Goal: Find specific page/section: Find specific page/section

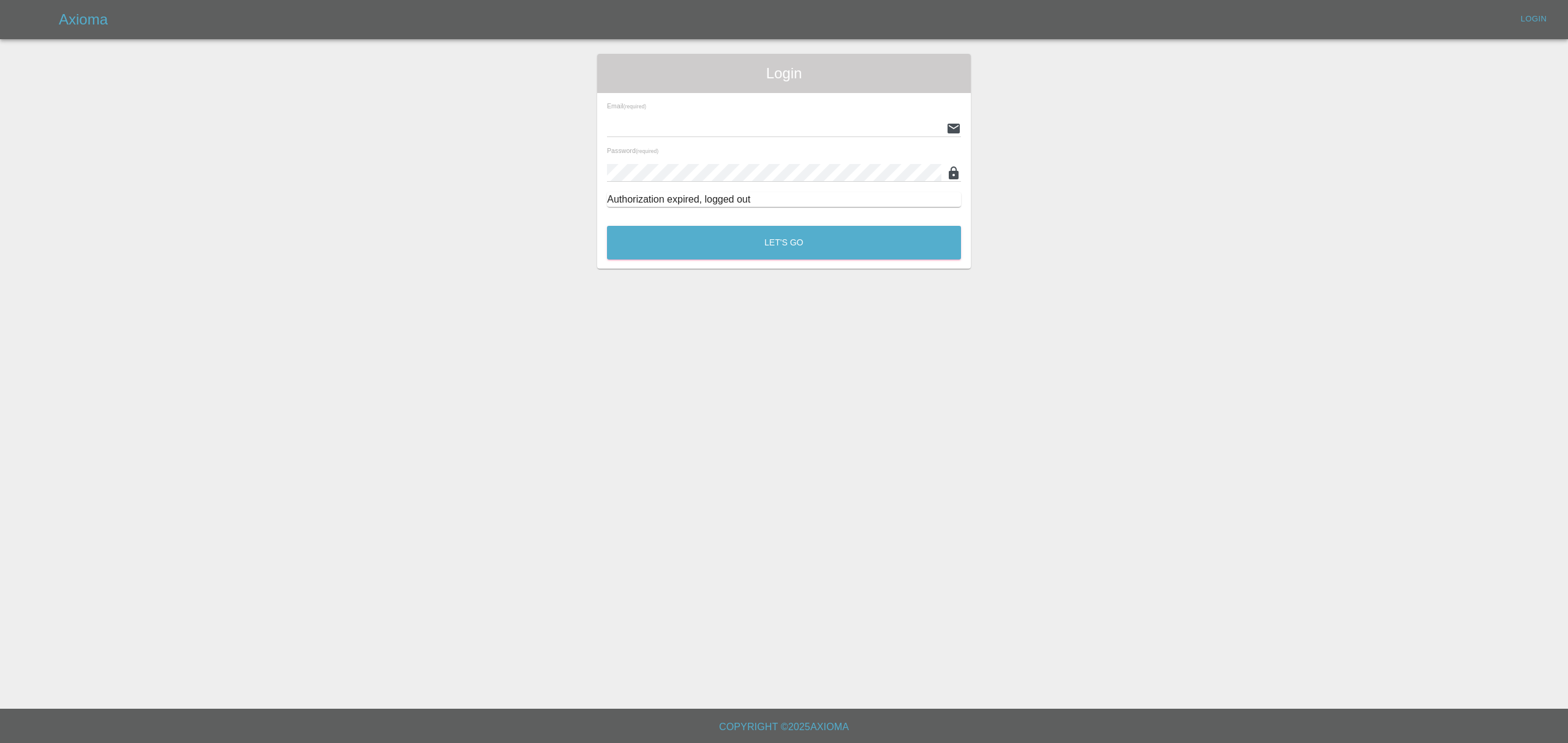
type input "[PERSON_NAME][EMAIL_ADDRESS][DOMAIN_NAME]"
click at [708, 229] on button "Let's Go" at bounding box center [784, 243] width 354 height 34
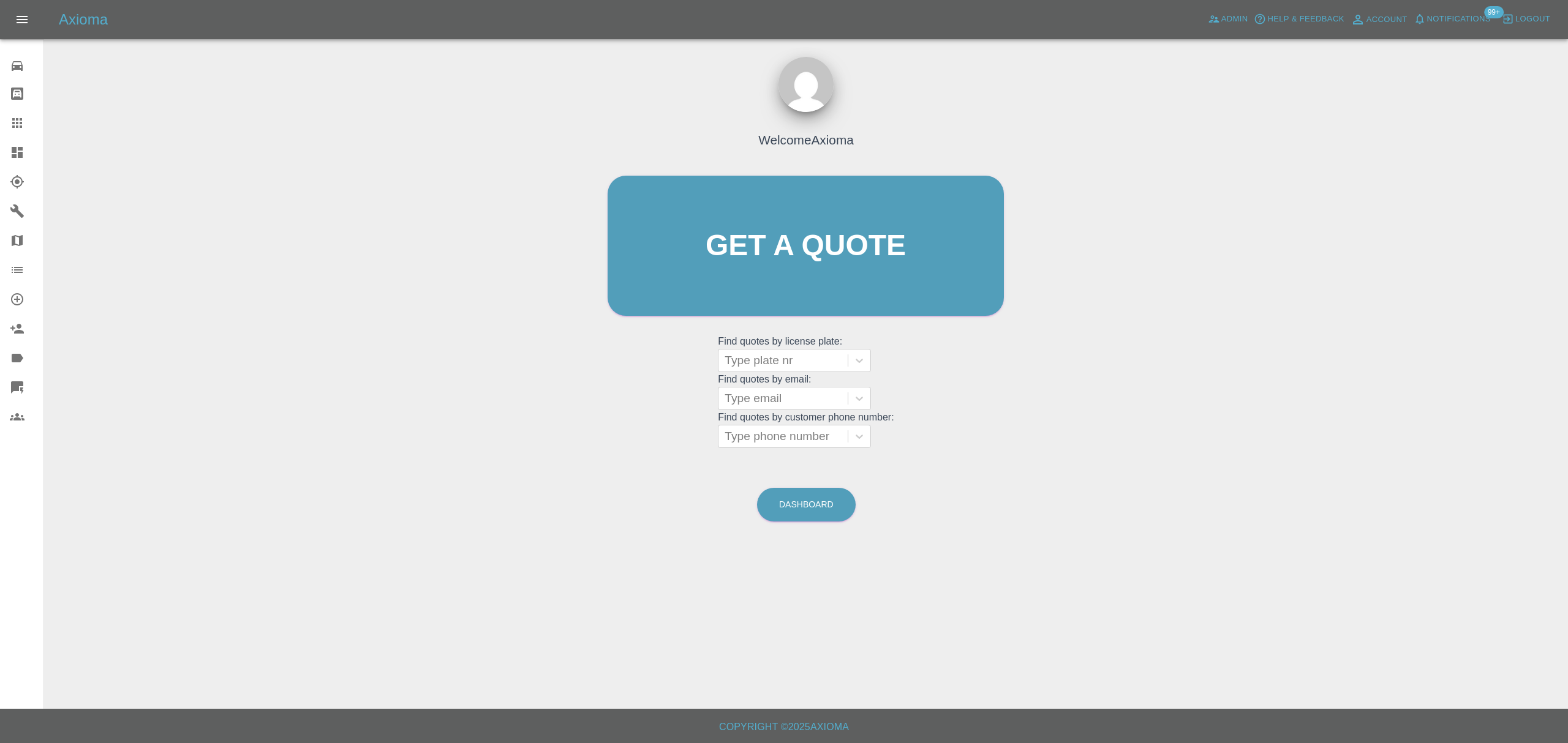
click at [23, 147] on icon at bounding box center [17, 152] width 15 height 15
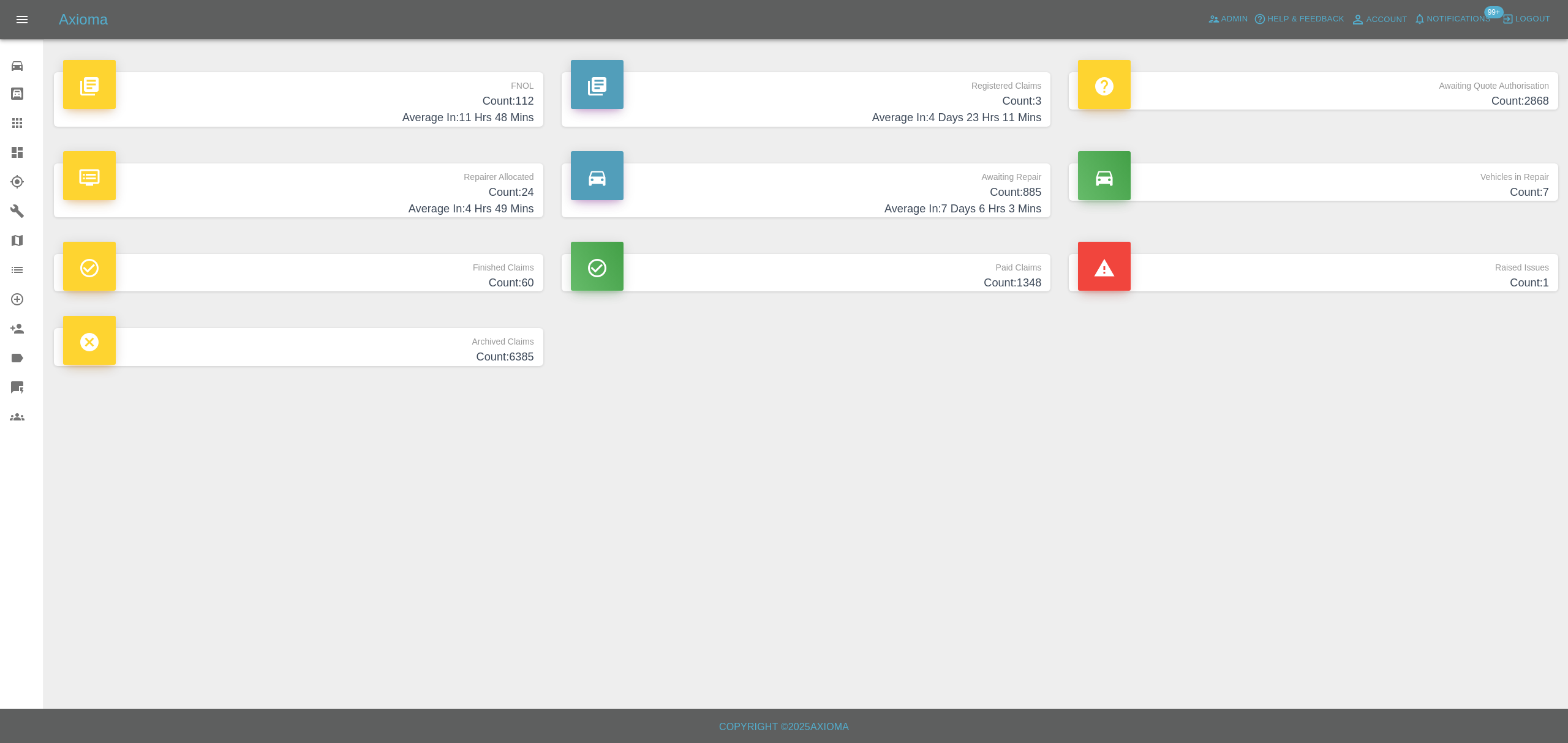
click at [1363, 101] on h4 "Count: 2868" at bounding box center [1313, 101] width 471 height 16
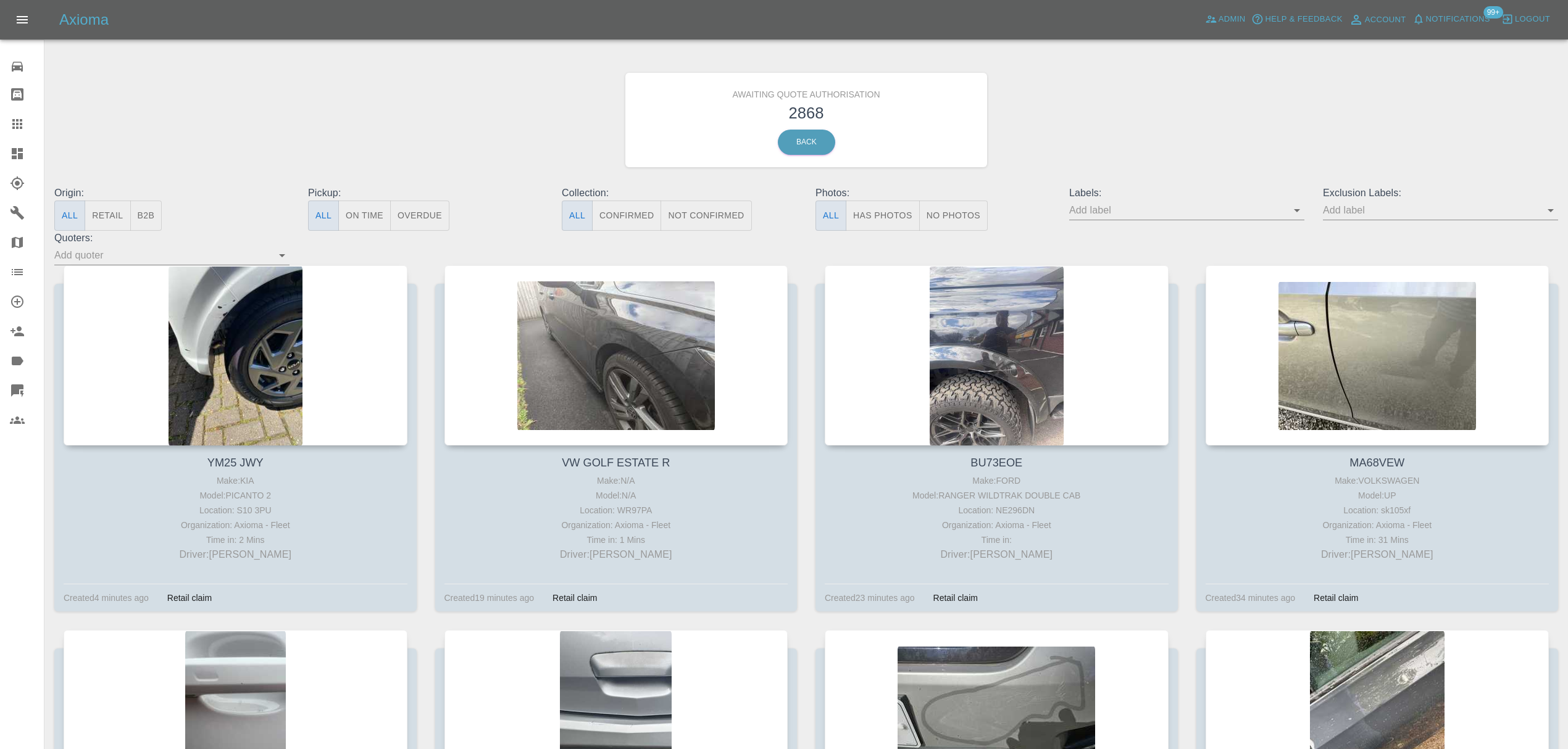
click at [1099, 203] on input "text" at bounding box center [1177, 210] width 217 height 19
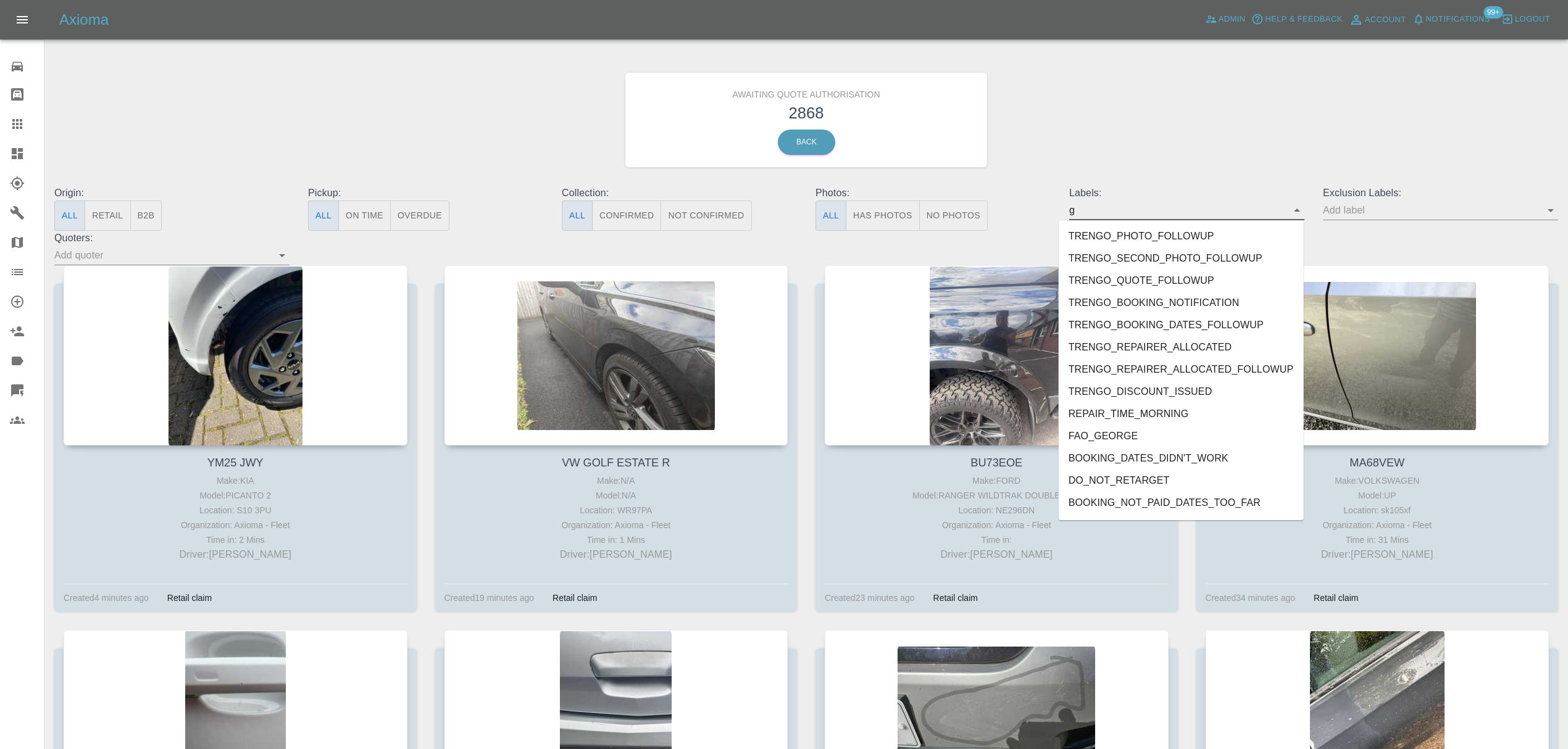
type input "gc"
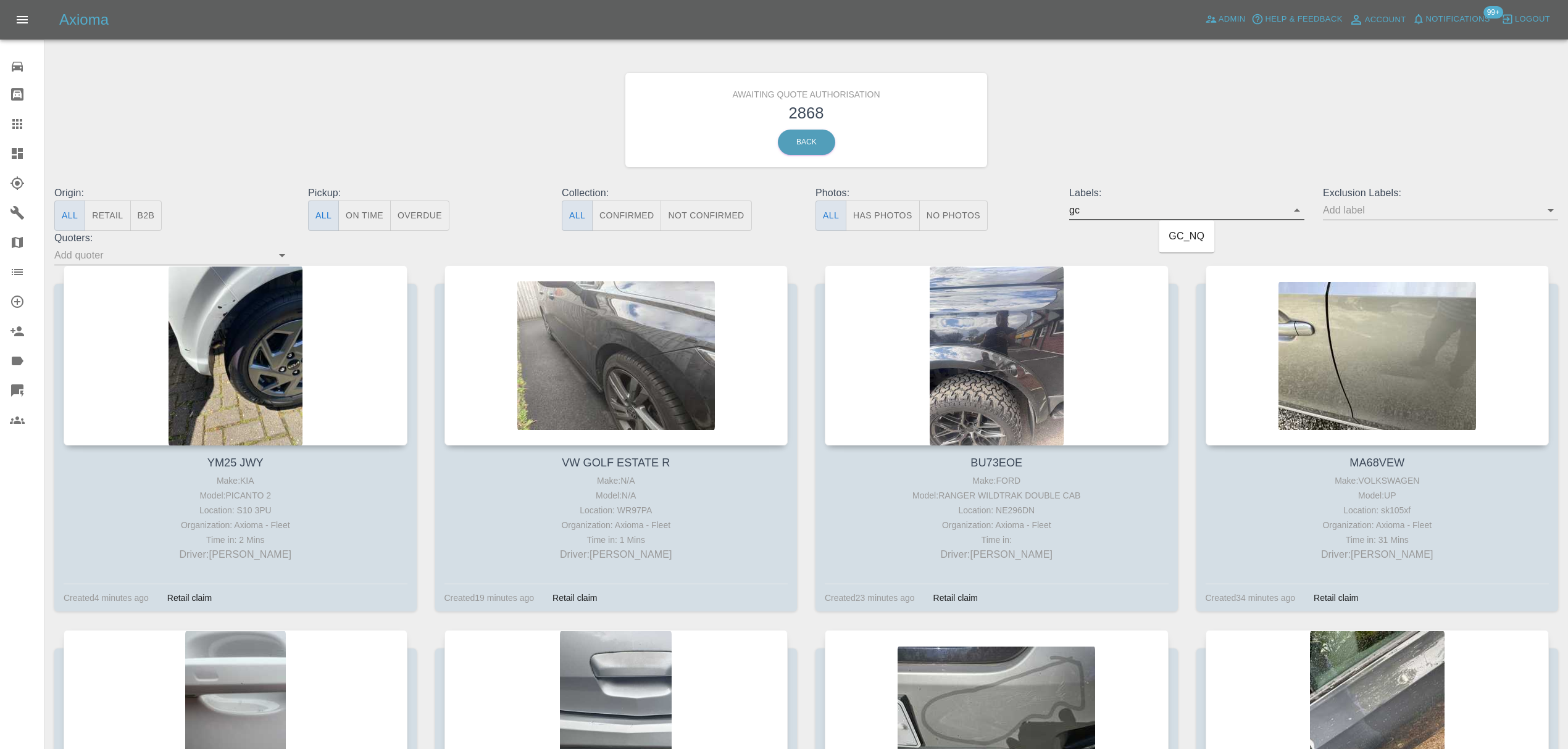
click at [1191, 230] on li "GC_NQ" at bounding box center [1186, 236] width 56 height 22
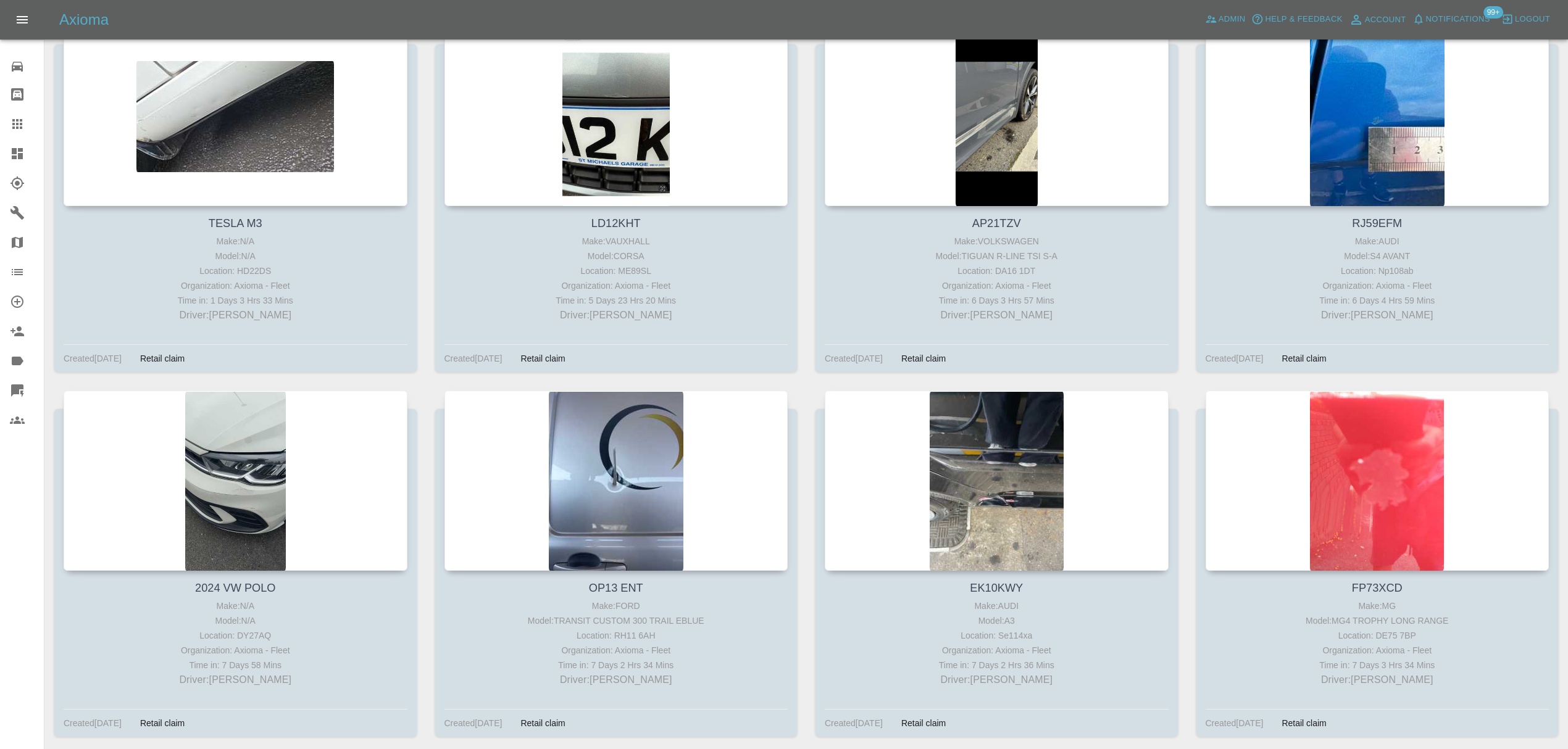
scroll to position [1450, 0]
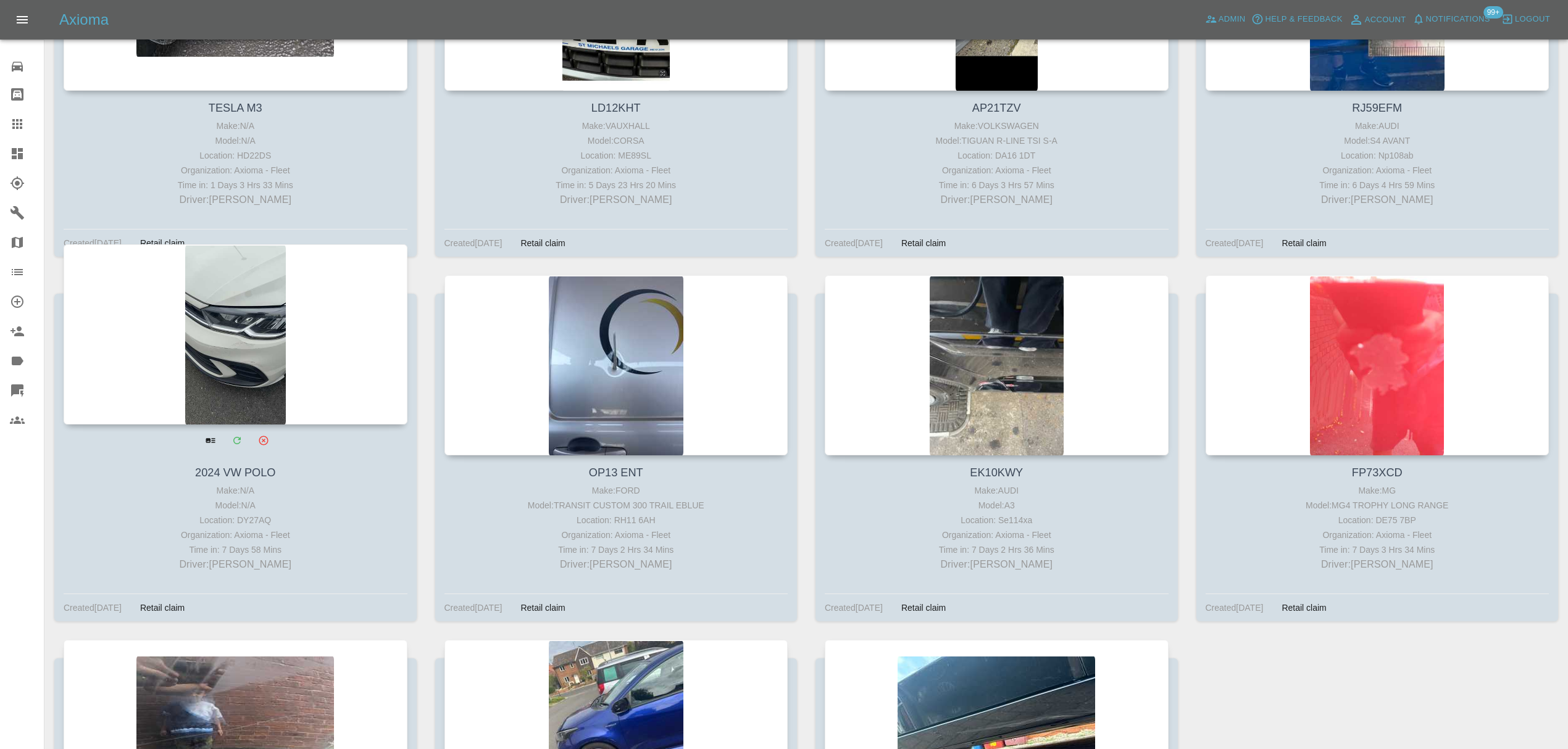
click at [243, 336] on div at bounding box center [235, 334] width 344 height 180
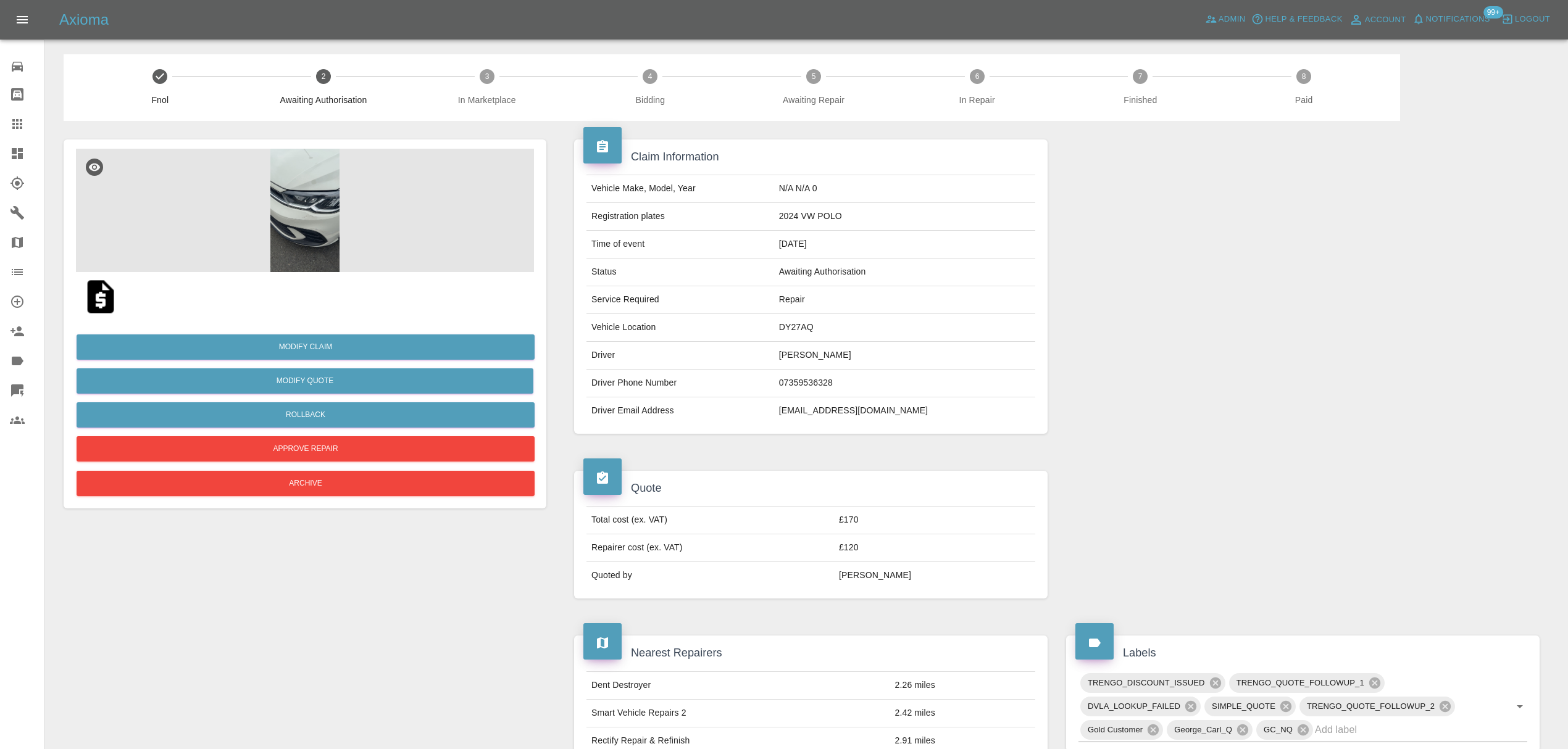
click at [304, 219] on img at bounding box center [305, 210] width 458 height 123
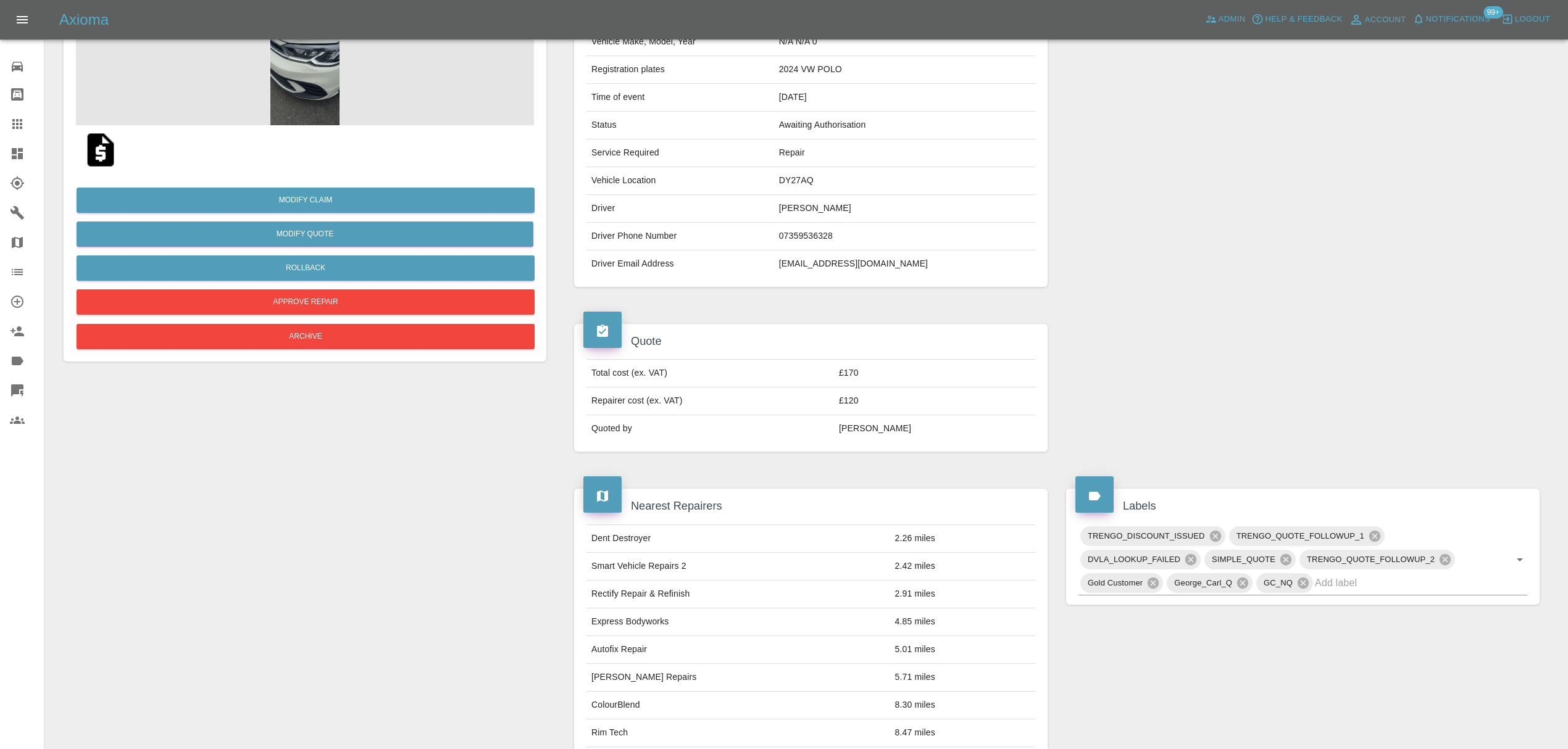
scroll to position [181, 0]
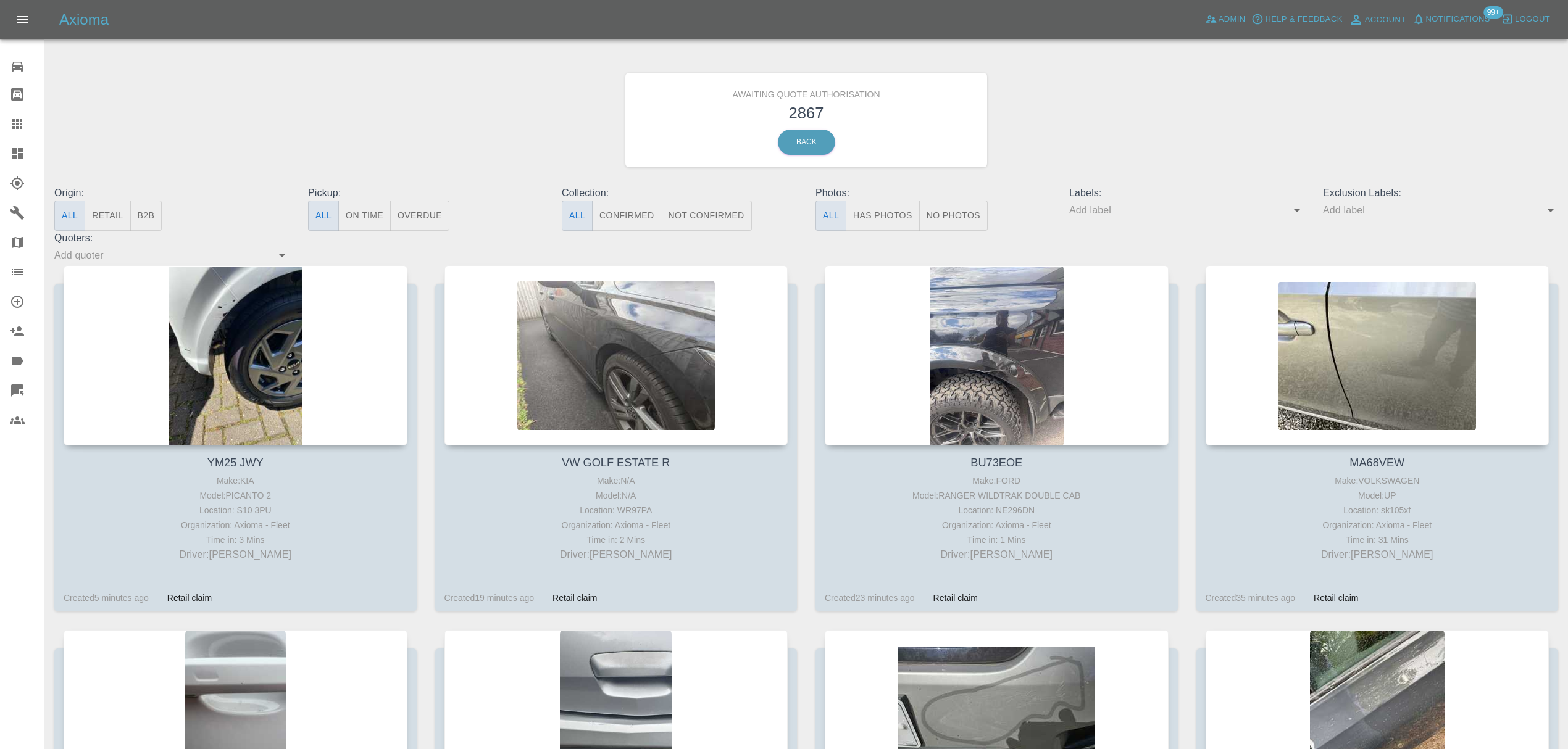
click at [1127, 213] on input "text" at bounding box center [1177, 210] width 217 height 19
type input "gc"
click at [1170, 246] on li "GC_NQ" at bounding box center [1186, 236] width 56 height 22
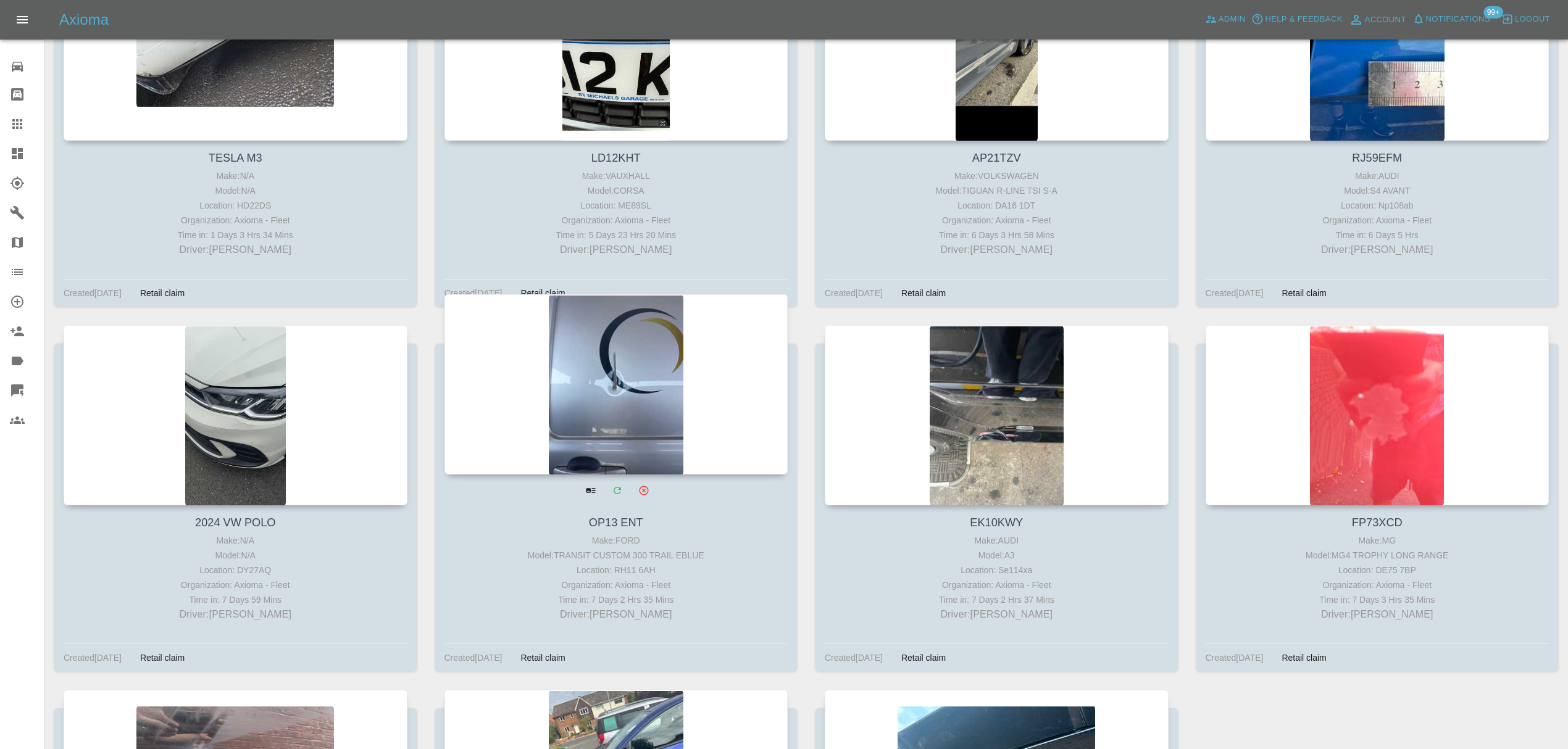
scroll to position [1406, 0]
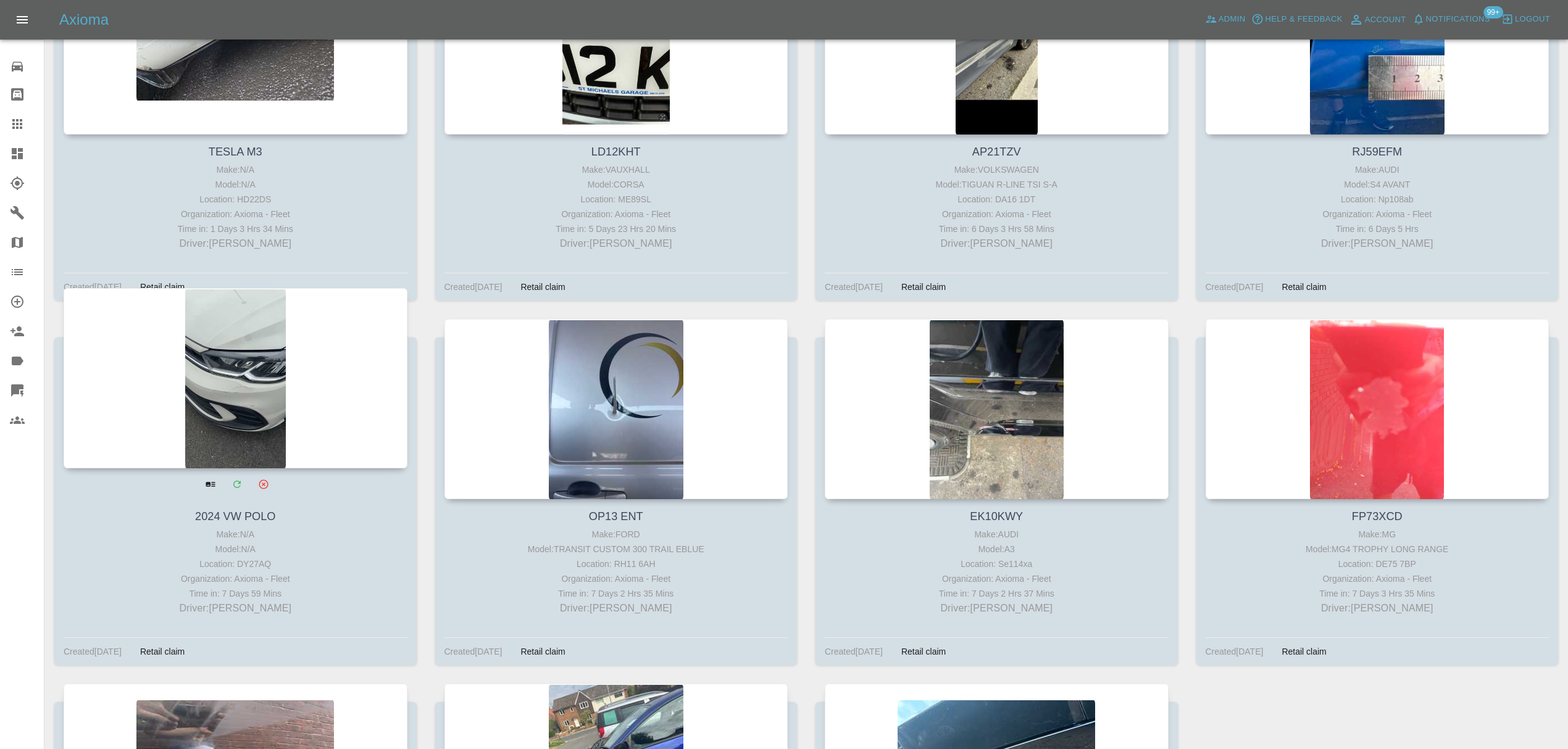
click at [240, 343] on div at bounding box center [235, 378] width 344 height 180
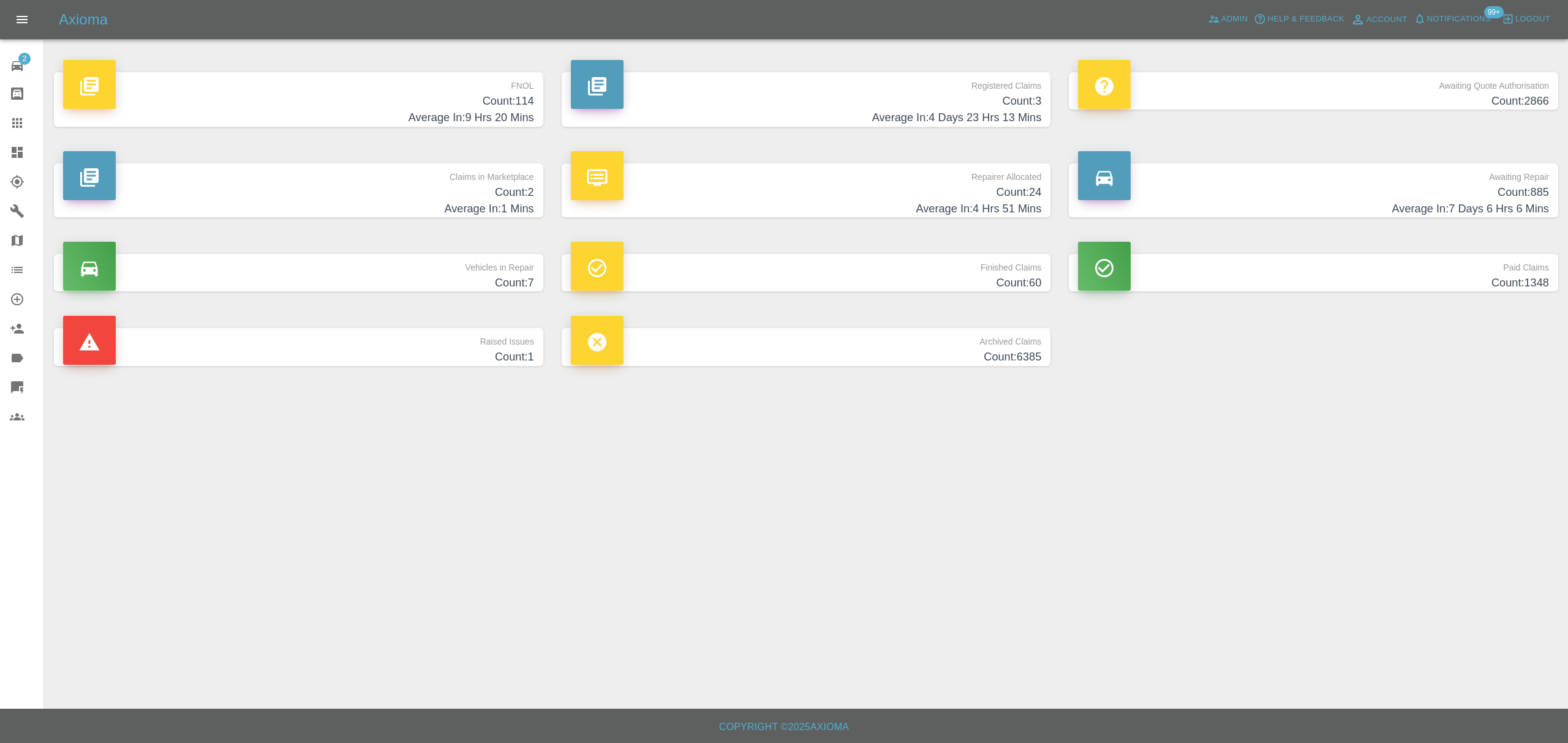
click at [1348, 99] on h4 "Count: 2866" at bounding box center [1313, 101] width 471 height 16
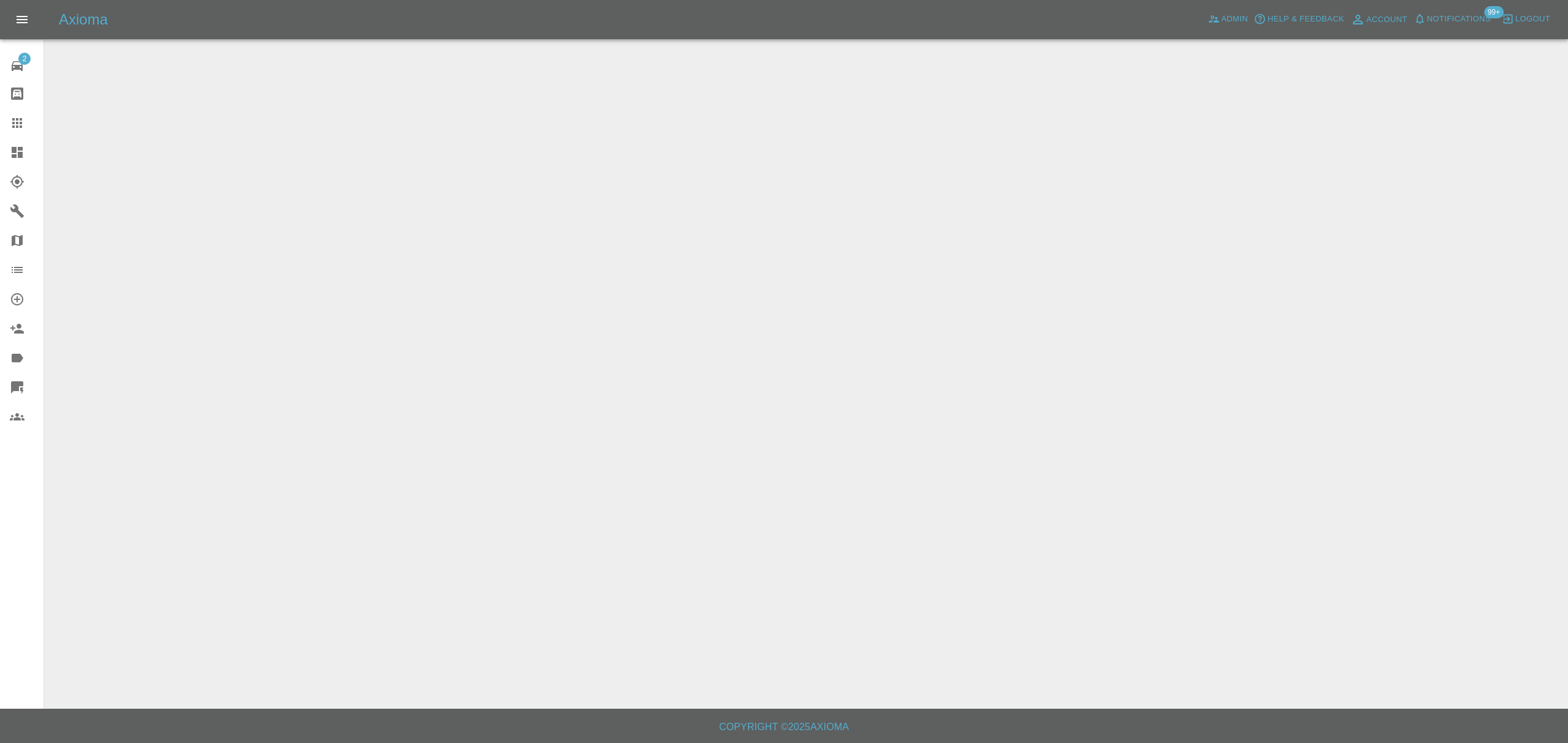
click at [16, 140] on link "Dashboard" at bounding box center [21, 152] width 44 height 29
click at [16, 149] on icon at bounding box center [17, 152] width 11 height 11
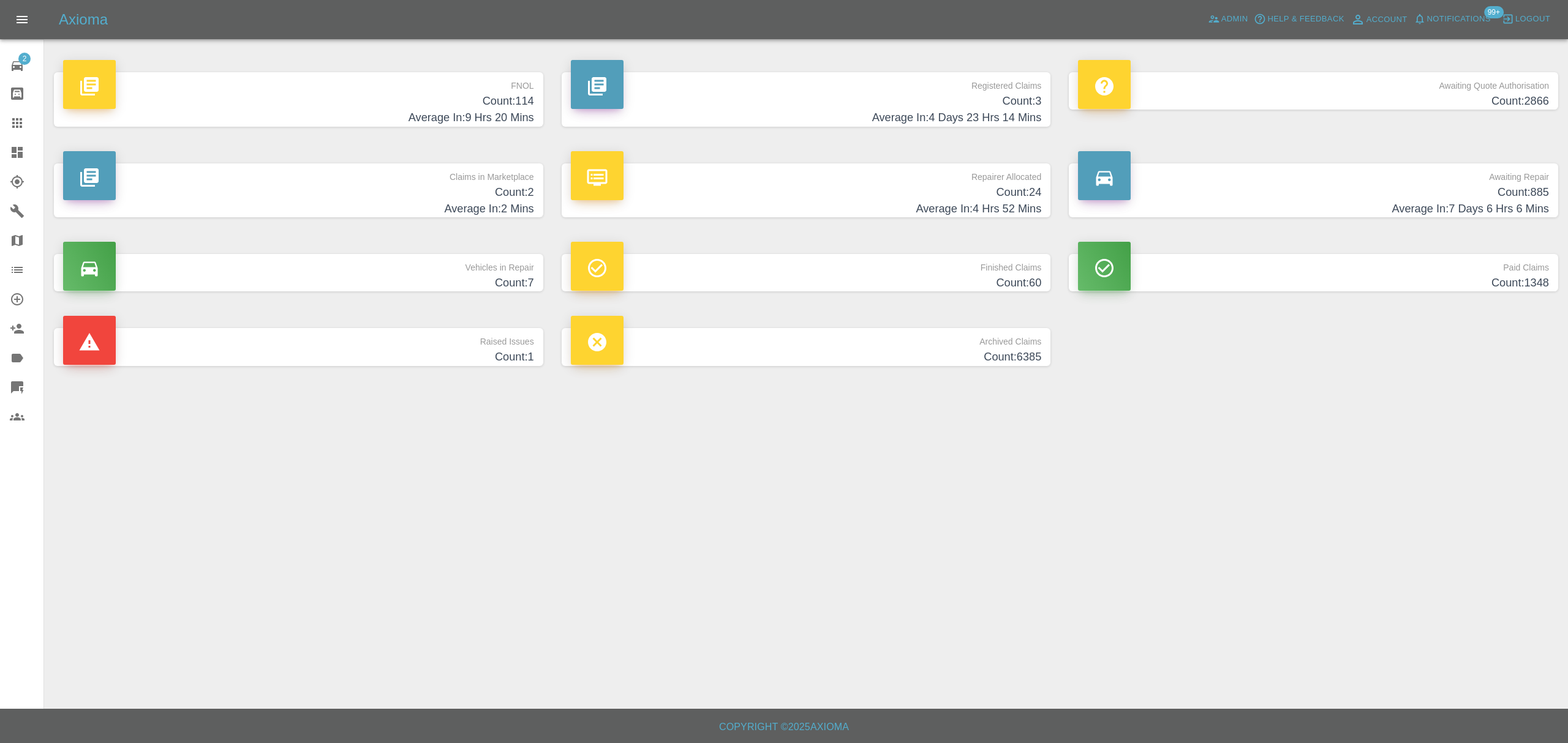
click at [473, 105] on h4 "Count: 114" at bounding box center [298, 101] width 471 height 16
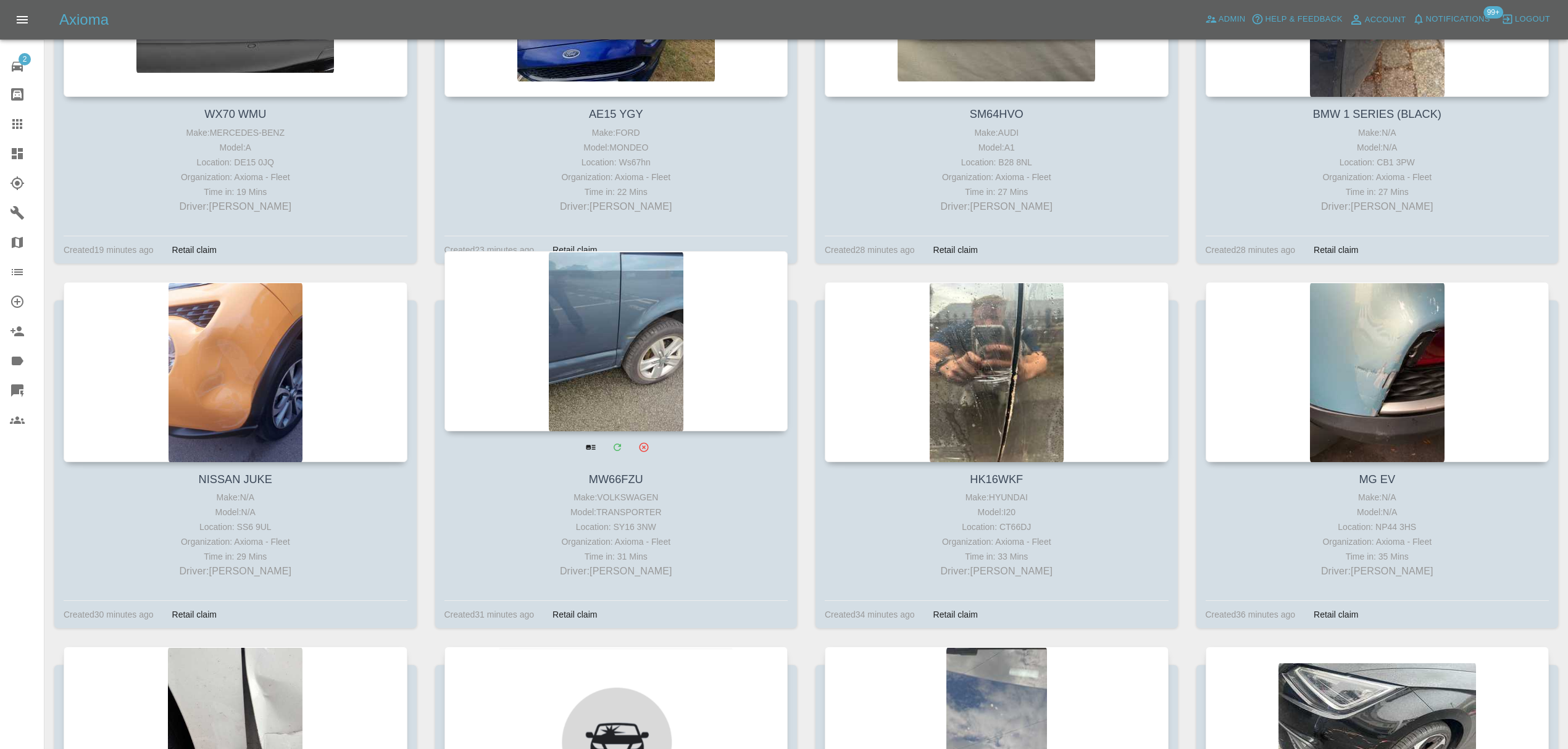
scroll to position [742, 0]
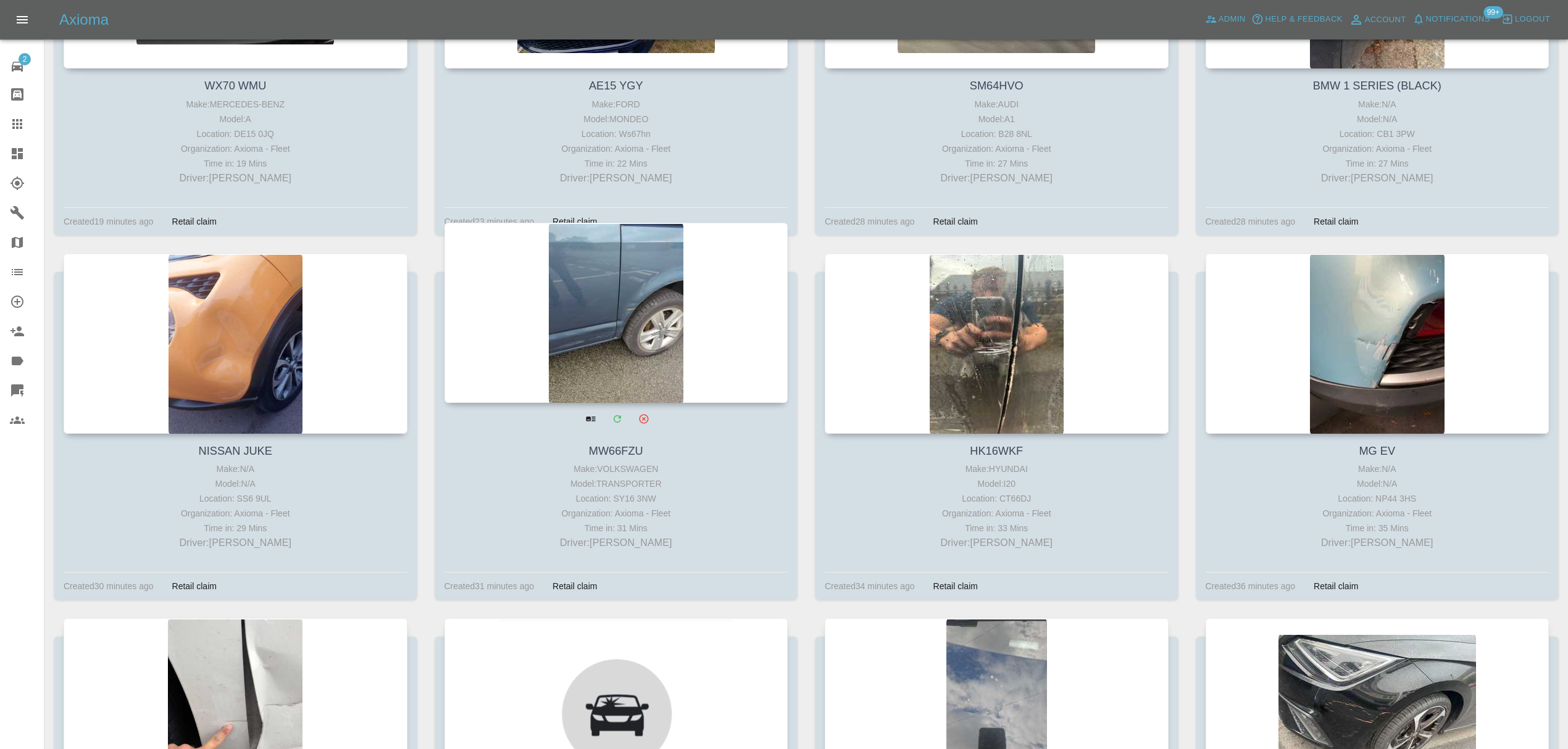
click at [638, 328] on div at bounding box center [616, 312] width 344 height 180
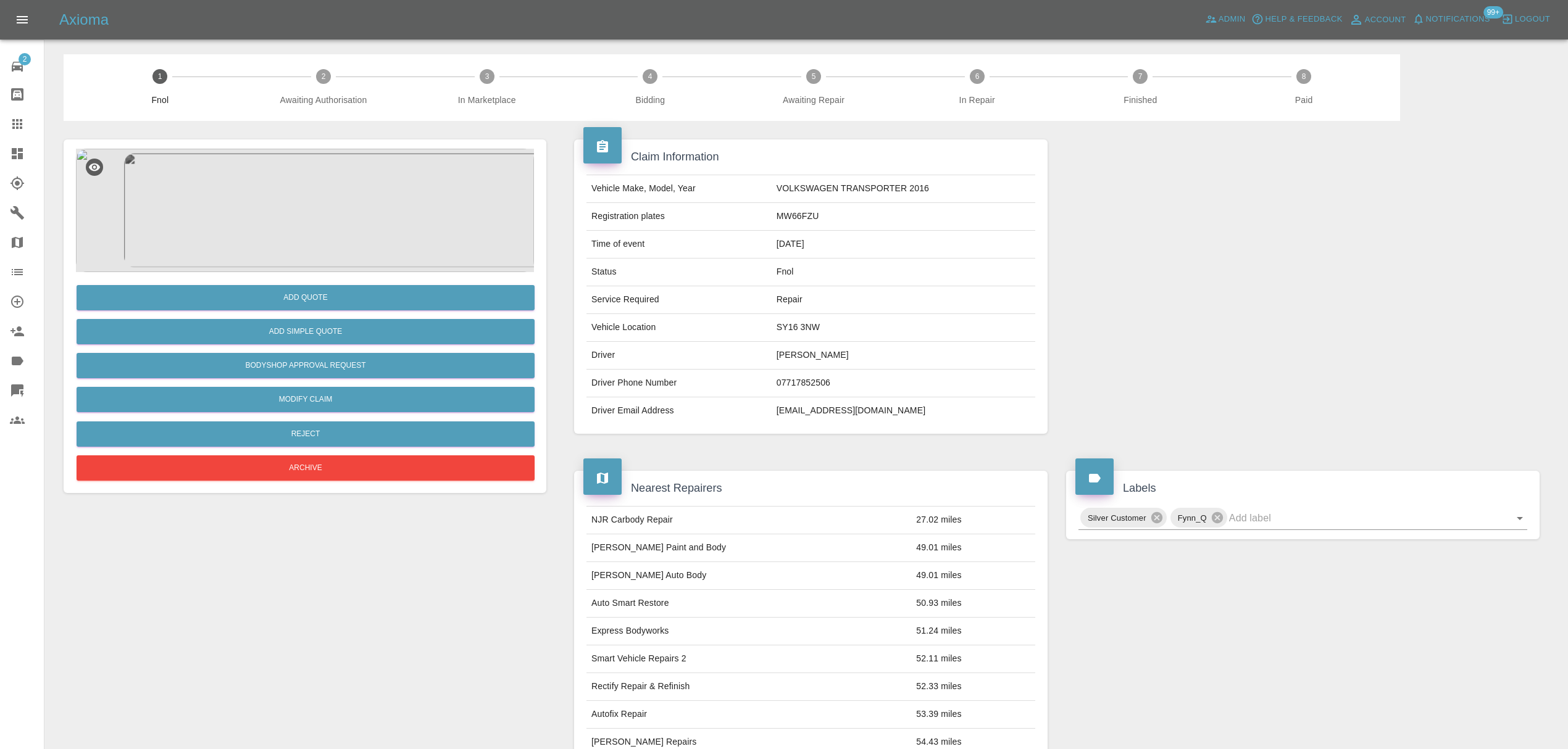
click at [13, 159] on icon at bounding box center [17, 153] width 15 height 15
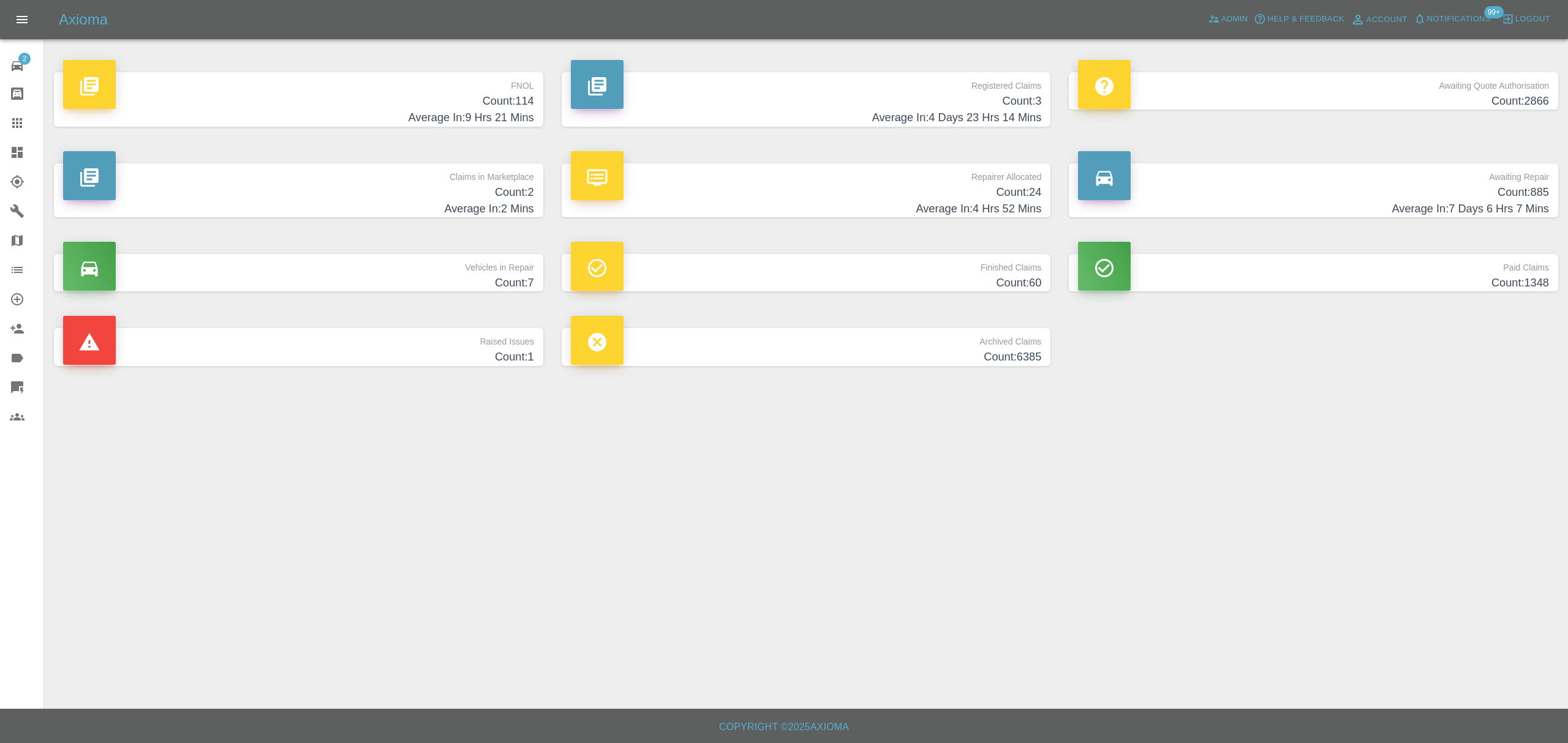
click at [491, 95] on h4 "Count: 114" at bounding box center [298, 101] width 471 height 16
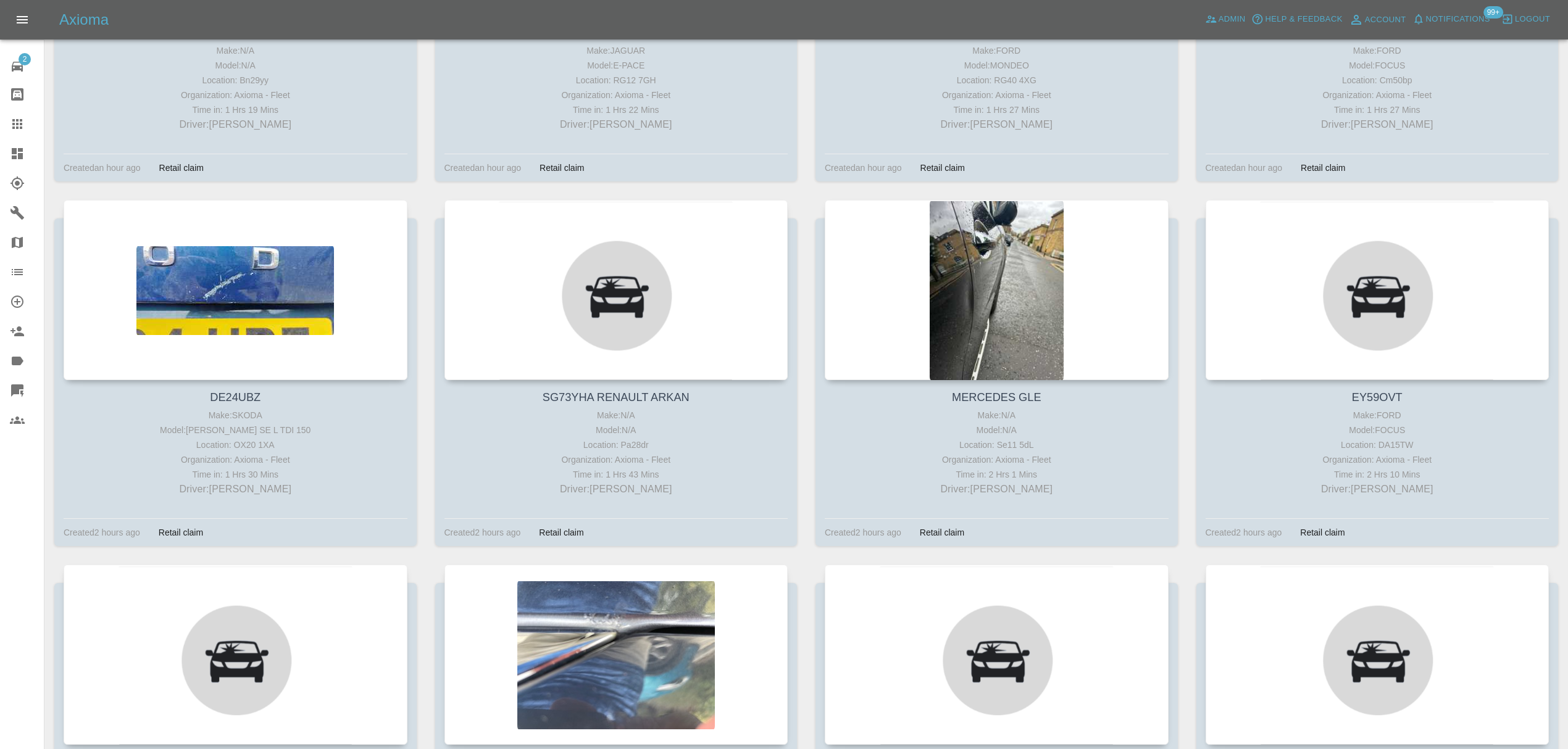
scroll to position [2419, 0]
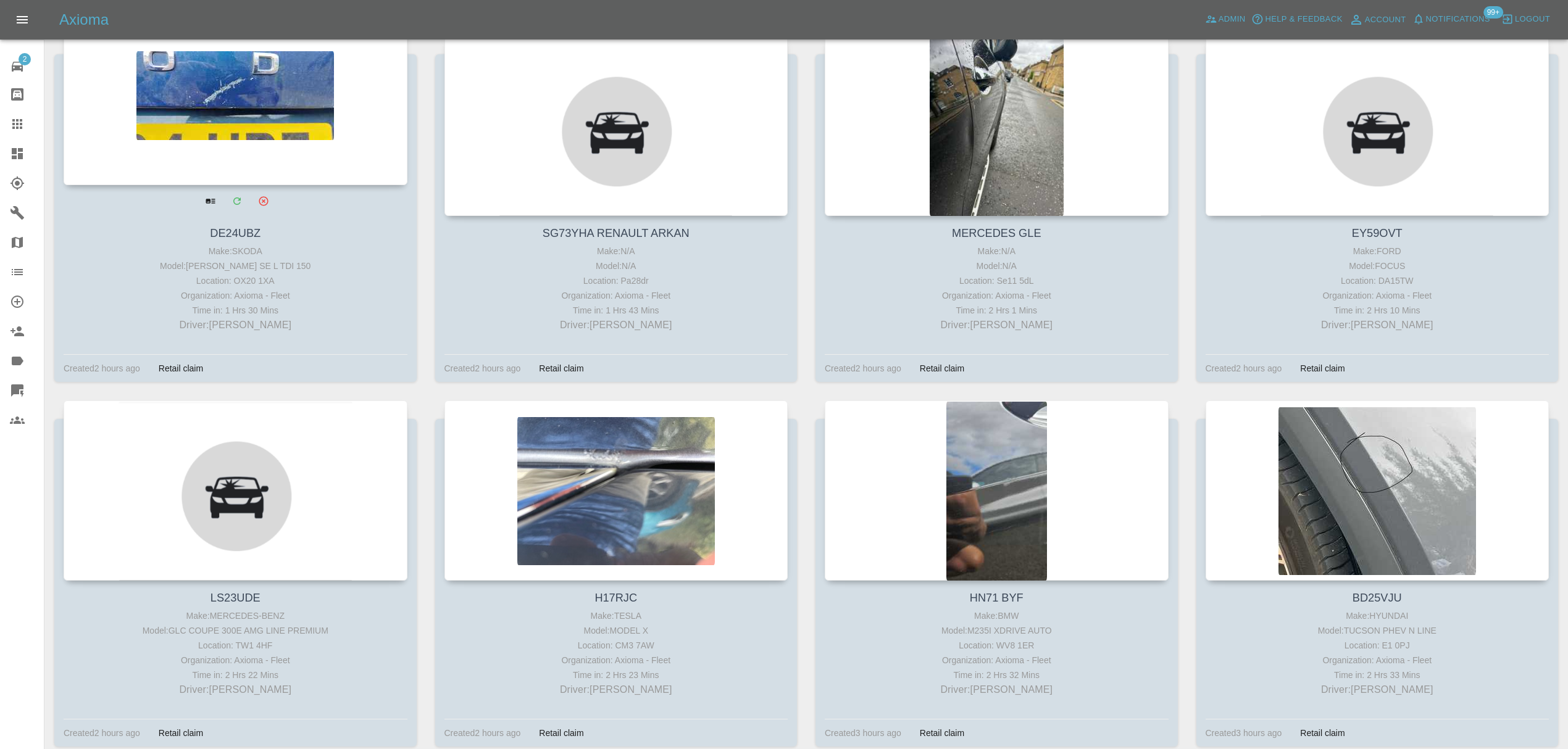
click at [169, 81] on div at bounding box center [235, 95] width 344 height 180
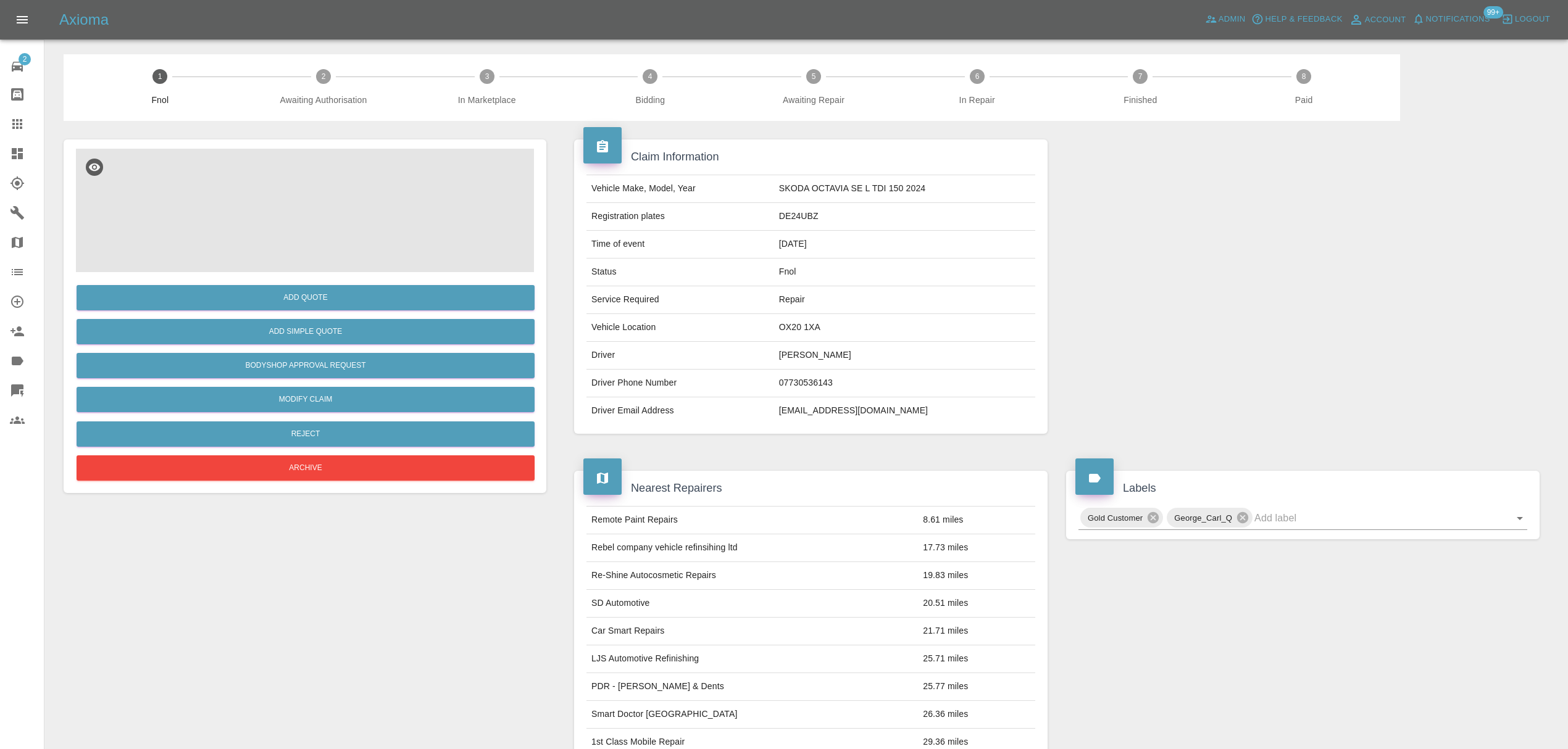
click at [334, 203] on img at bounding box center [305, 210] width 458 height 123
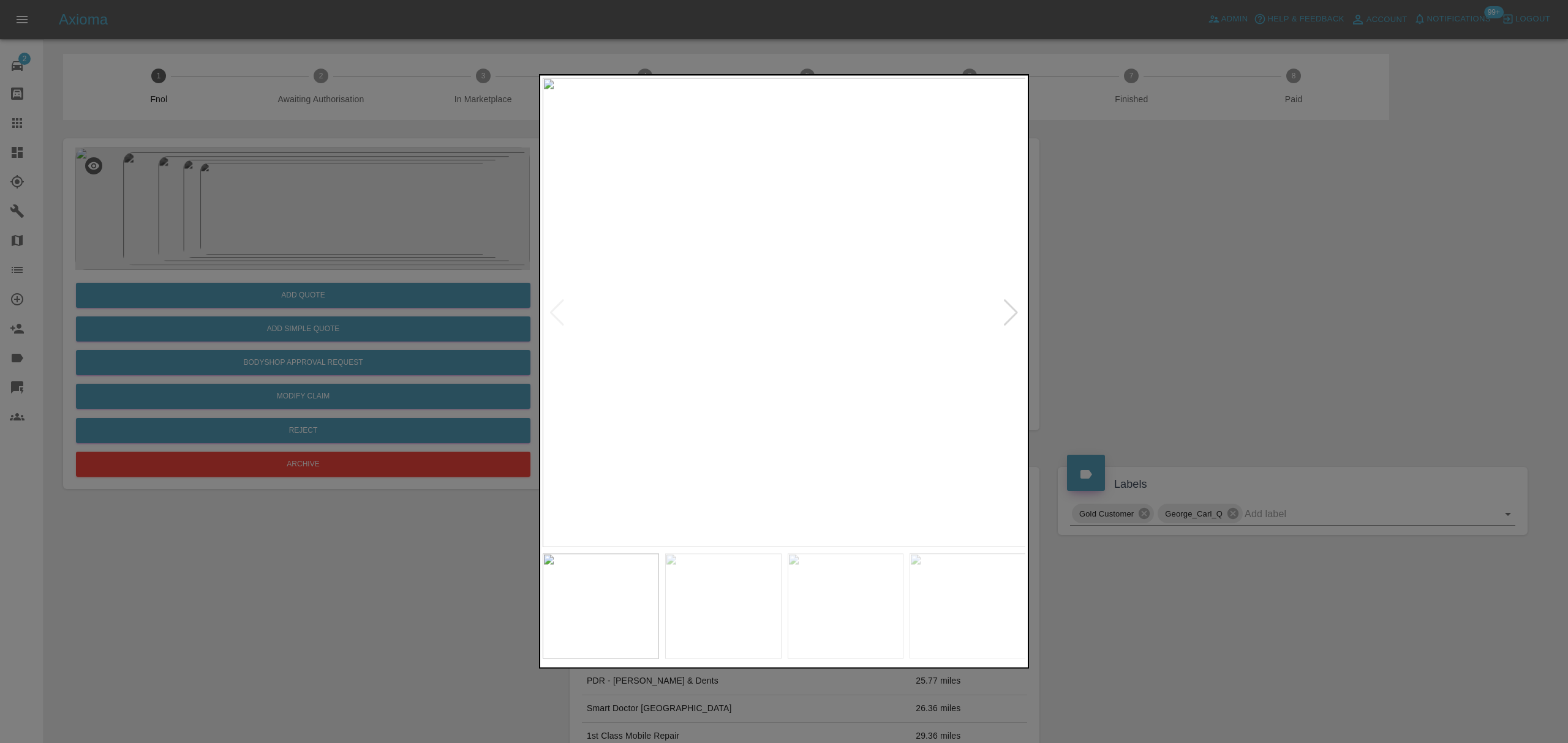
click at [1005, 306] on div at bounding box center [1010, 312] width 16 height 27
click at [1005, 306] on img at bounding box center [784, 312] width 483 height 470
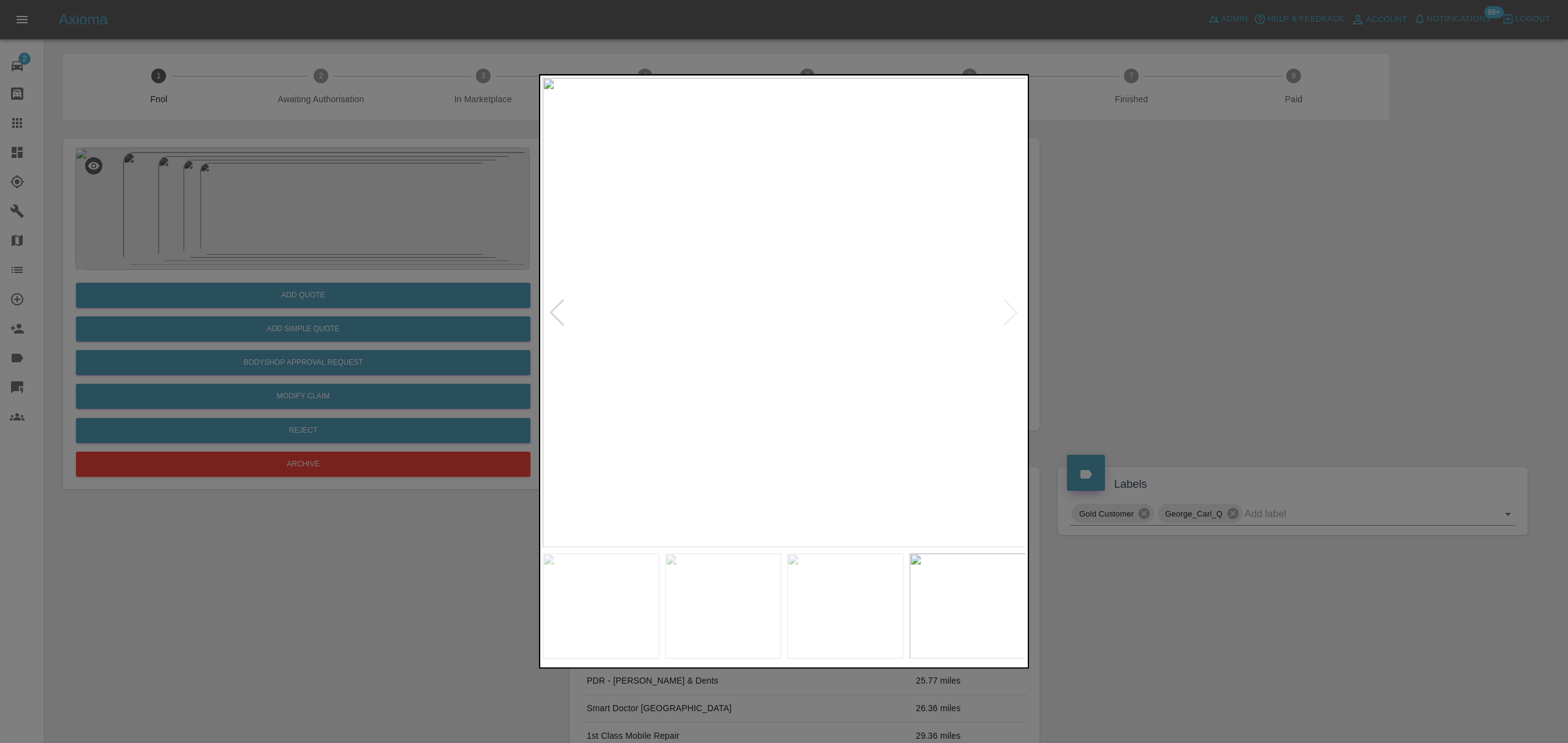
click at [1153, 295] on div at bounding box center [784, 372] width 1568 height 743
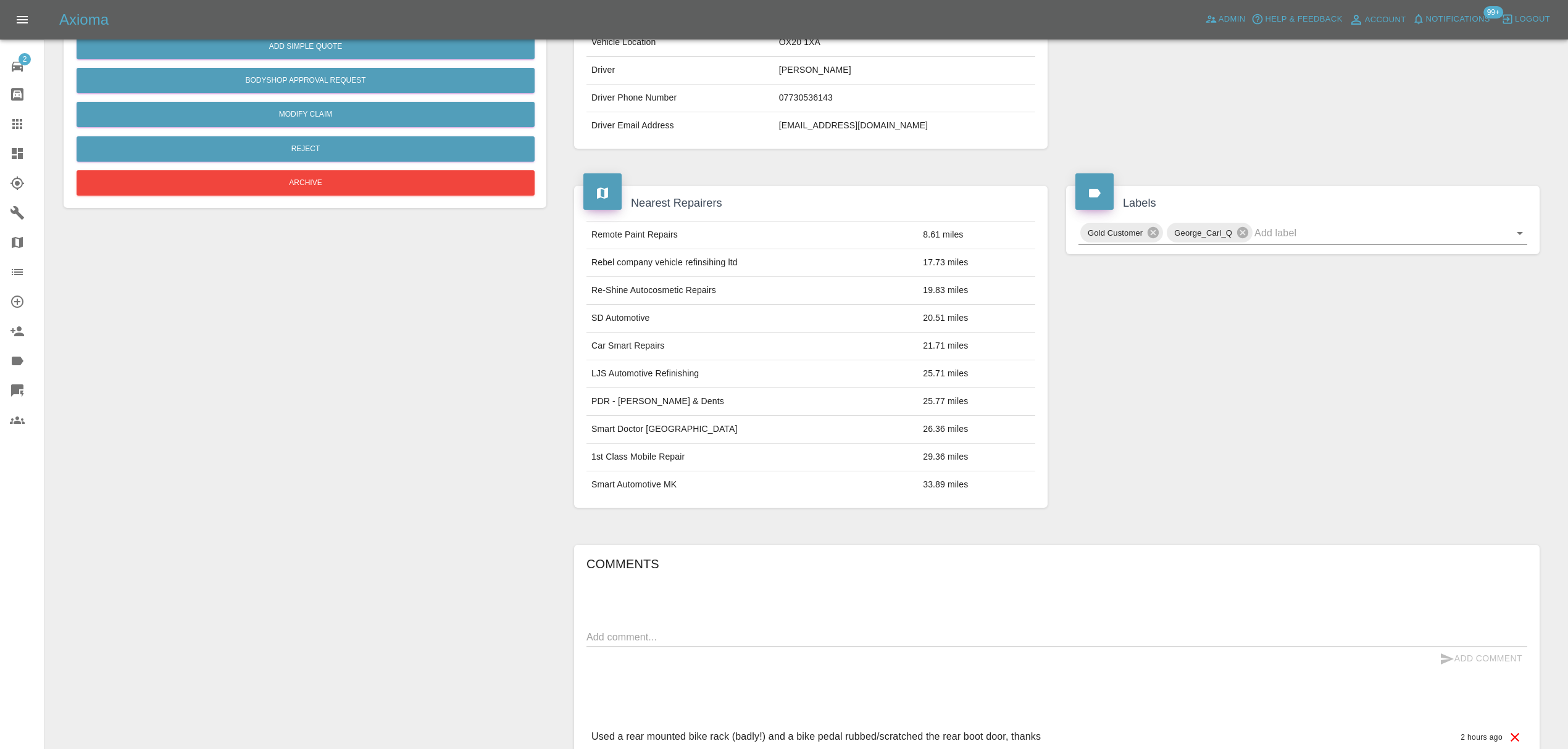
scroll to position [286, 0]
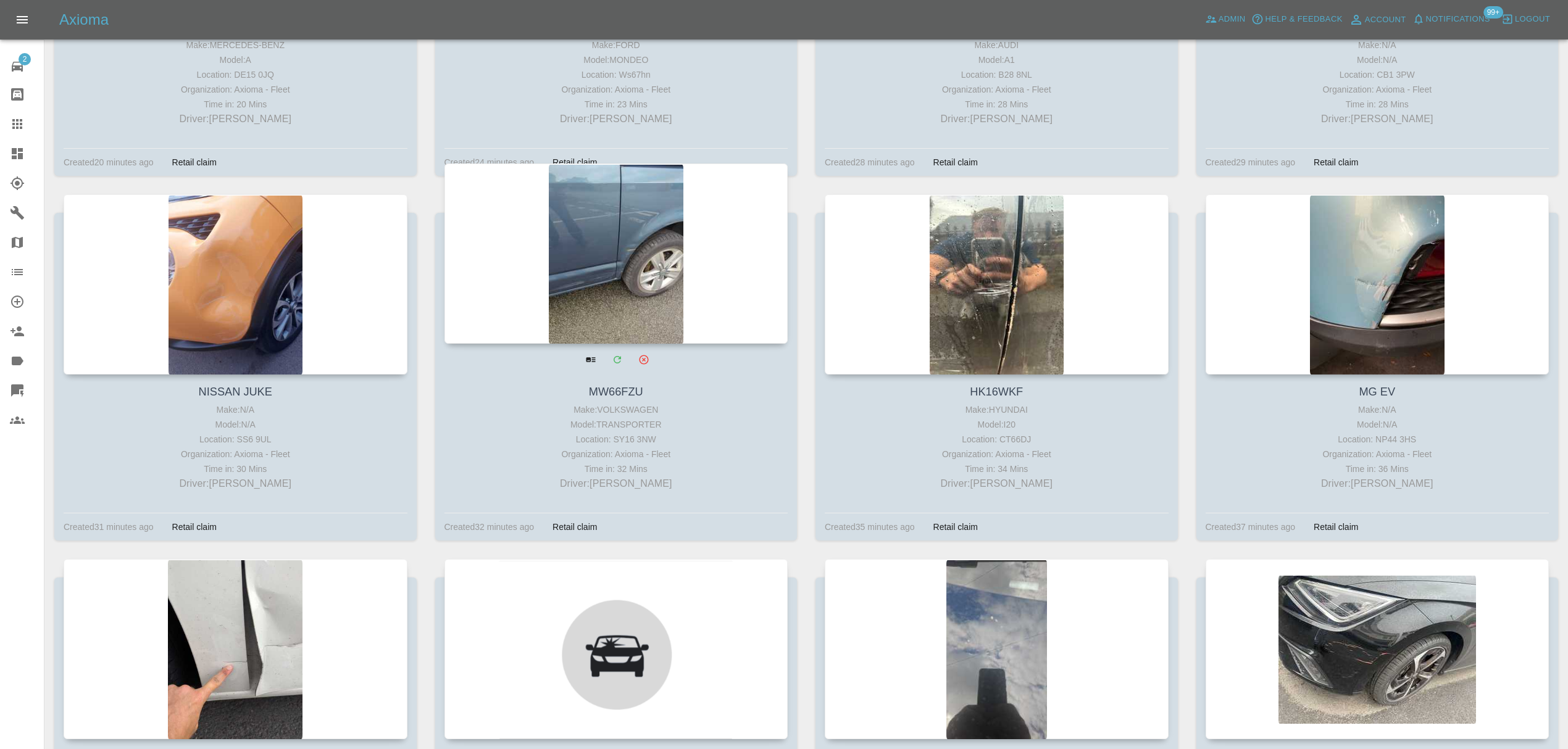
scroll to position [775, 0]
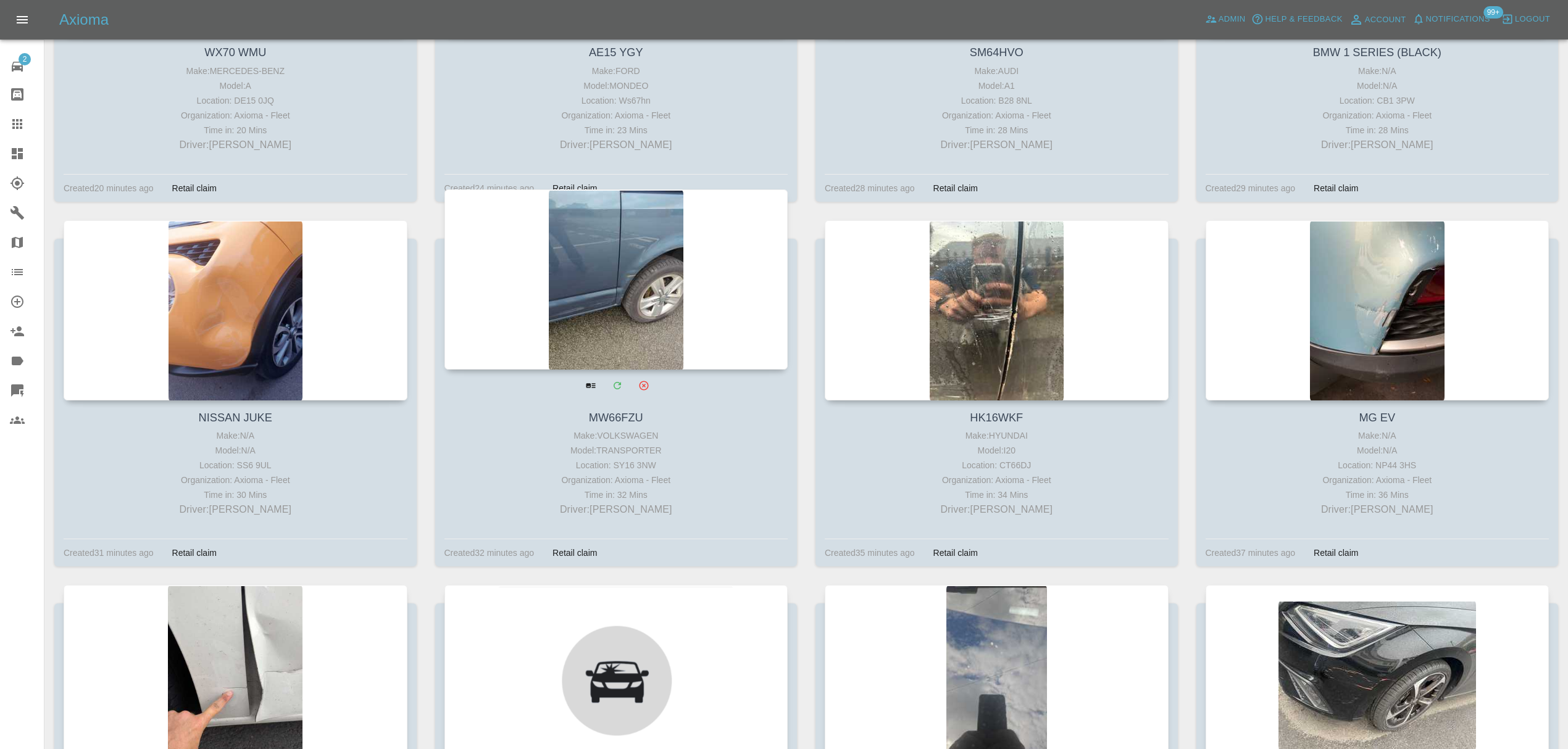
click at [635, 295] on div at bounding box center [616, 279] width 344 height 180
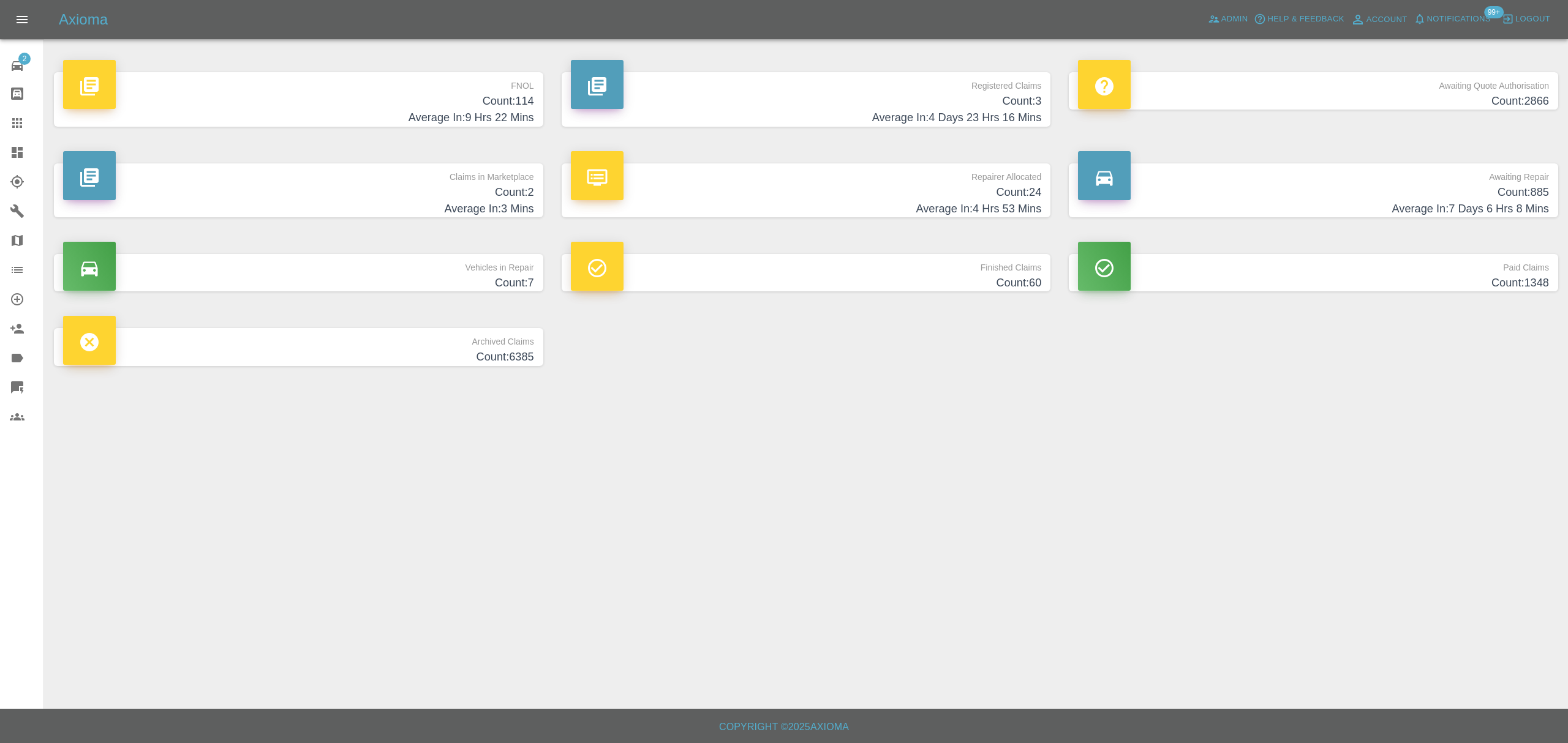
click at [17, 363] on icon at bounding box center [17, 358] width 15 height 15
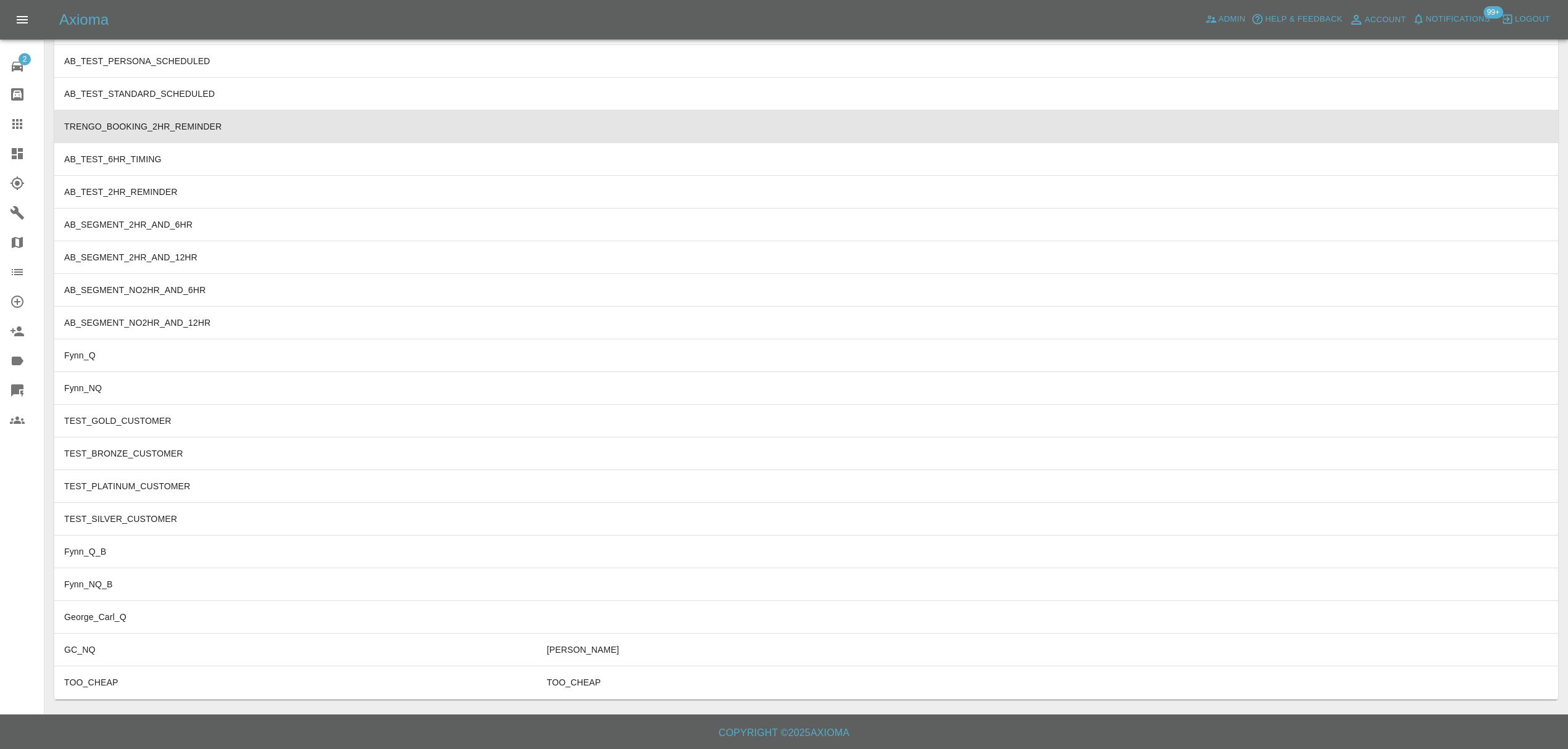
scroll to position [3648, 0]
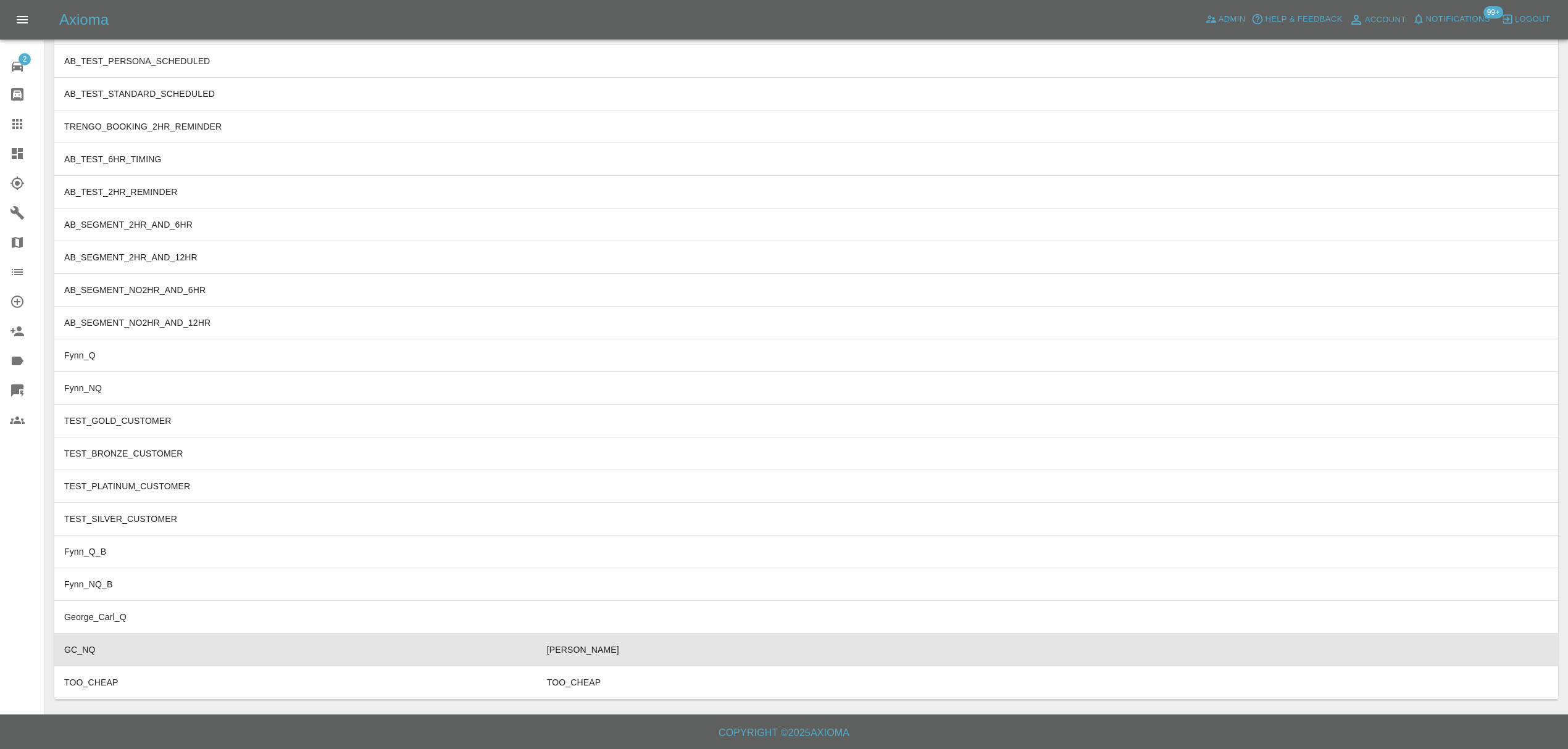
click at [359, 647] on td "GC_NQ" at bounding box center [295, 650] width 483 height 33
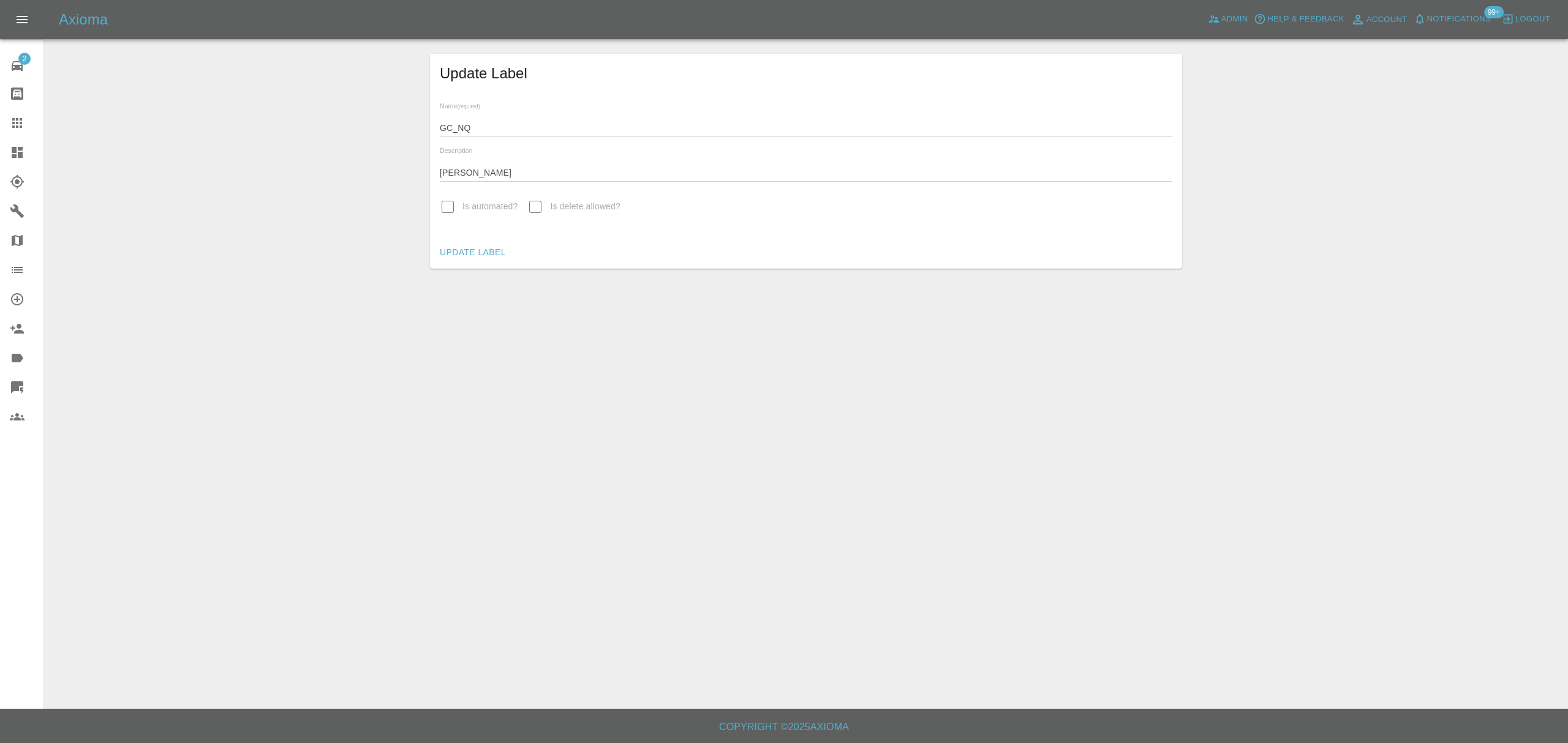
click at [17, 151] on icon at bounding box center [17, 152] width 15 height 15
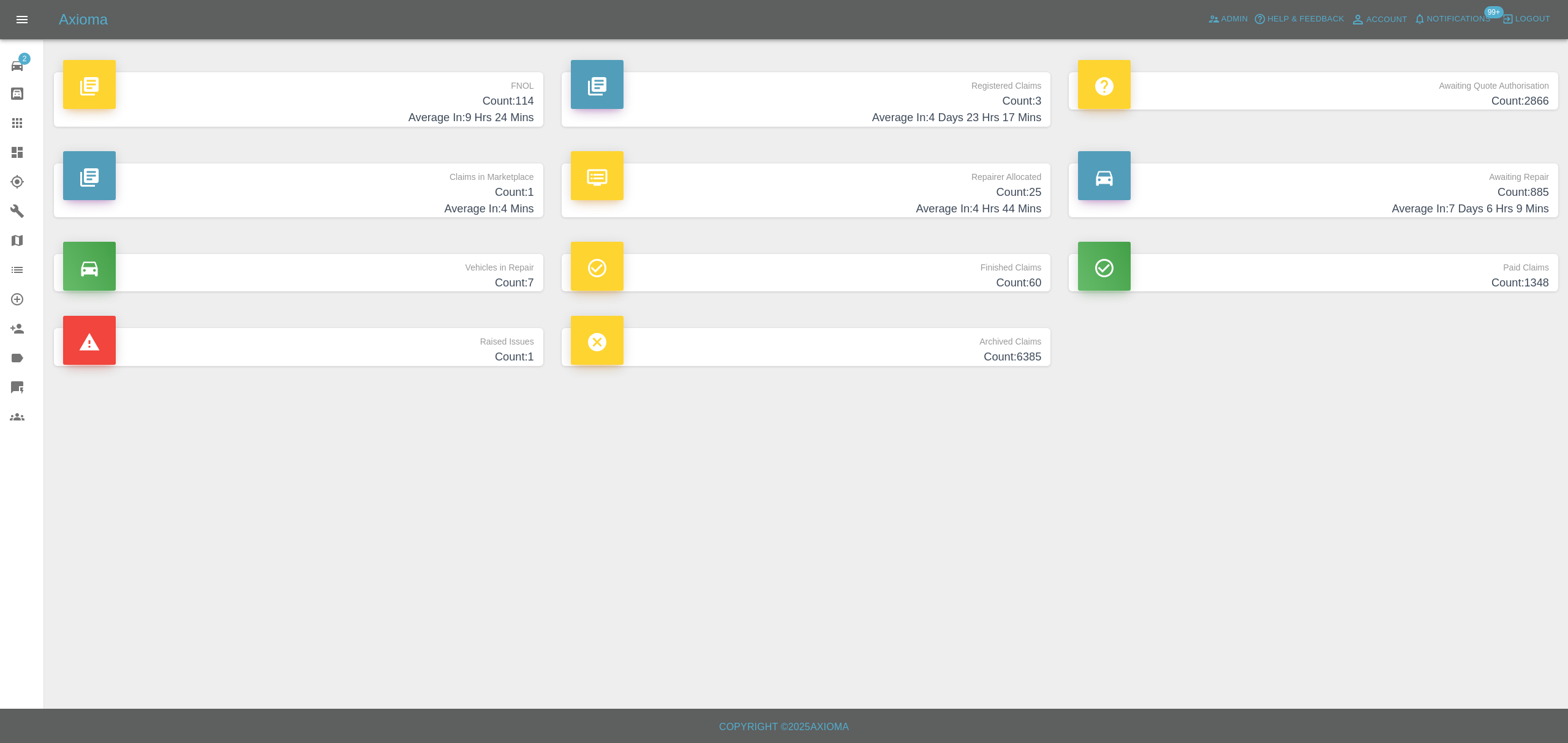
click at [486, 110] on h4 "Average In: 9 Hrs 24 Mins" at bounding box center [298, 118] width 471 height 16
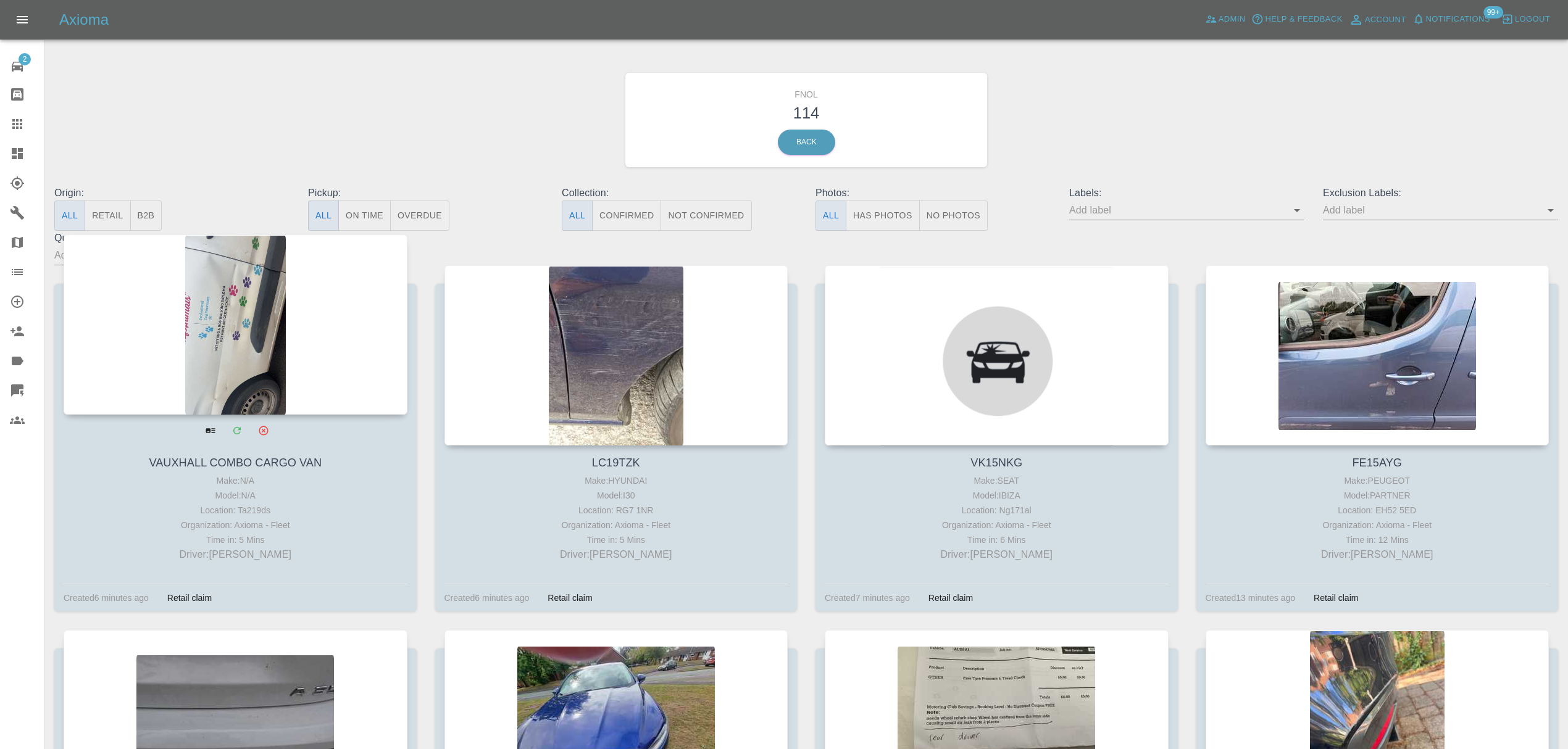
click at [316, 311] on div at bounding box center [235, 324] width 344 height 180
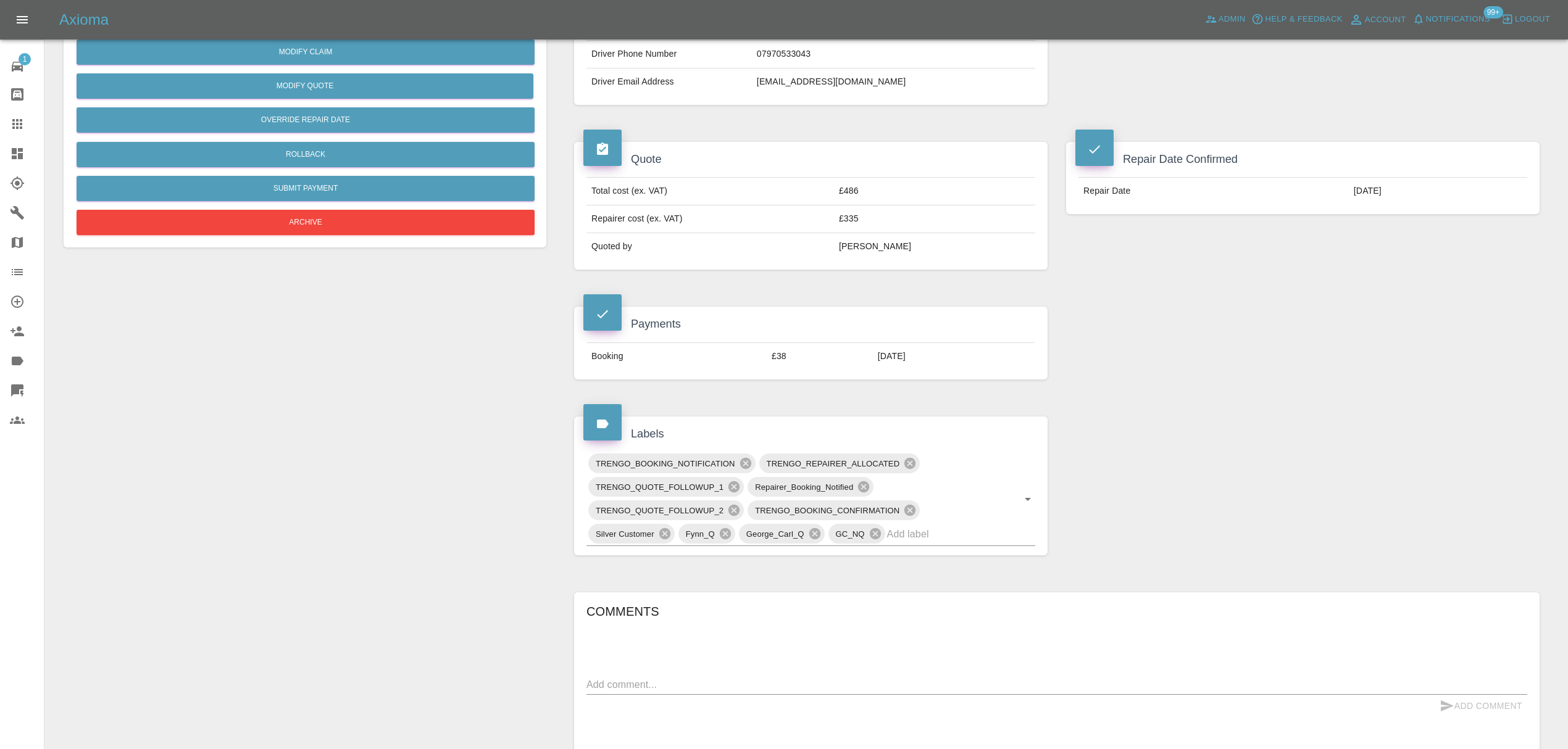
scroll to position [331, 0]
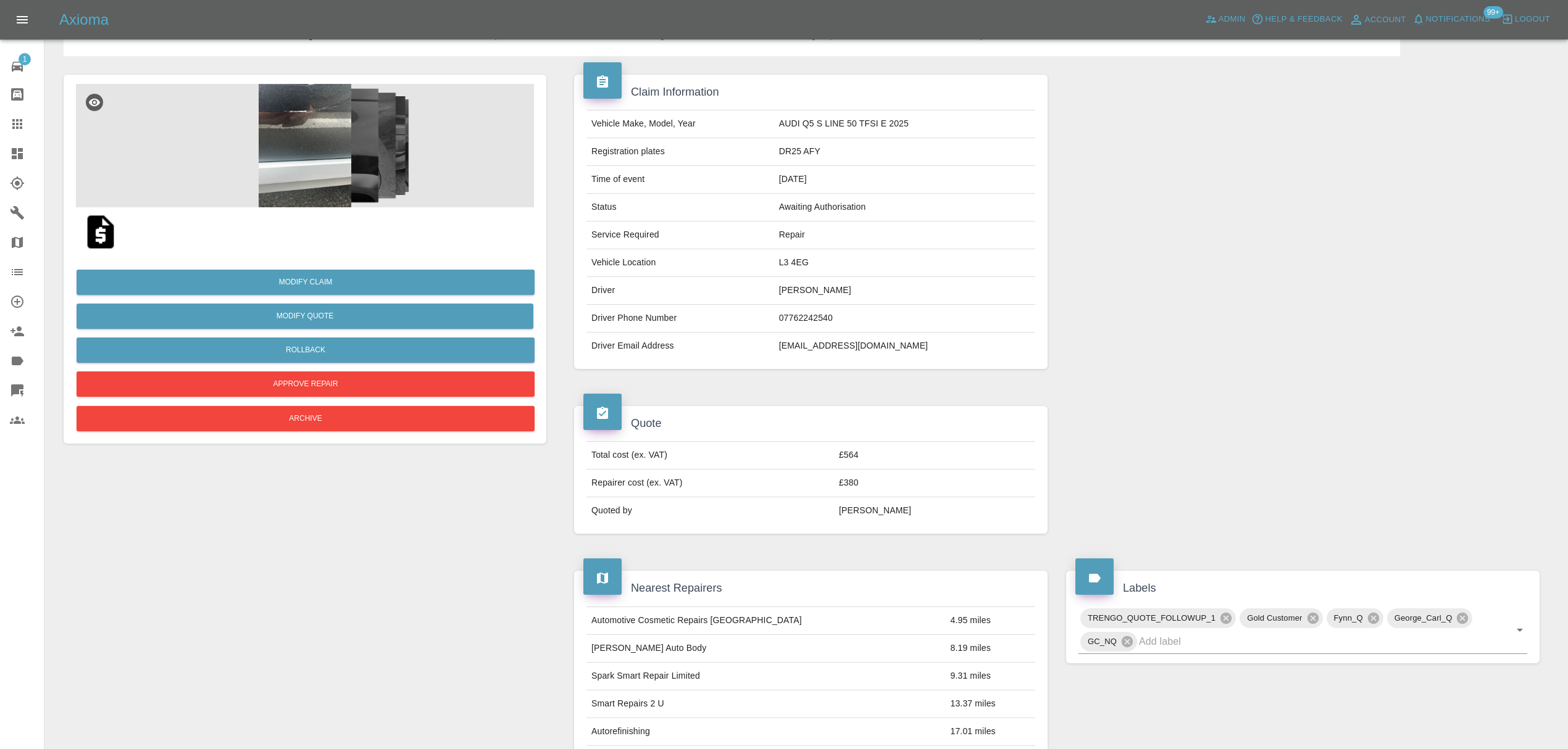
scroll to position [68, 0]
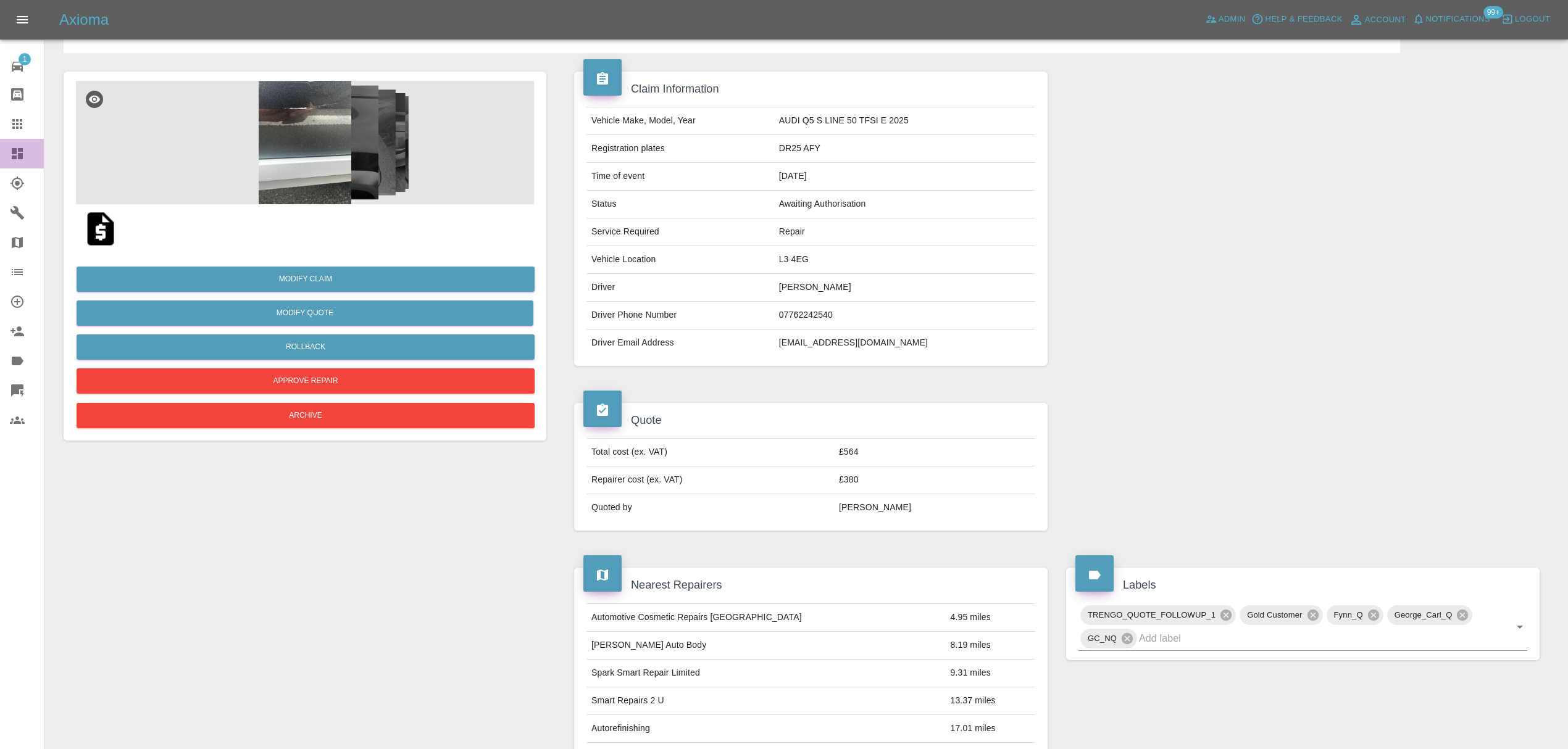
click at [12, 149] on icon at bounding box center [17, 153] width 11 height 11
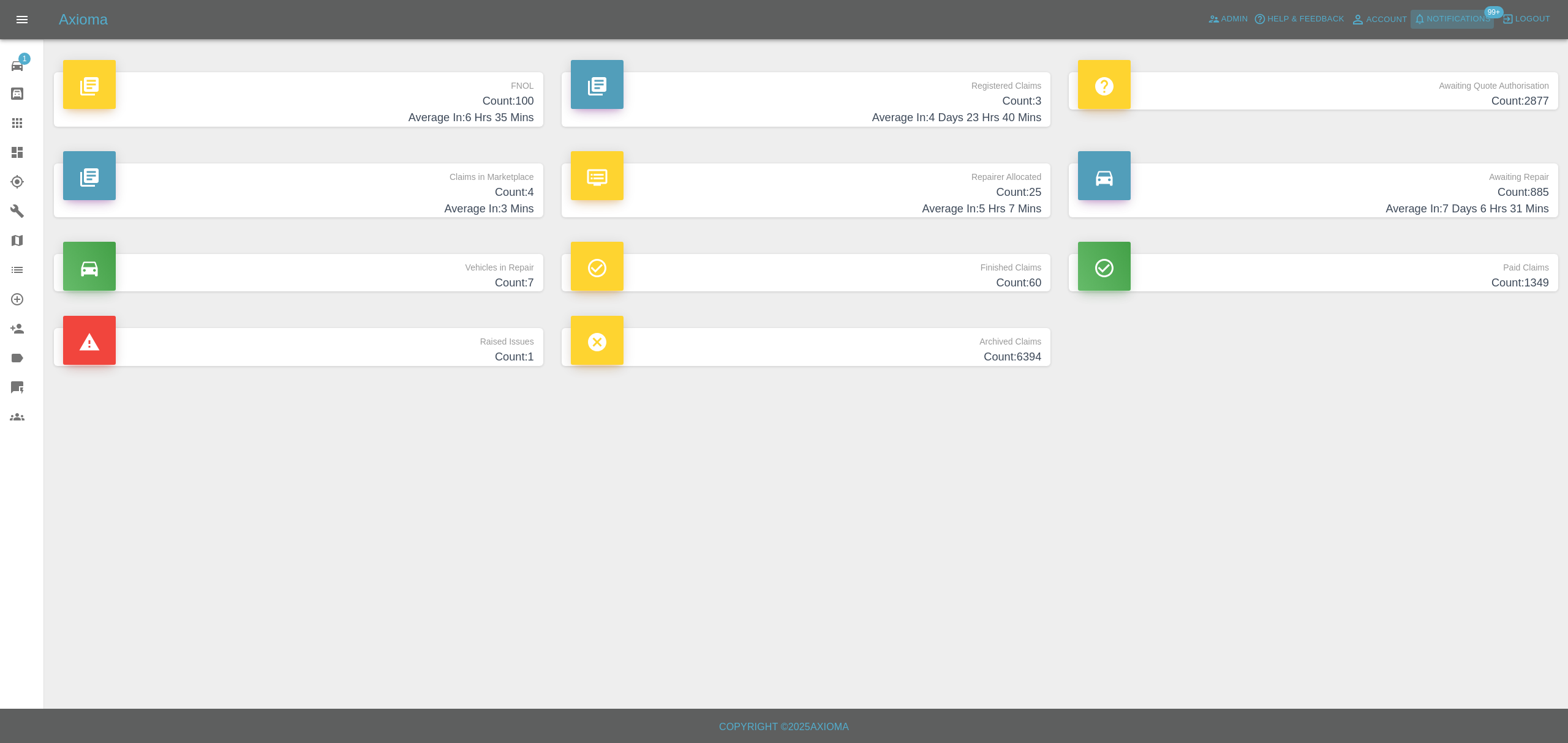
click at [1458, 16] on span "Notifications" at bounding box center [1459, 19] width 64 height 14
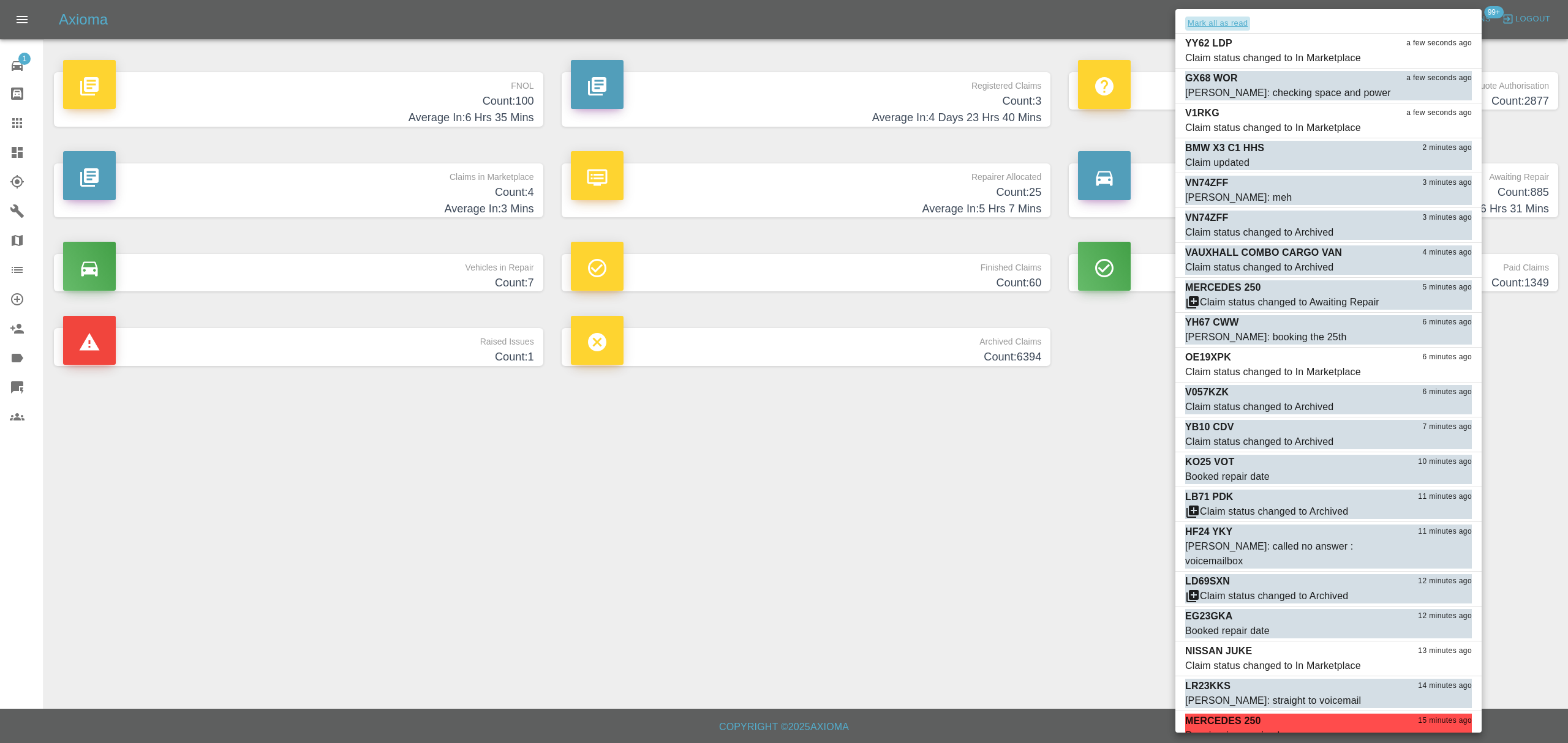
click at [1216, 18] on button "Mark all as read" at bounding box center [1218, 23] width 65 height 14
click at [1134, 412] on div at bounding box center [784, 372] width 1568 height 743
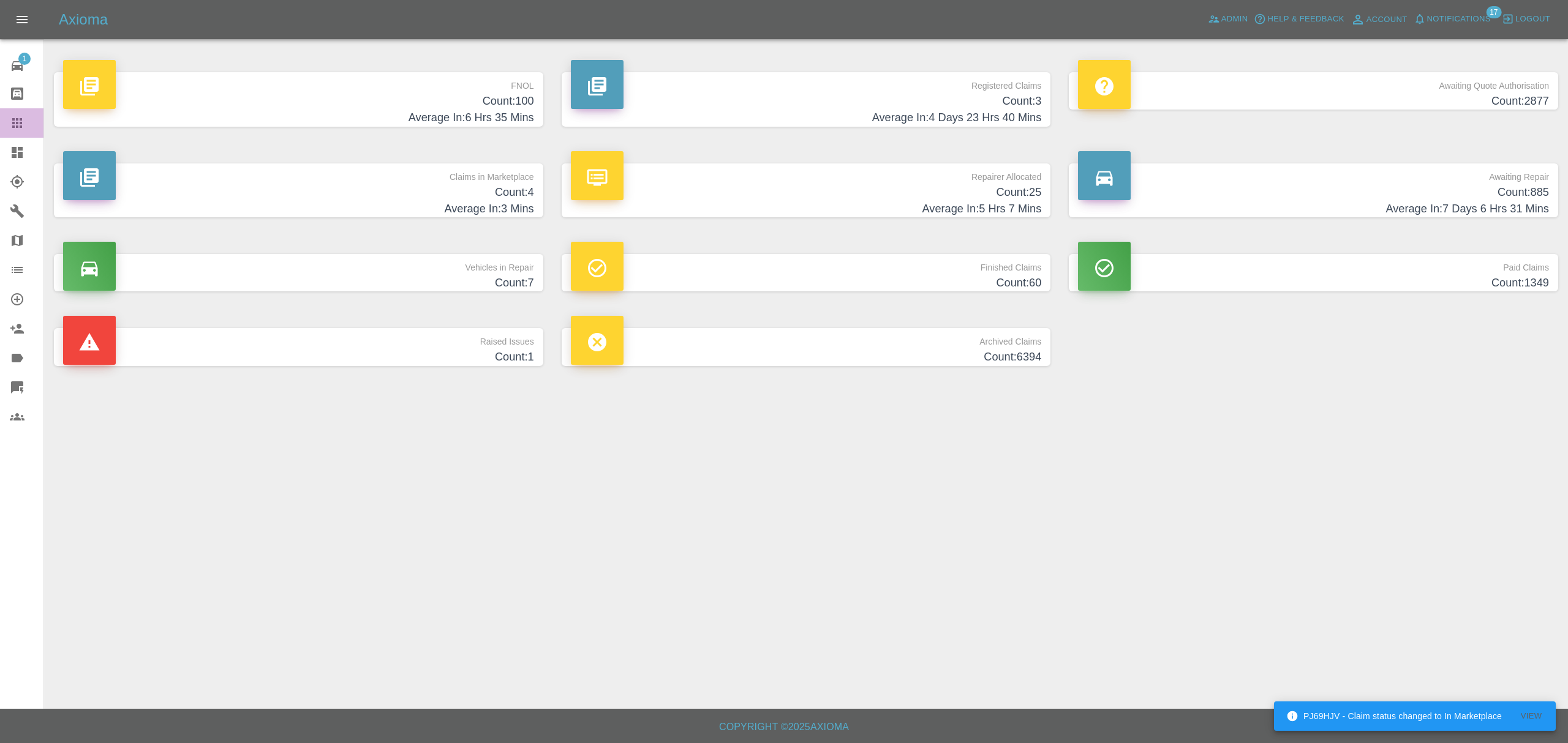
click at [16, 131] on link "Claims" at bounding box center [21, 123] width 44 height 29
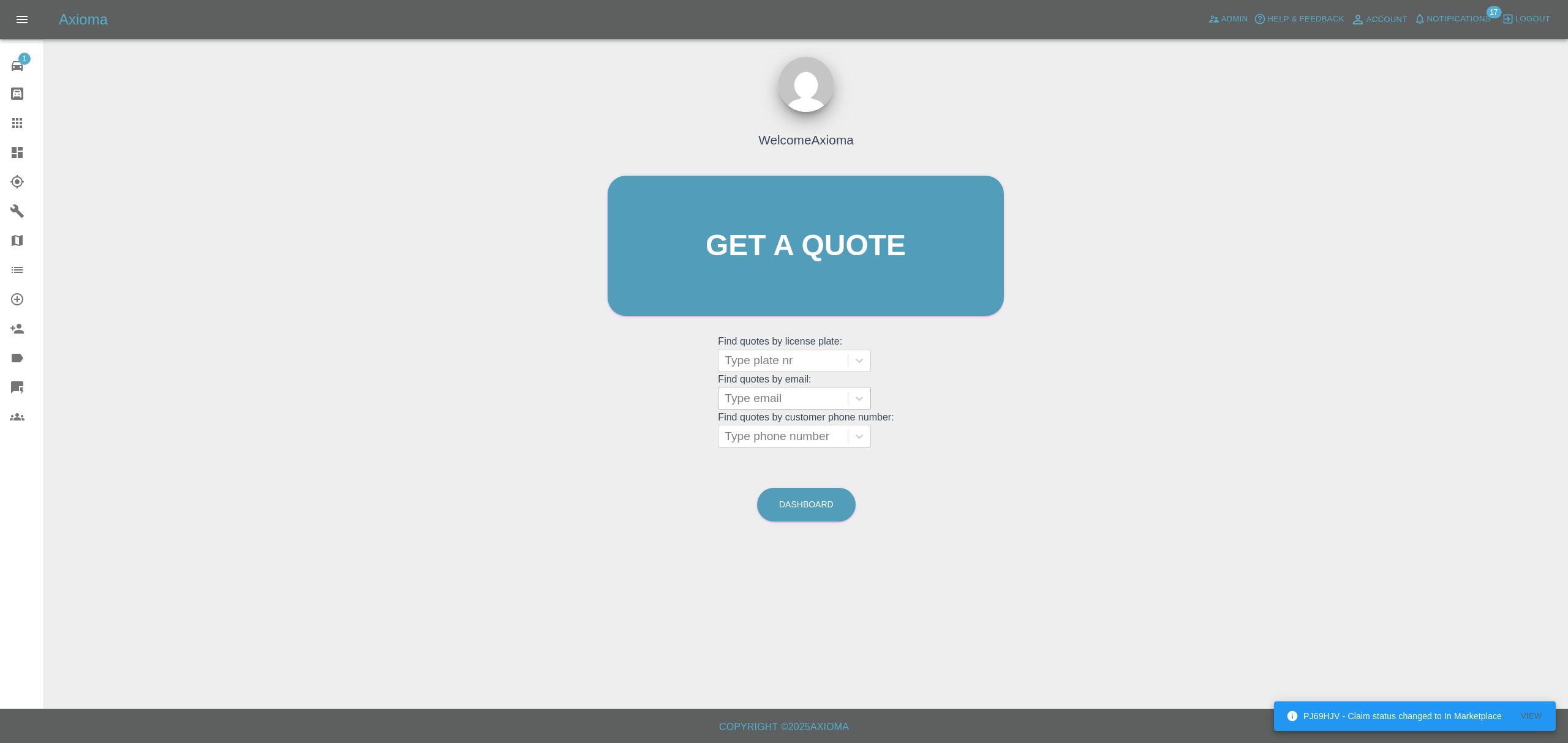
click at [760, 394] on div at bounding box center [783, 398] width 117 height 17
paste input "lhardman@calibrecontrol.com"
type input "lhardman@calibrecontrol.com"
click at [775, 436] on div "ML22 BYJ, Finished" at bounding box center [794, 430] width 153 height 25
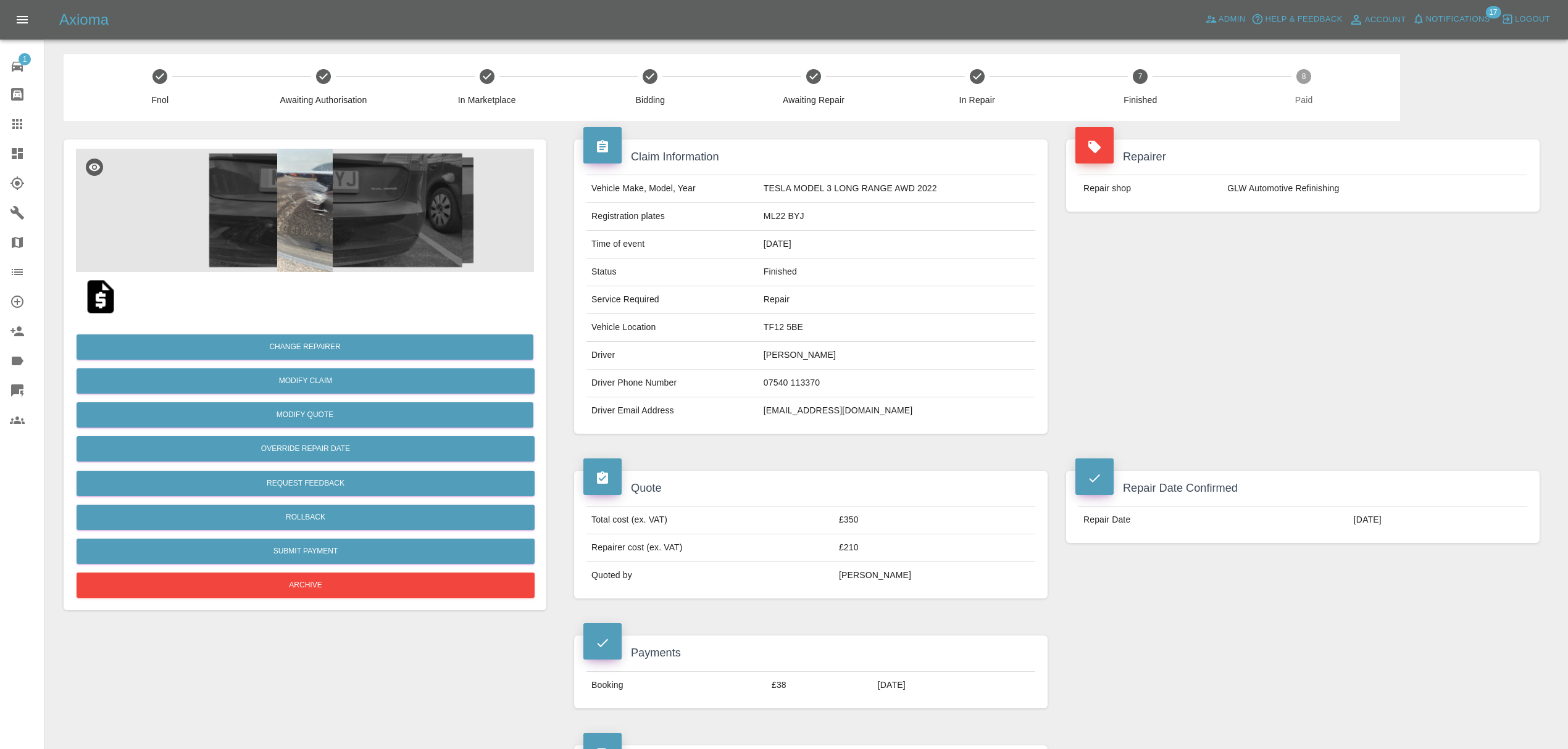
click at [793, 412] on td "lhardman@calibrecontrol.com" at bounding box center [897, 411] width 276 height 27
copy div "lhardman@calibrecontrol.com"
drag, startPoint x: 16, startPoint y: 124, endPoint x: 43, endPoint y: 143, distance: 33.0
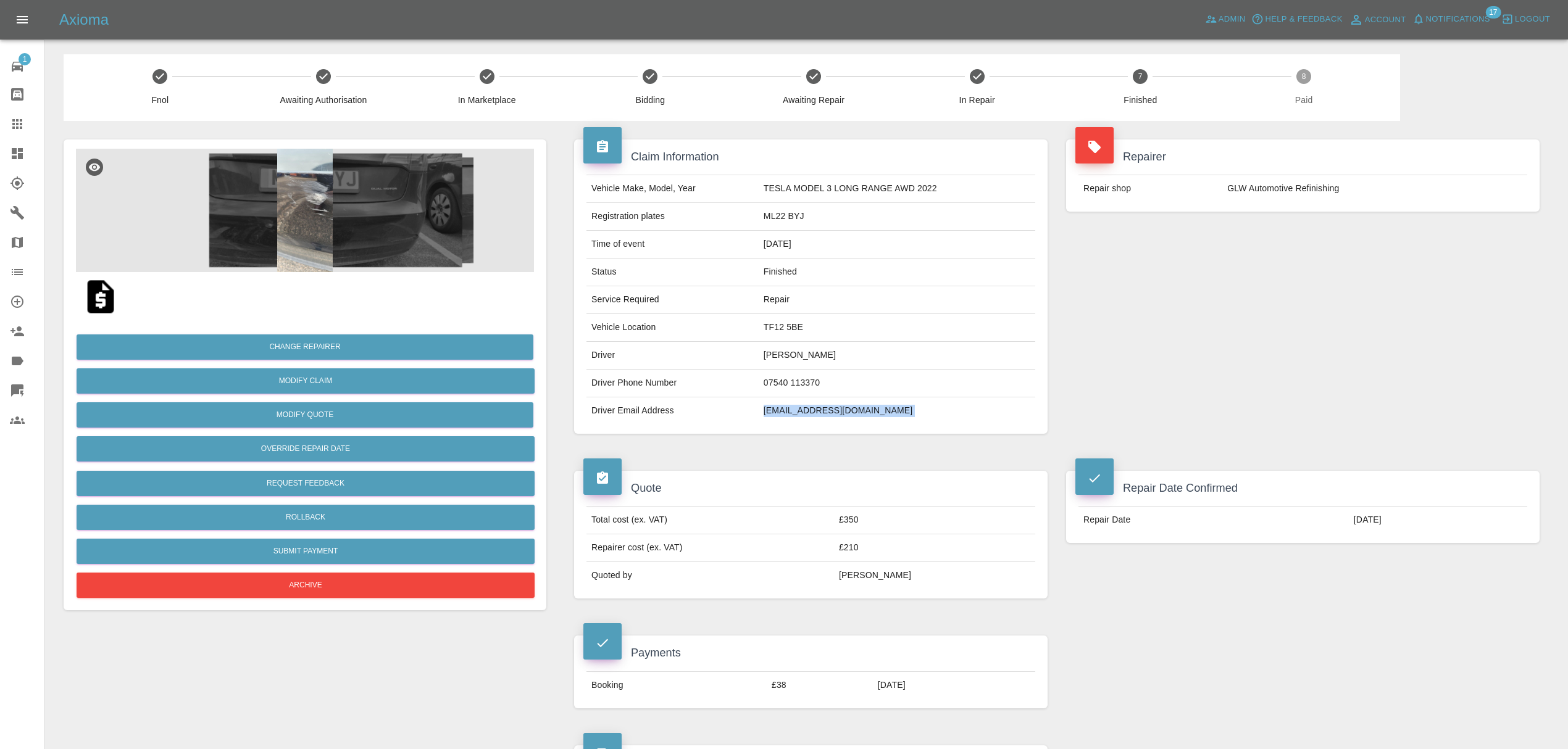
click at [16, 124] on icon at bounding box center [17, 124] width 10 height 10
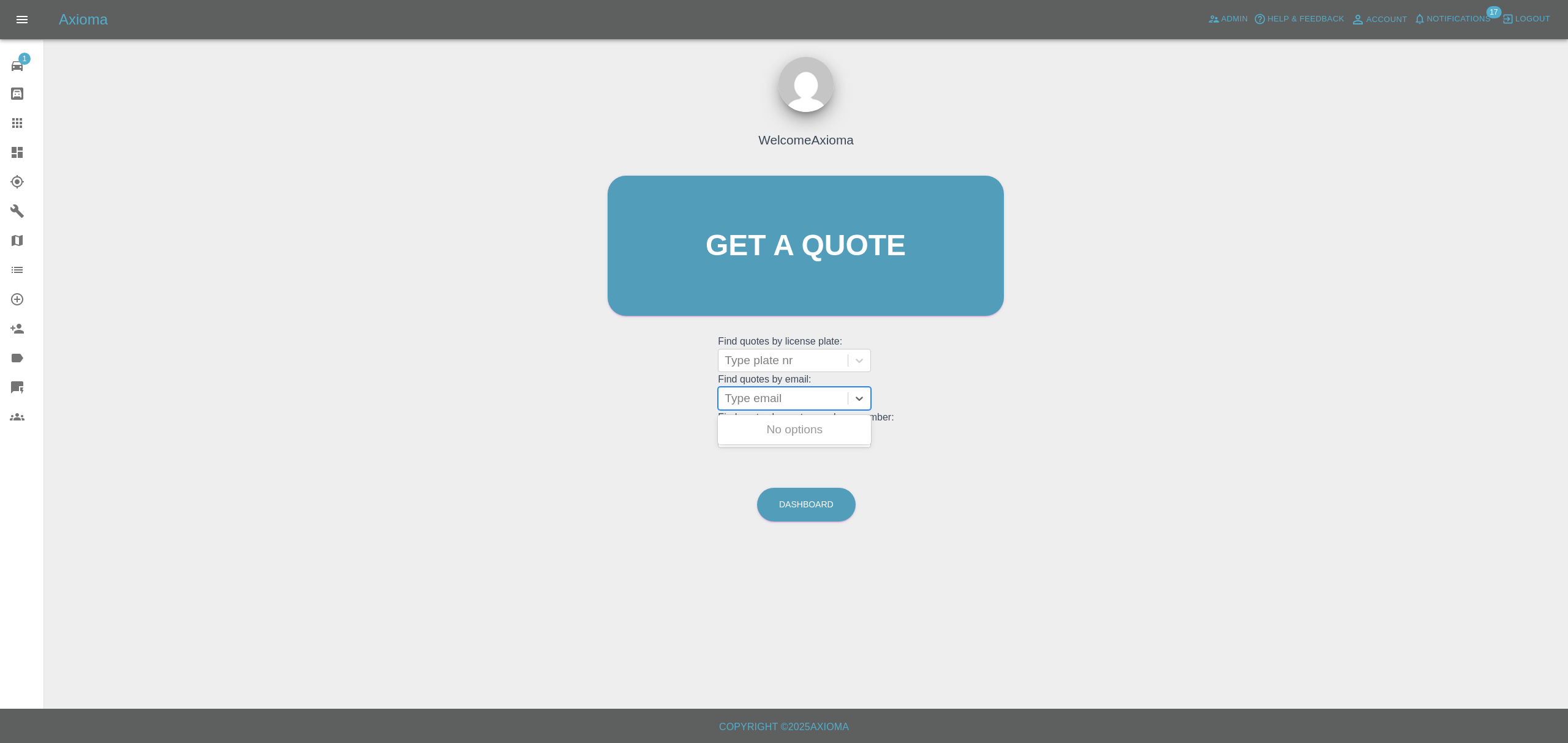
click at [787, 400] on div at bounding box center [783, 398] width 117 height 17
paste input "drhaiderz@hotmail.com"
type input "drhaiderz@hotmail.com"
click at [787, 429] on div "MA64UAT, Finished" at bounding box center [794, 430] width 153 height 25
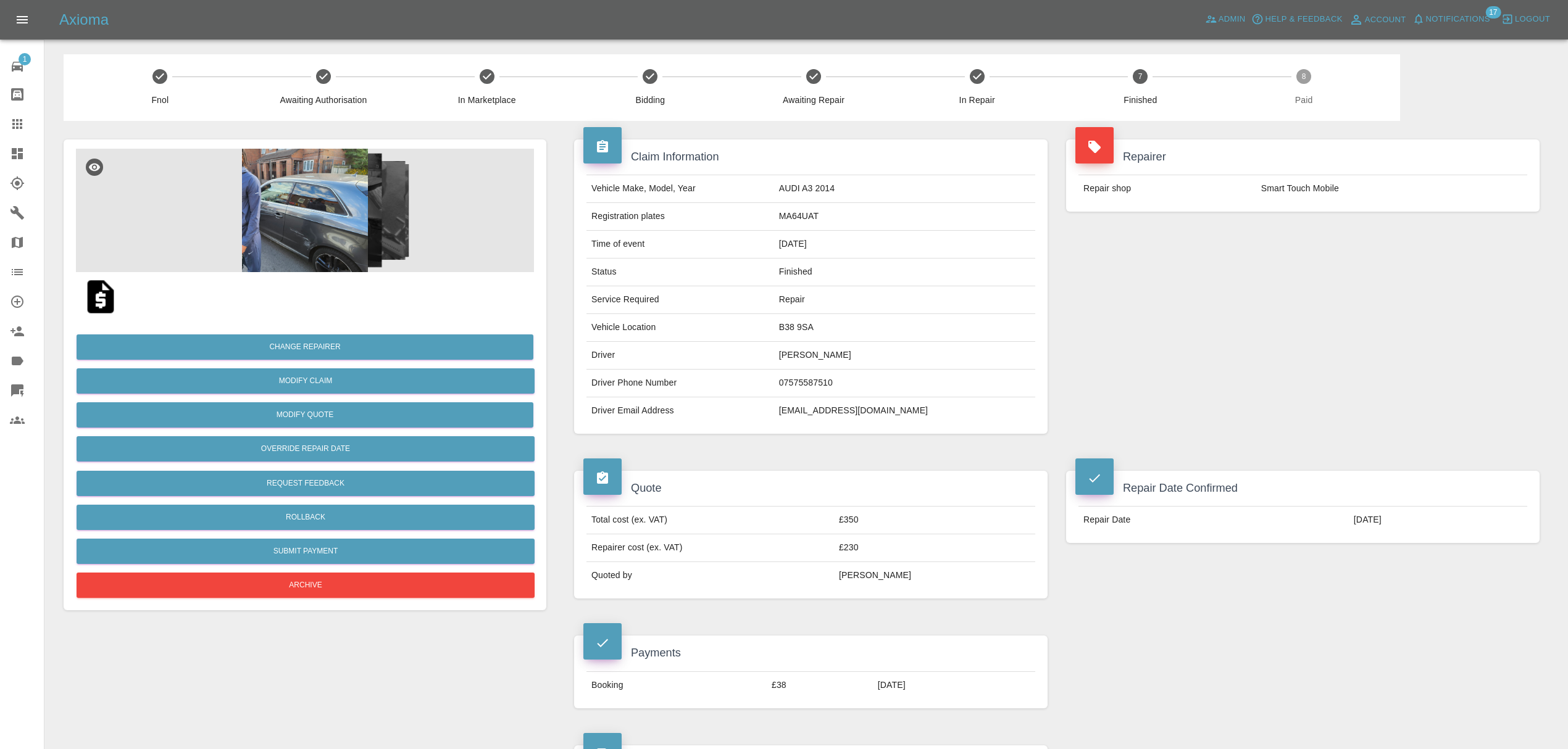
click at [865, 411] on td "drhaiderz@hotmail.com" at bounding box center [905, 411] width 261 height 27
copy div "drhaiderz@hotmail.com"
click at [21, 117] on icon at bounding box center [17, 124] width 15 height 15
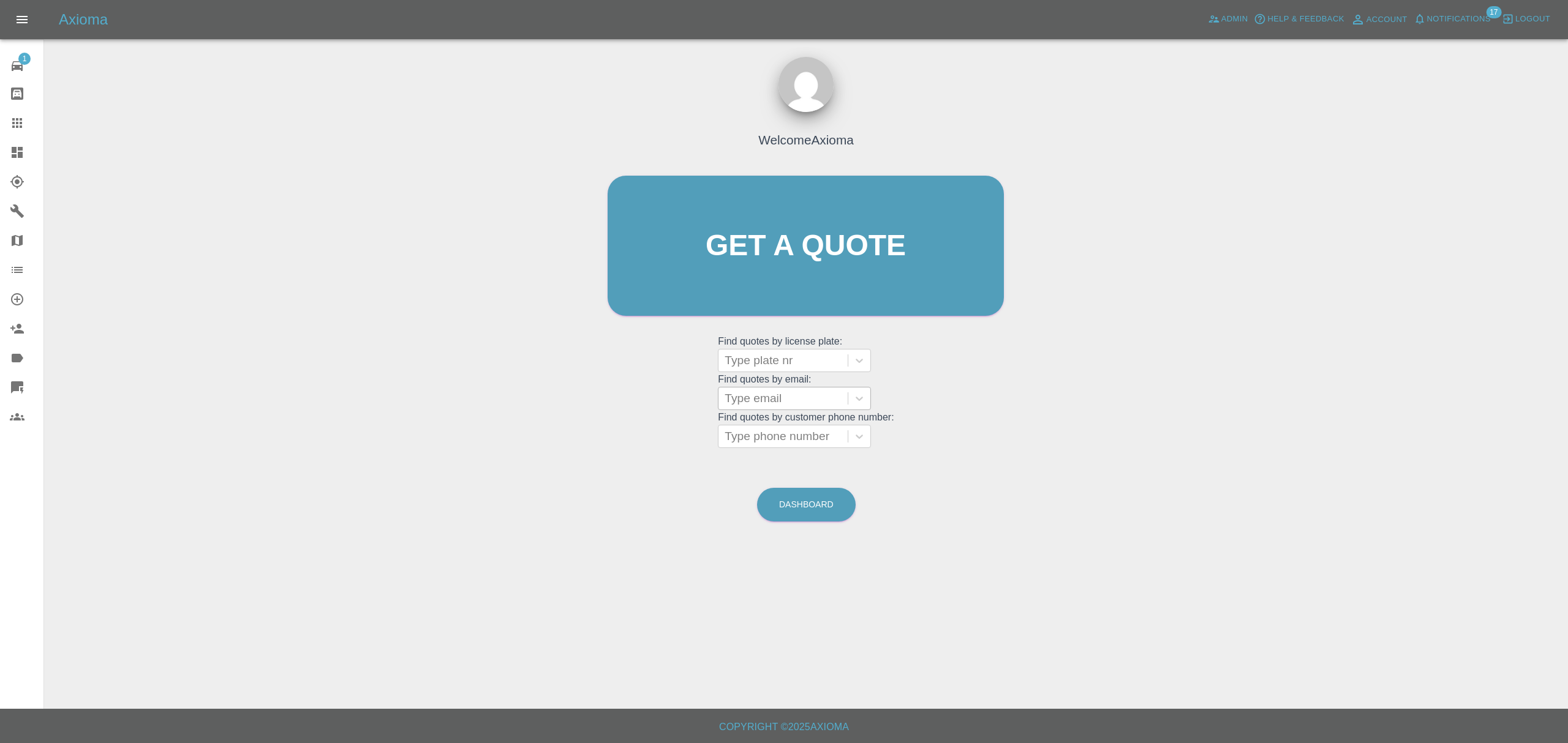
click at [795, 394] on div at bounding box center [783, 398] width 117 height 17
paste input "umangcshah@yahoo.com"
type input "umangcshah@yahoo.com"
click at [795, 436] on div "EA19 XSB, Finished" at bounding box center [794, 430] width 153 height 25
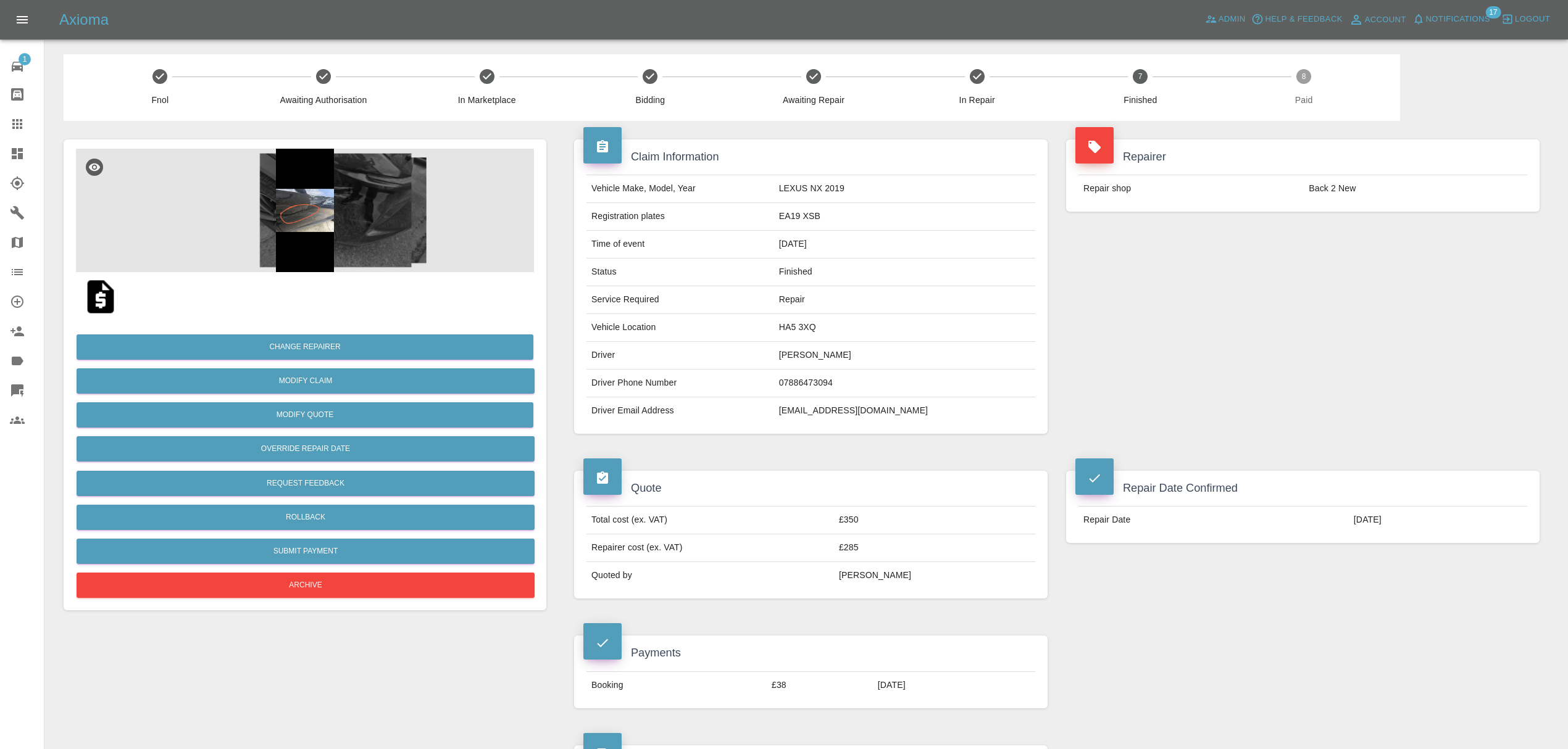
click at [7, 126] on link "Claims" at bounding box center [22, 124] width 44 height 29
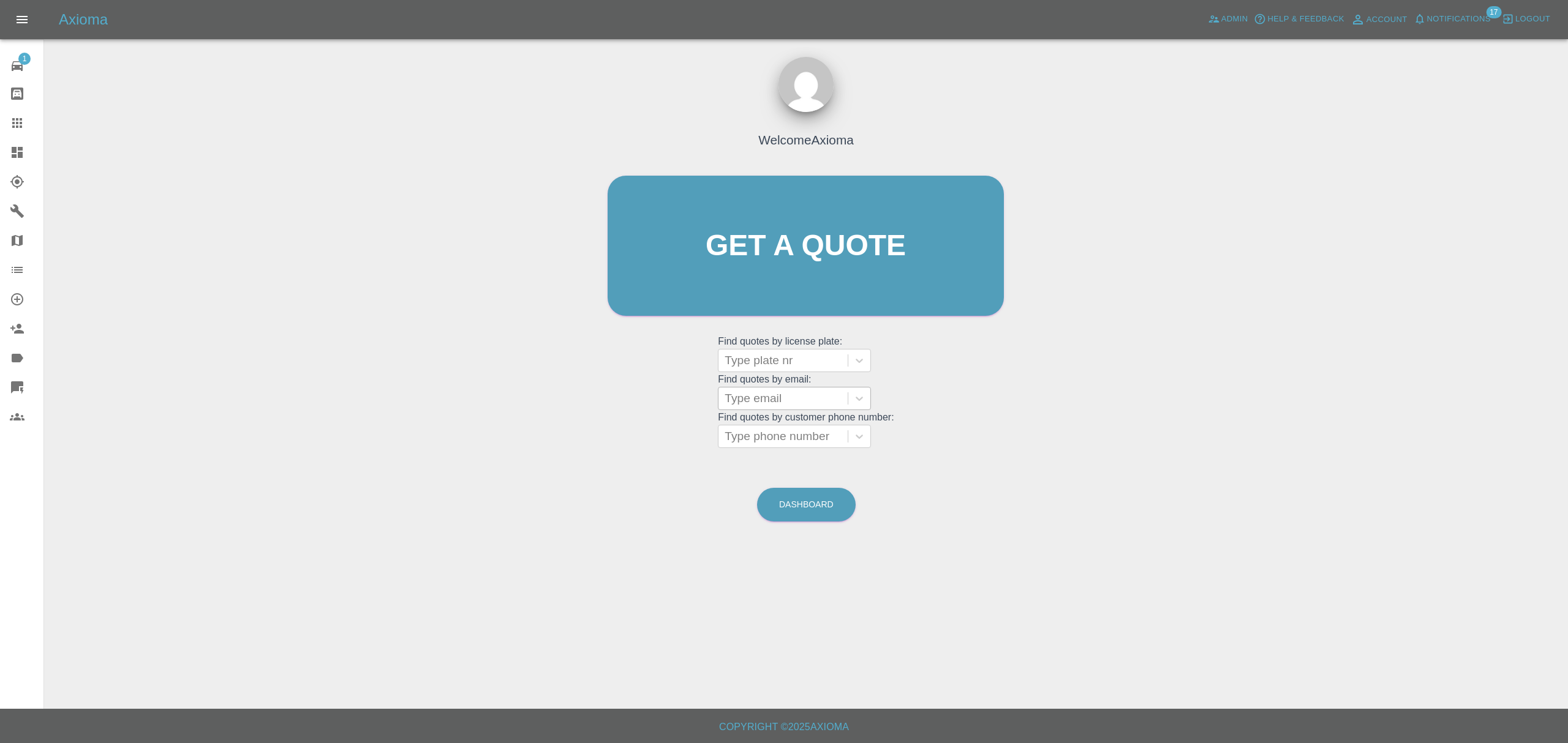
click at [742, 392] on div at bounding box center [783, 398] width 117 height 17
paste input "rlees463@gmail.com"
type input "rlees463@gmail.com"
click at [767, 424] on div "DA73VZZ, Finished" at bounding box center [794, 430] width 153 height 25
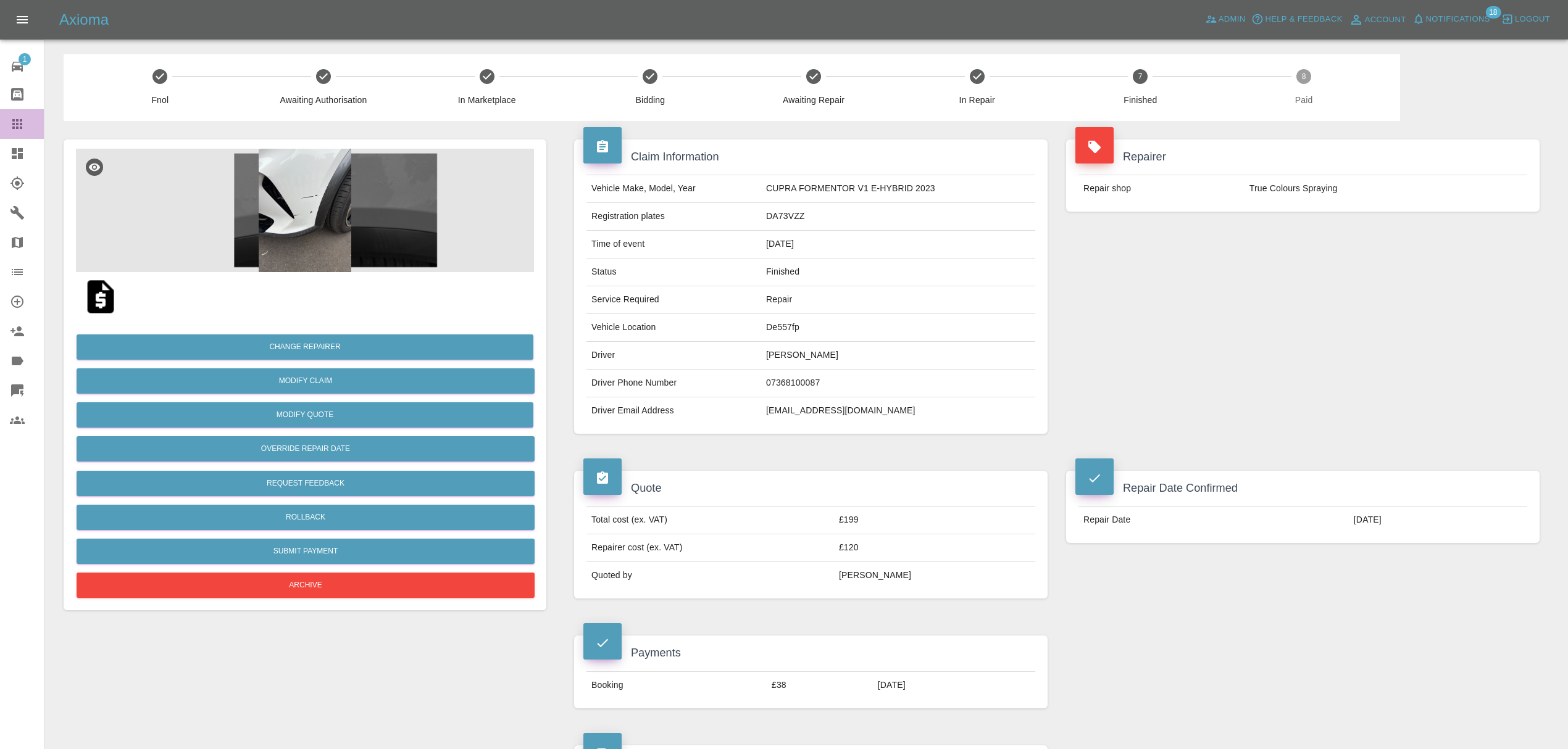
drag, startPoint x: 11, startPoint y: 122, endPoint x: 20, endPoint y: 122, distance: 9.0
click at [11, 122] on icon at bounding box center [17, 124] width 15 height 15
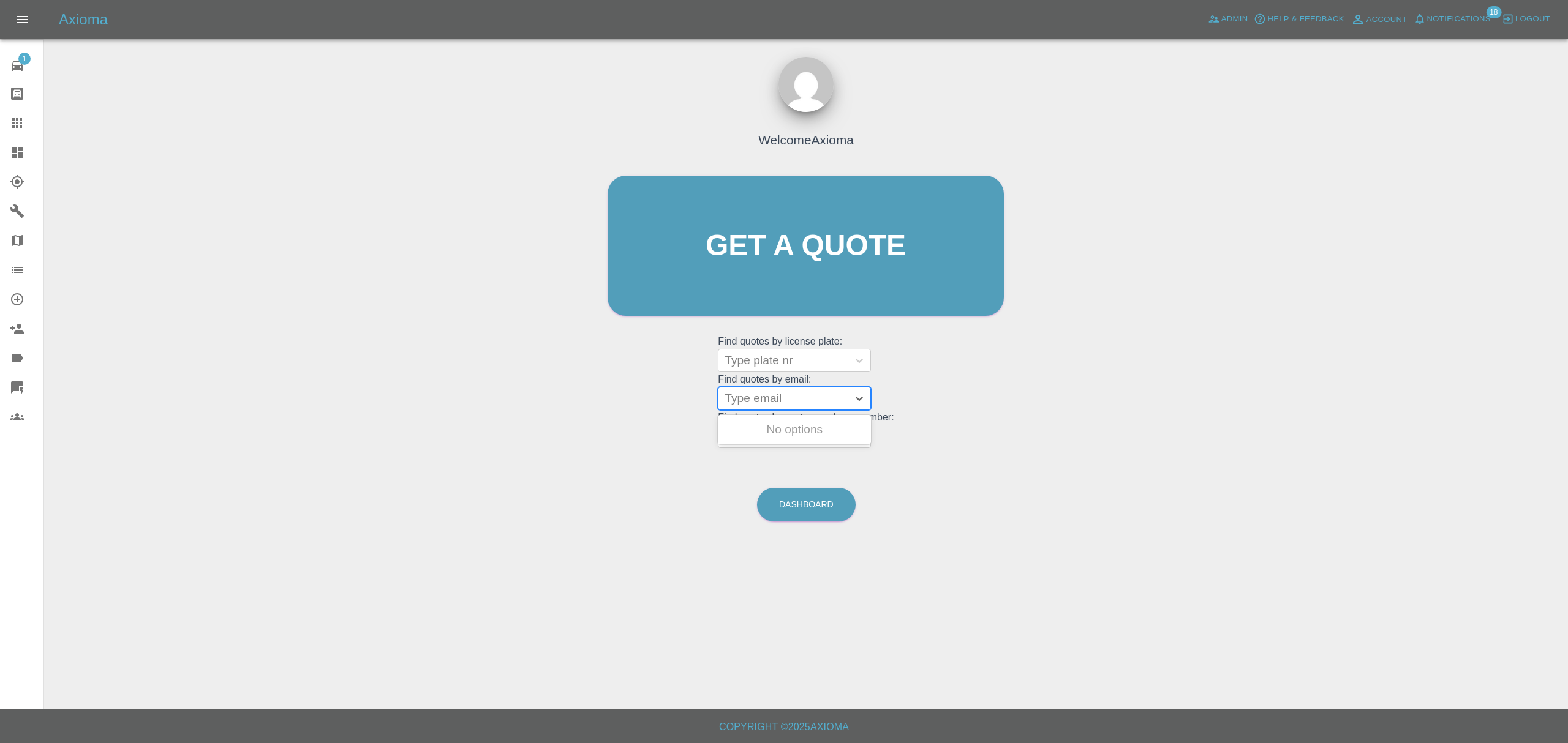
click at [740, 399] on div at bounding box center [783, 398] width 117 height 17
paste input "owbirch@gmail.com"
paste input "text"
type input "owbirch@gmail.com"
click at [758, 421] on div "BV22TXR, Finished" at bounding box center [794, 430] width 153 height 25
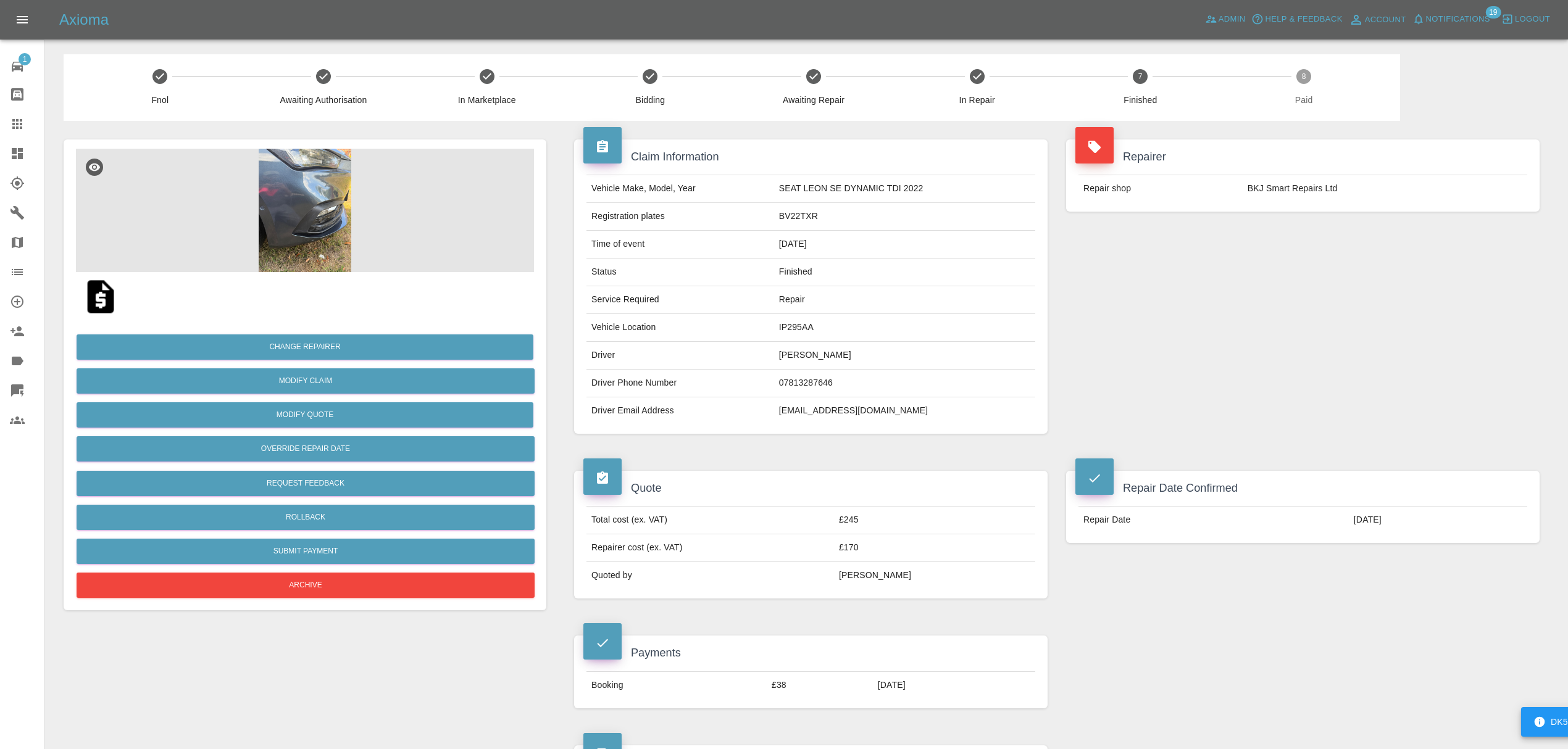
drag, startPoint x: 25, startPoint y: 119, endPoint x: 50, endPoint y: 132, distance: 28.2
click at [25, 119] on div at bounding box center [27, 124] width 35 height 15
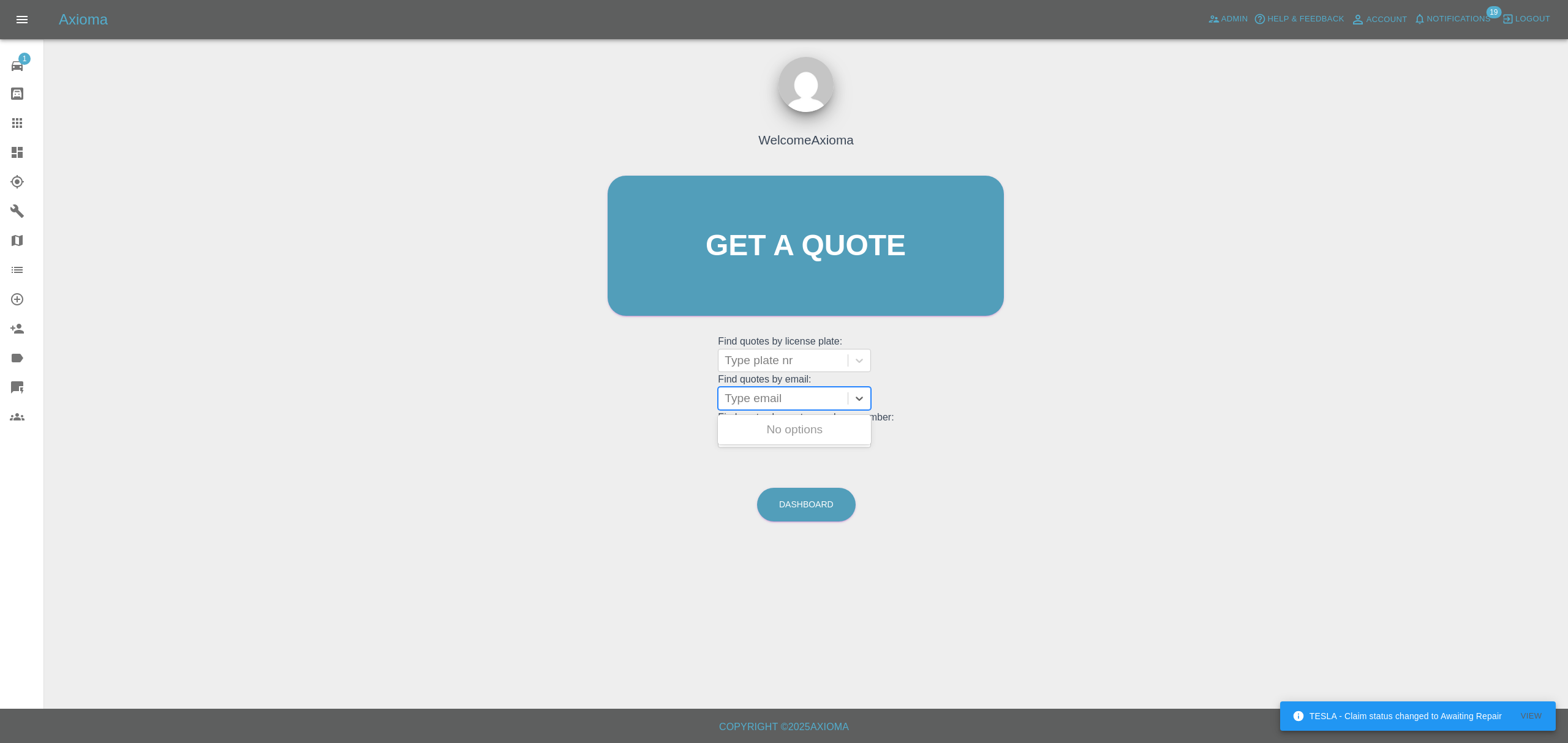
click at [748, 397] on div at bounding box center [783, 398] width 117 height 17
paste input "[EMAIL_ADDRESS][DOMAIN_NAME]"
type input "[EMAIL_ADDRESS][DOMAIN_NAME]"
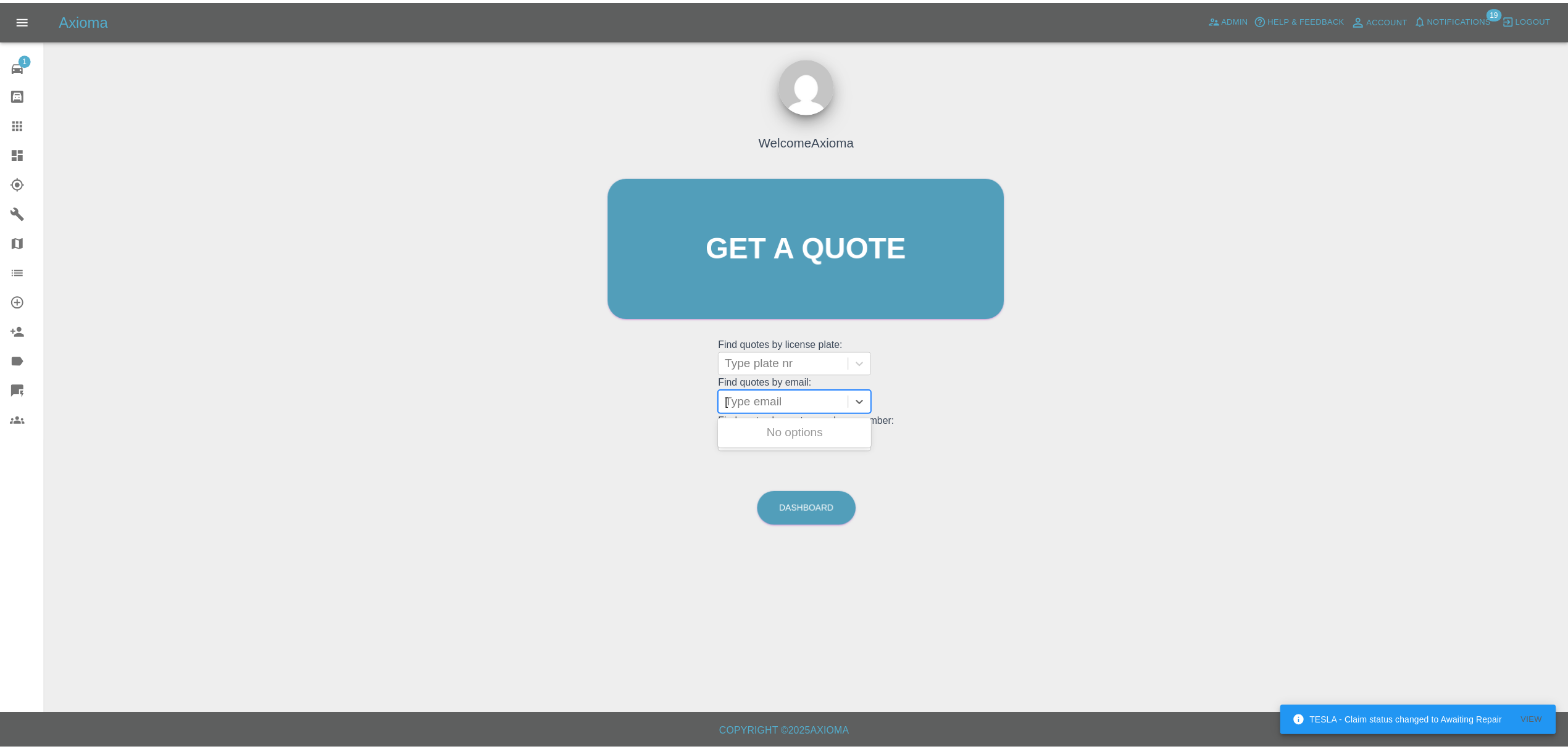
scroll to position [0, 28]
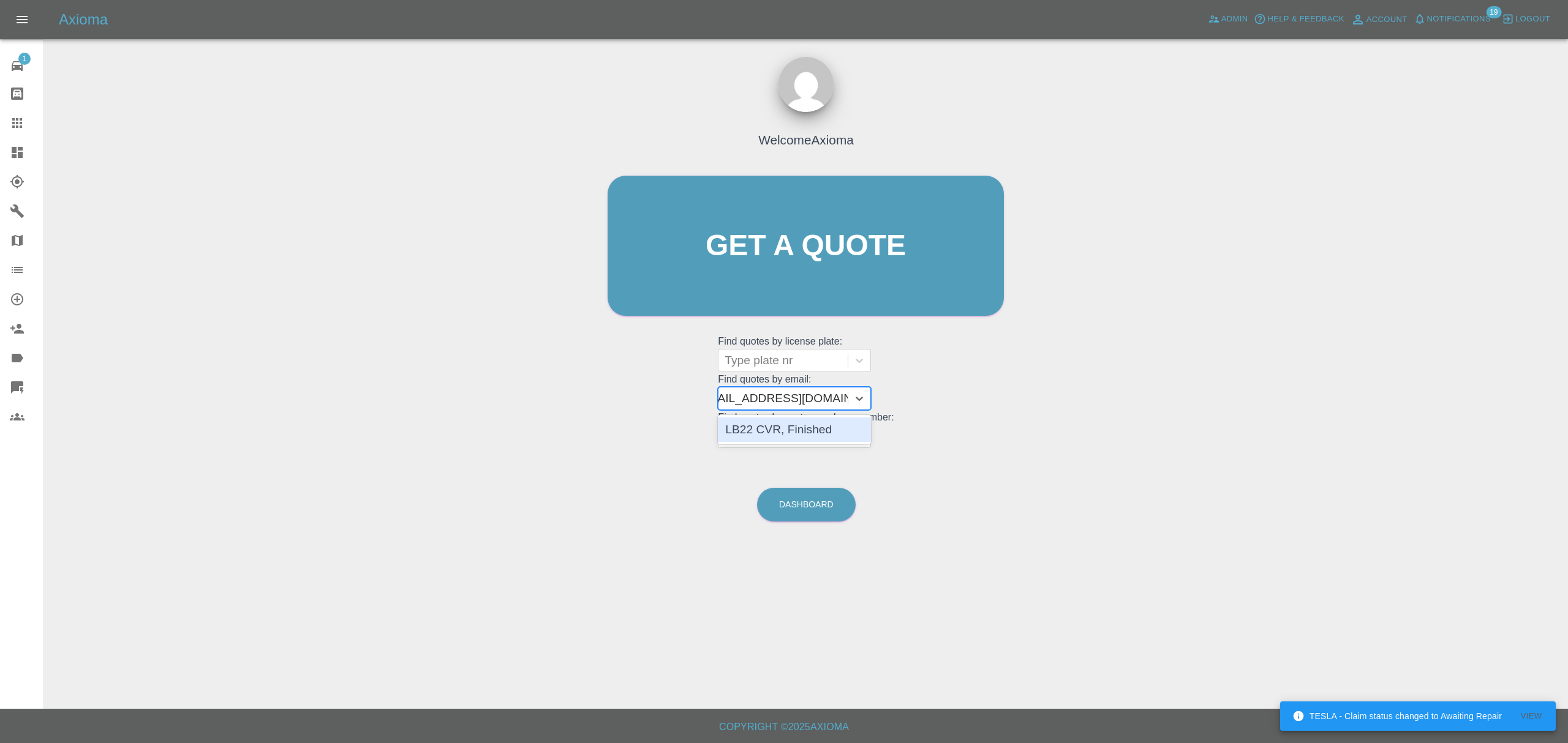
click at [771, 431] on div "LB22 CVR, Finished" at bounding box center [794, 430] width 153 height 25
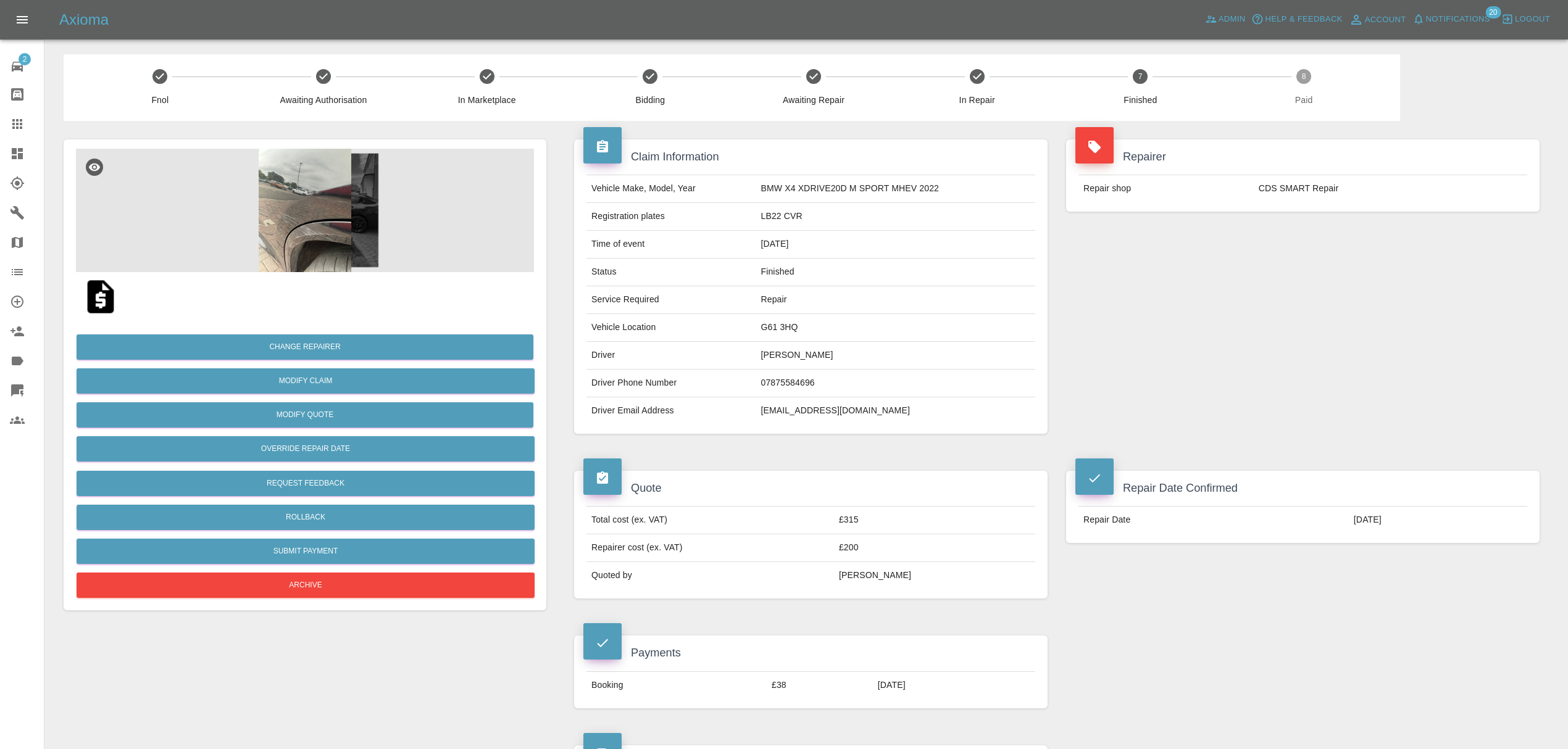
click at [9, 113] on link "Claims" at bounding box center [22, 124] width 44 height 29
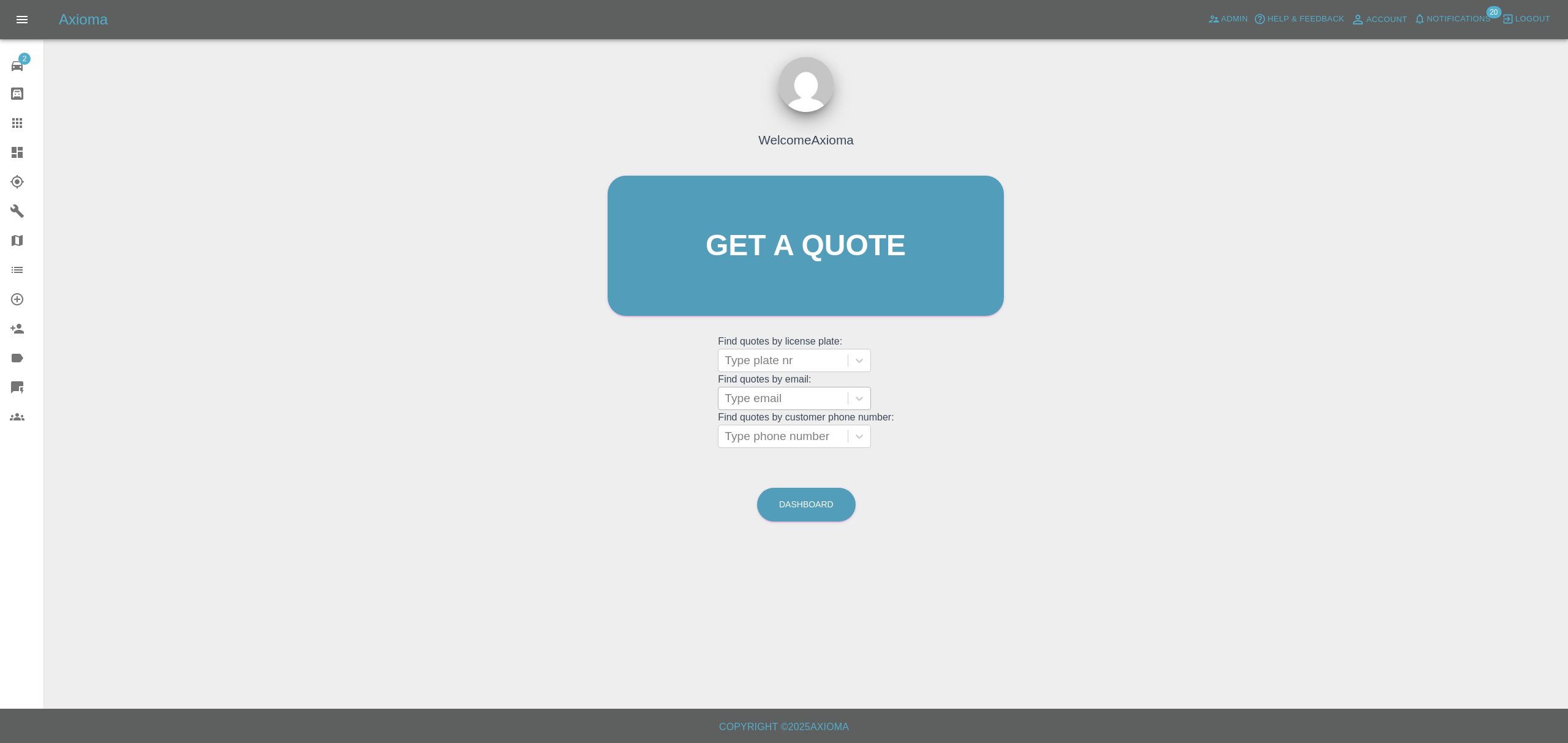
click at [741, 395] on div at bounding box center [783, 398] width 117 height 17
paste input "[PERSON_NAME][EMAIL_ADDRESS][PERSON_NAME][DOMAIN_NAME]"
type input "[PERSON_NAME][EMAIL_ADDRESS][PERSON_NAME][DOMAIN_NAME]"
click at [780, 437] on div "LM72DXC, Finished" at bounding box center [794, 430] width 153 height 25
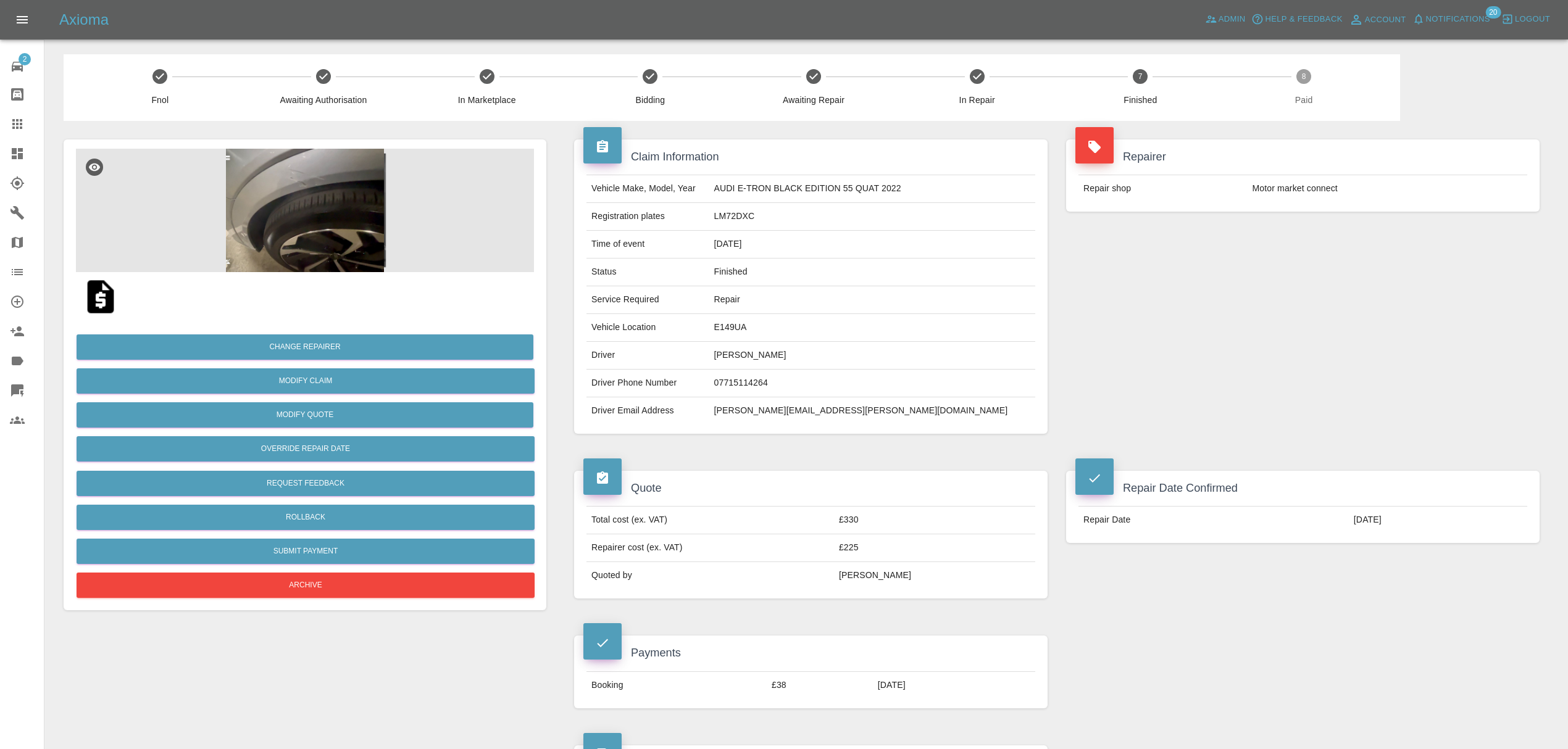
click at [778, 412] on td "[PERSON_NAME][EMAIL_ADDRESS][PERSON_NAME][DOMAIN_NAME]" at bounding box center [872, 411] width 326 height 27
copy div "[PERSON_NAME][EMAIL_ADDRESS][PERSON_NAME][DOMAIN_NAME]"
click at [18, 124] on icon at bounding box center [17, 124] width 10 height 10
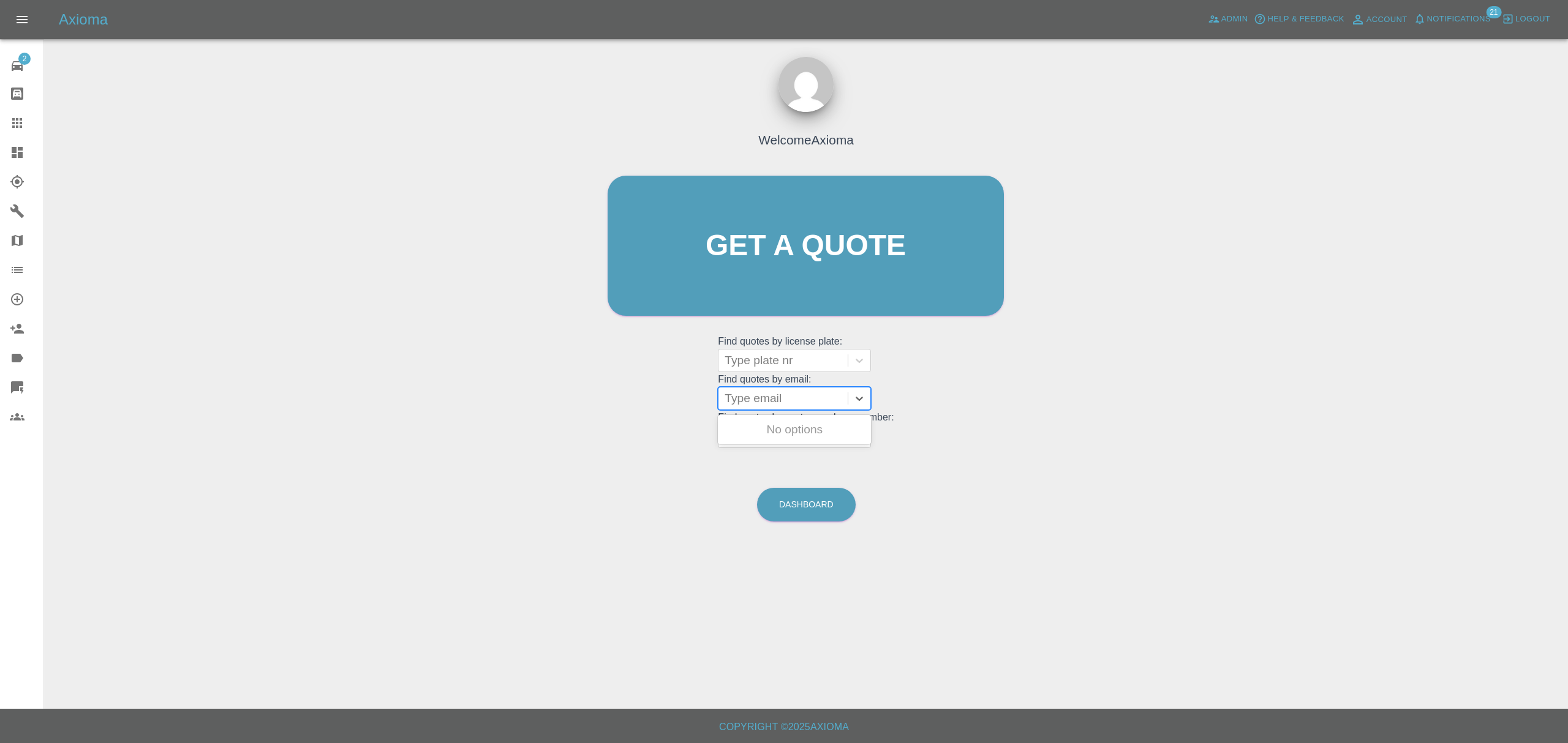
click at [804, 400] on div at bounding box center [783, 398] width 117 height 17
paste input "[EMAIL_ADDRESS][DOMAIN_NAME]"
type input "[EMAIL_ADDRESS][DOMAIN_NAME]"
click at [804, 429] on div "BB55PAR, Finished" at bounding box center [794, 430] width 153 height 25
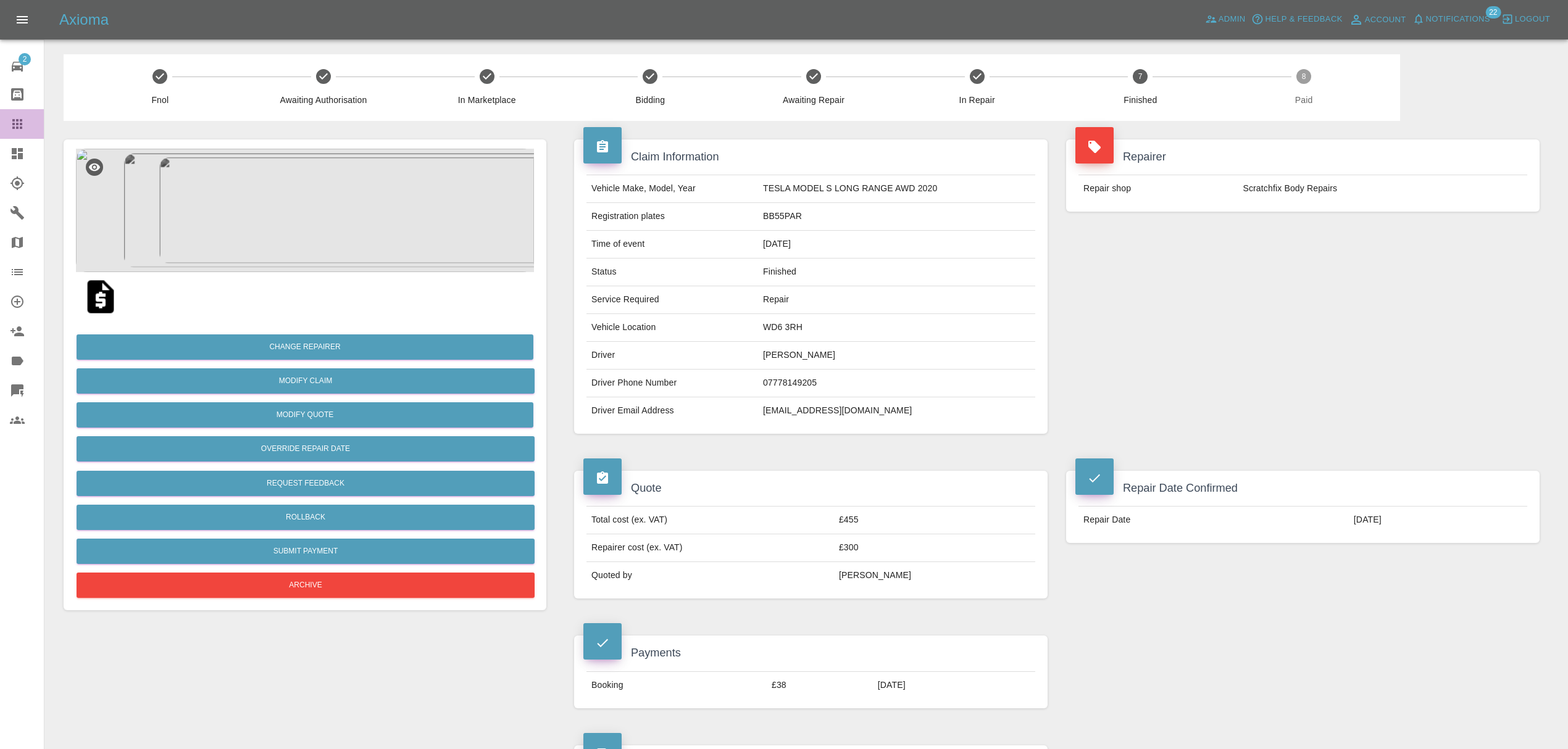
click at [27, 128] on div at bounding box center [27, 124] width 35 height 15
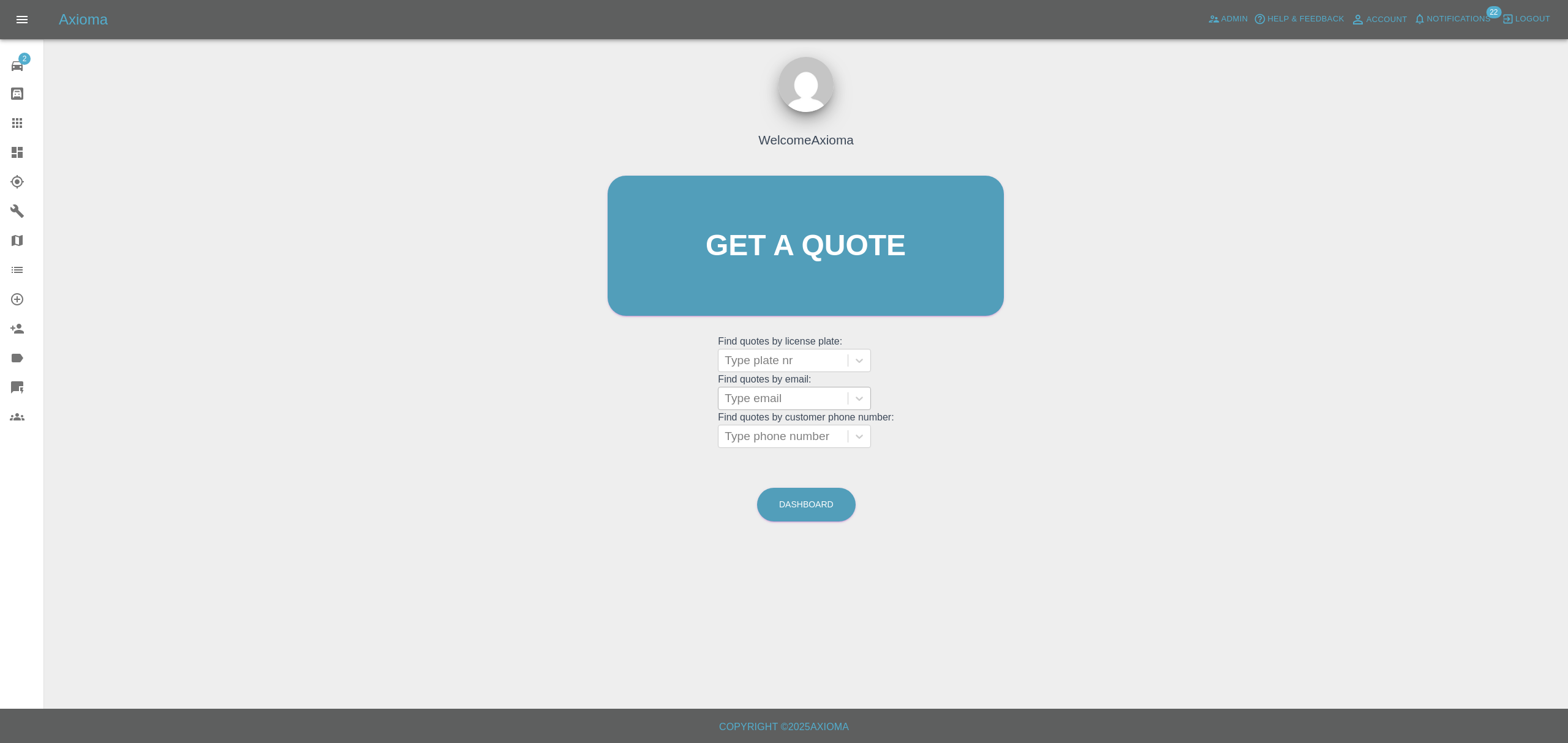
click at [765, 409] on div "Type email" at bounding box center [782, 399] width 129 height 22
paste input "688b2d4ab8982b34a5fe86fd"
type input "688b2d4ab8982b34a5fe86fd"
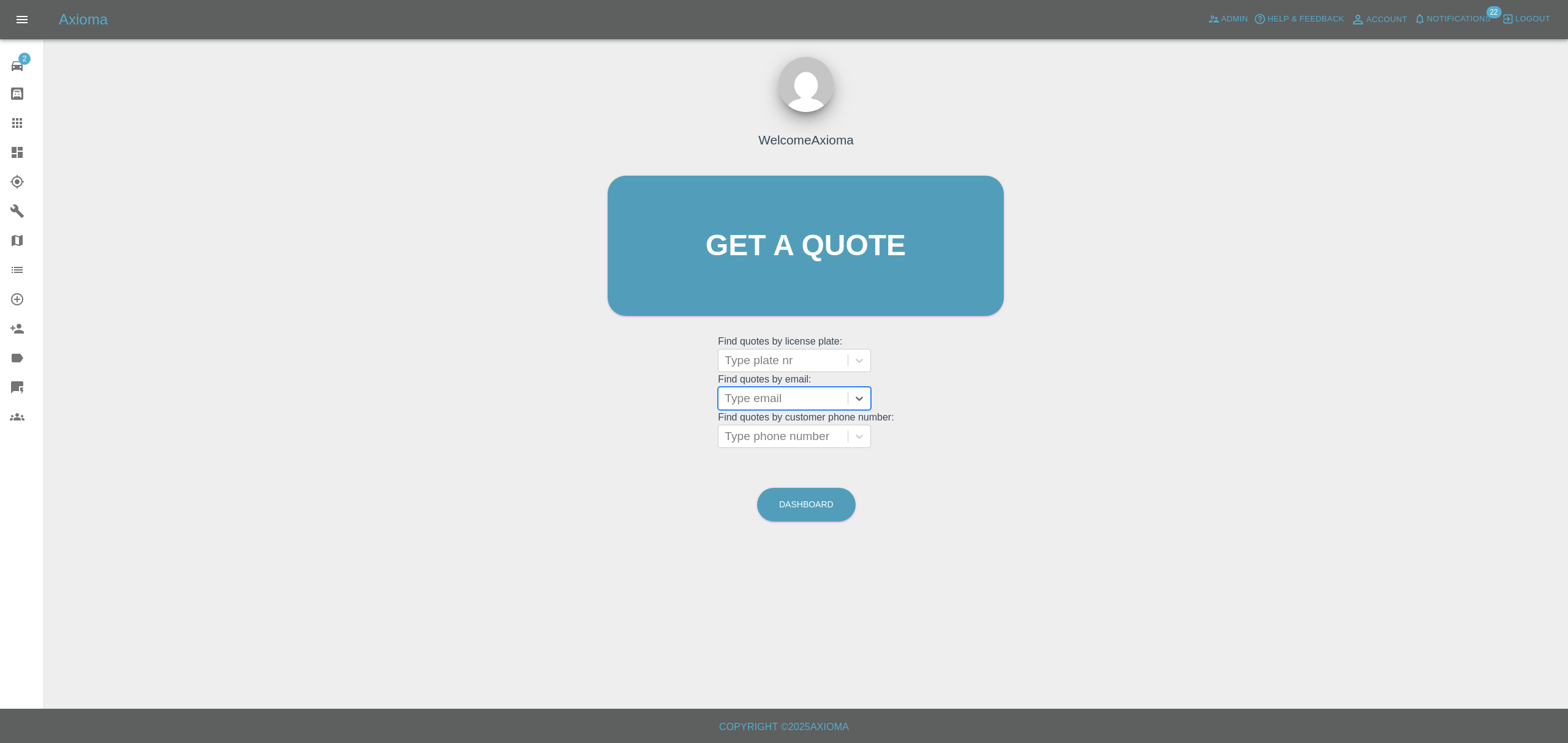
paste input "[PERSON_NAME][EMAIL_ADDRESS][PERSON_NAME][DOMAIN_NAME]"
type input "[PERSON_NAME][EMAIL_ADDRESS][PERSON_NAME][DOMAIN_NAME]"
click at [786, 418] on div "DL21YVJ, Finished" at bounding box center [794, 430] width 153 height 25
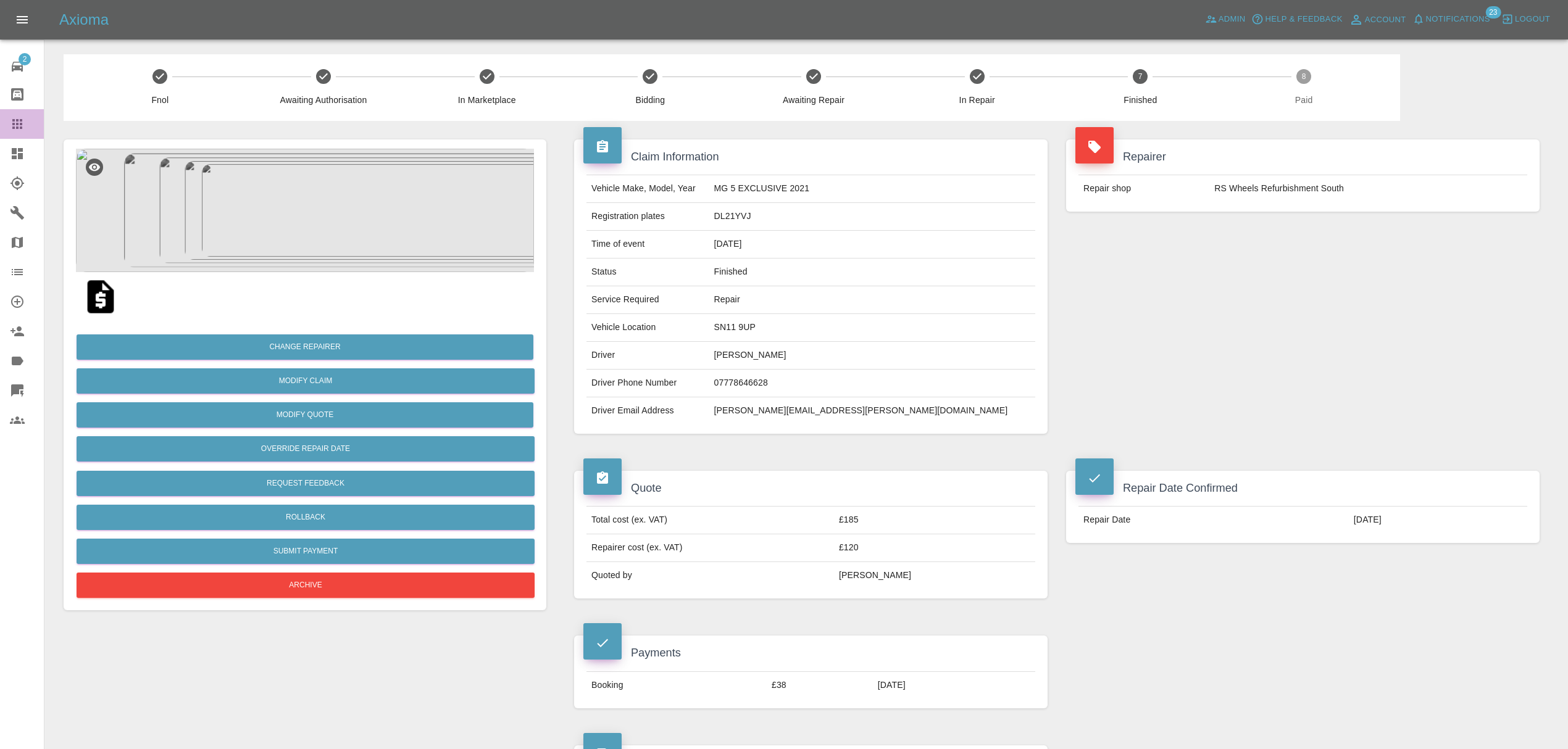
drag, startPoint x: 35, startPoint y: 124, endPoint x: 43, endPoint y: 131, distance: 10.6
click at [35, 124] on div at bounding box center [27, 124] width 35 height 15
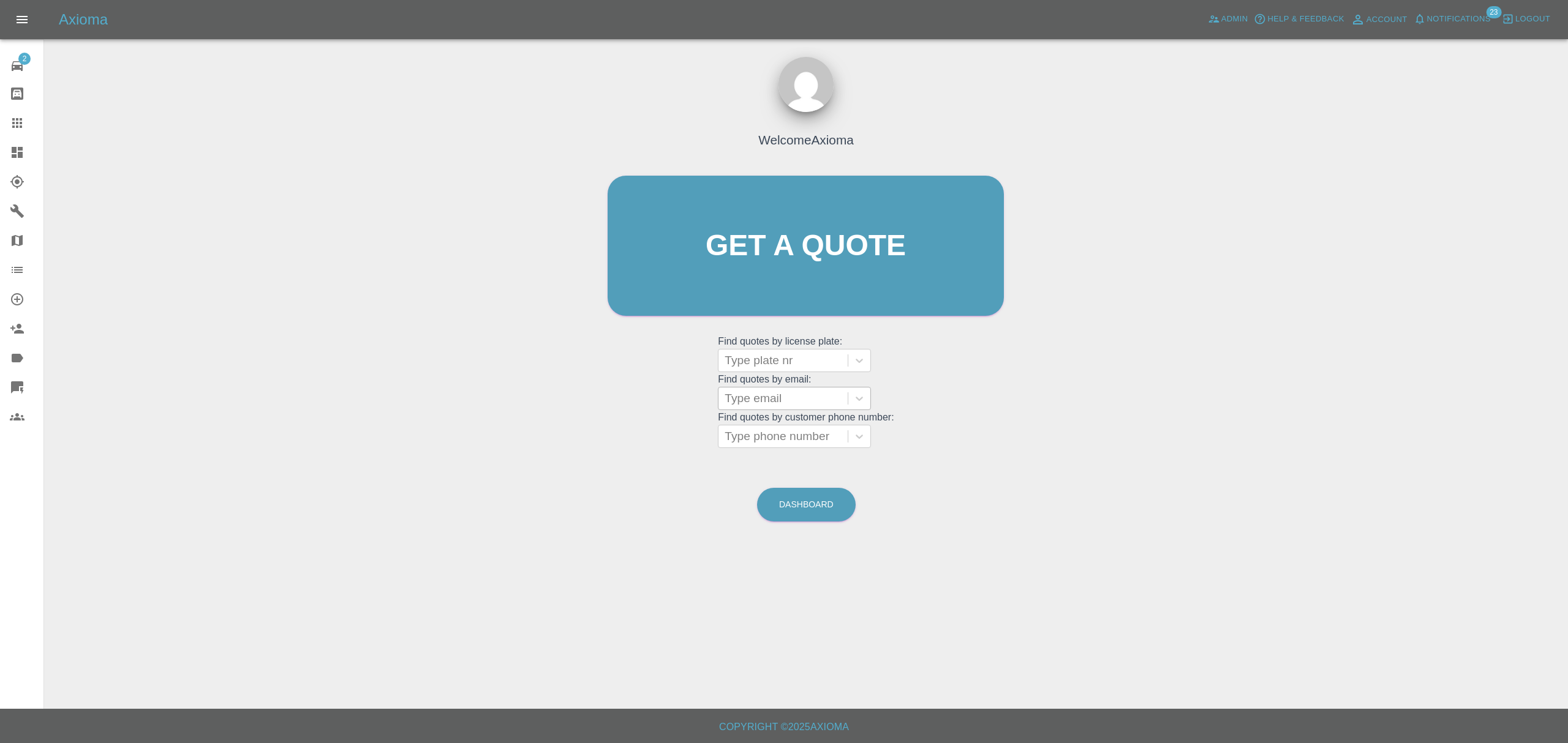
click at [784, 399] on div at bounding box center [783, 398] width 117 height 17
paste input "[EMAIL_ADDRESS][DOMAIN_NAME]"
type input "[EMAIL_ADDRESS][DOMAIN_NAME]"
click at [785, 431] on div "EX15FDO, Awaiting Repair" at bounding box center [794, 437] width 153 height 39
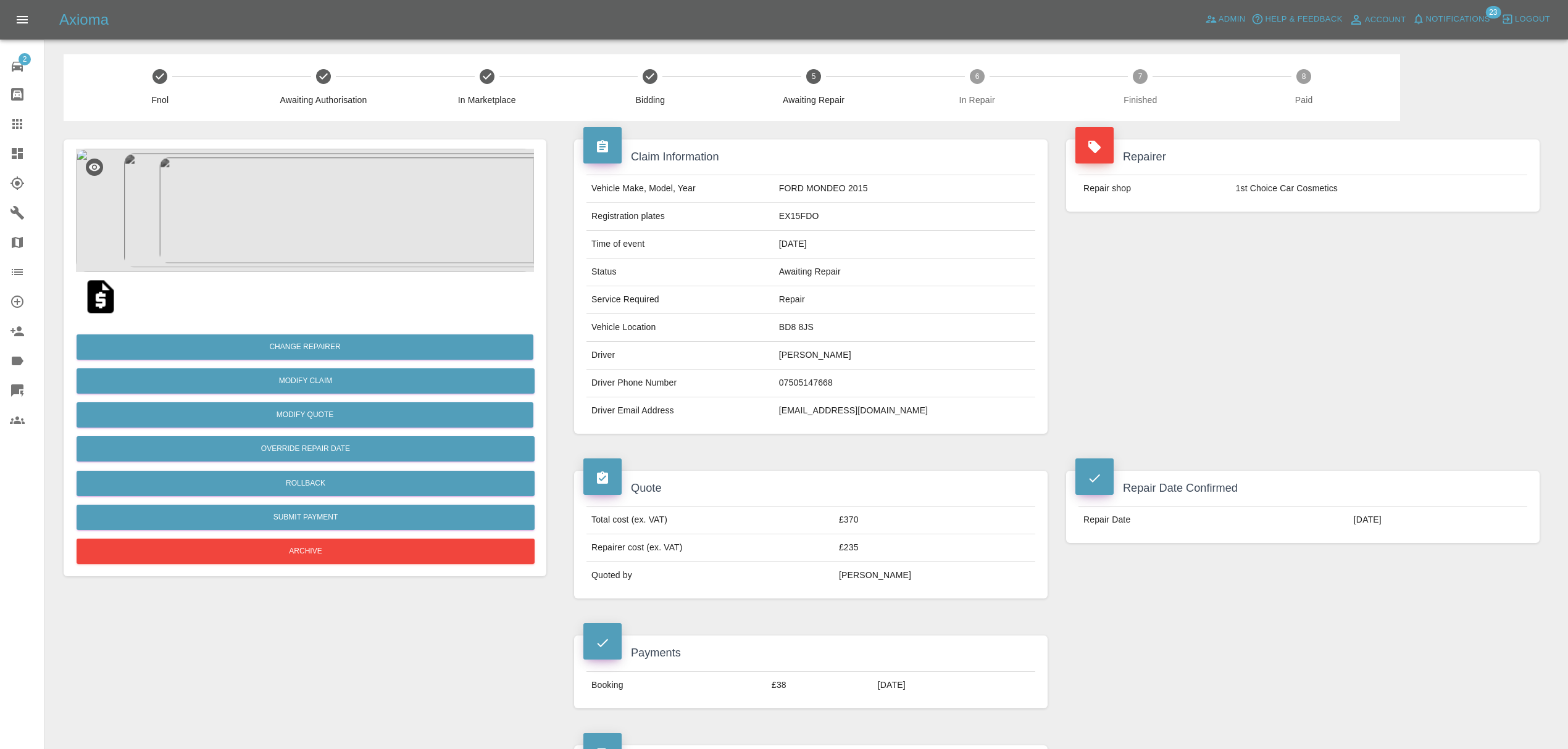
click at [10, 131] on icon at bounding box center [17, 124] width 15 height 15
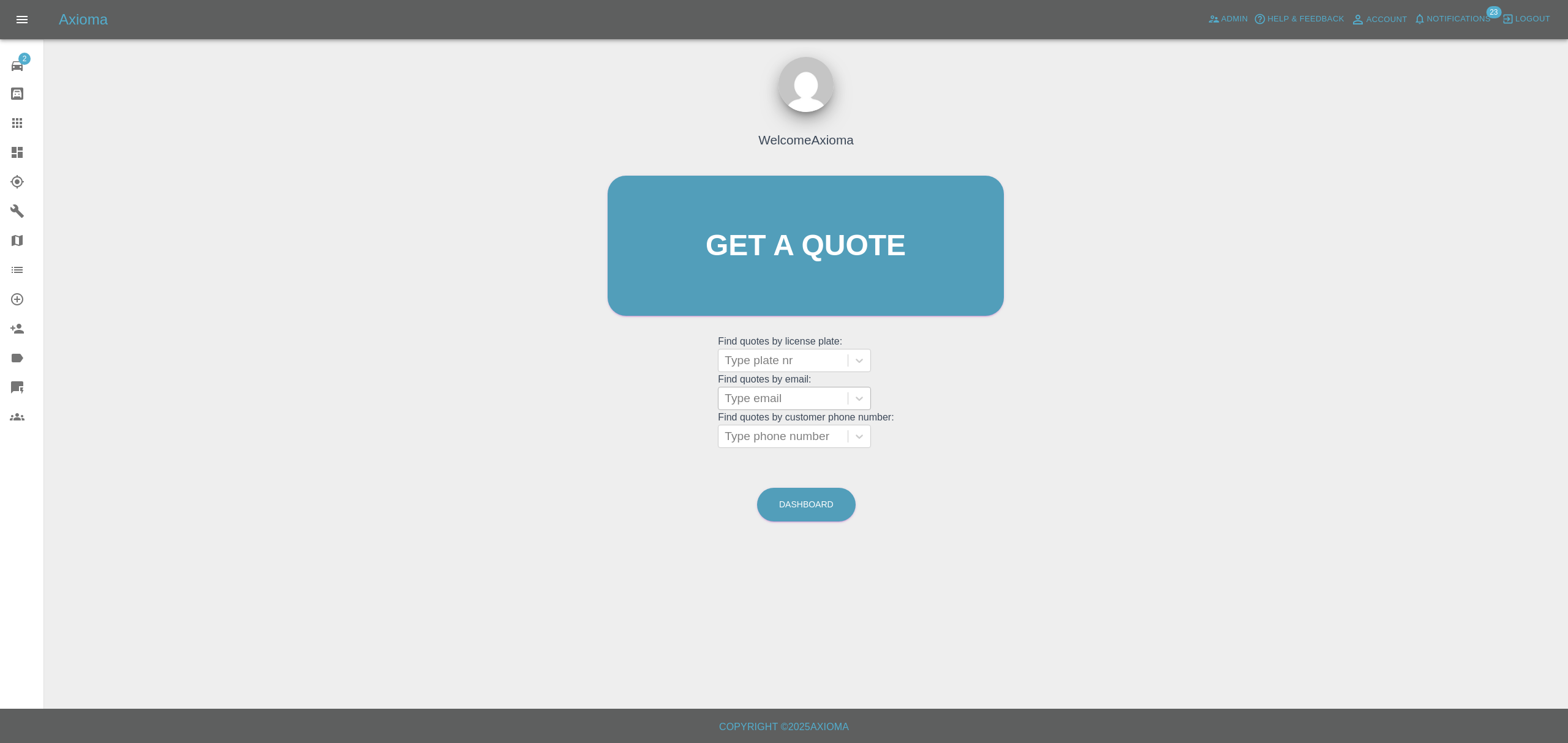
click at [768, 399] on div at bounding box center [783, 398] width 117 height 17
paste input "[EMAIL_ADDRESS][DOMAIN_NAME]"
type input "[EMAIL_ADDRESS][DOMAIN_NAME]"
click at [771, 431] on div "FC16ZZA, Archived" at bounding box center [794, 430] width 153 height 25
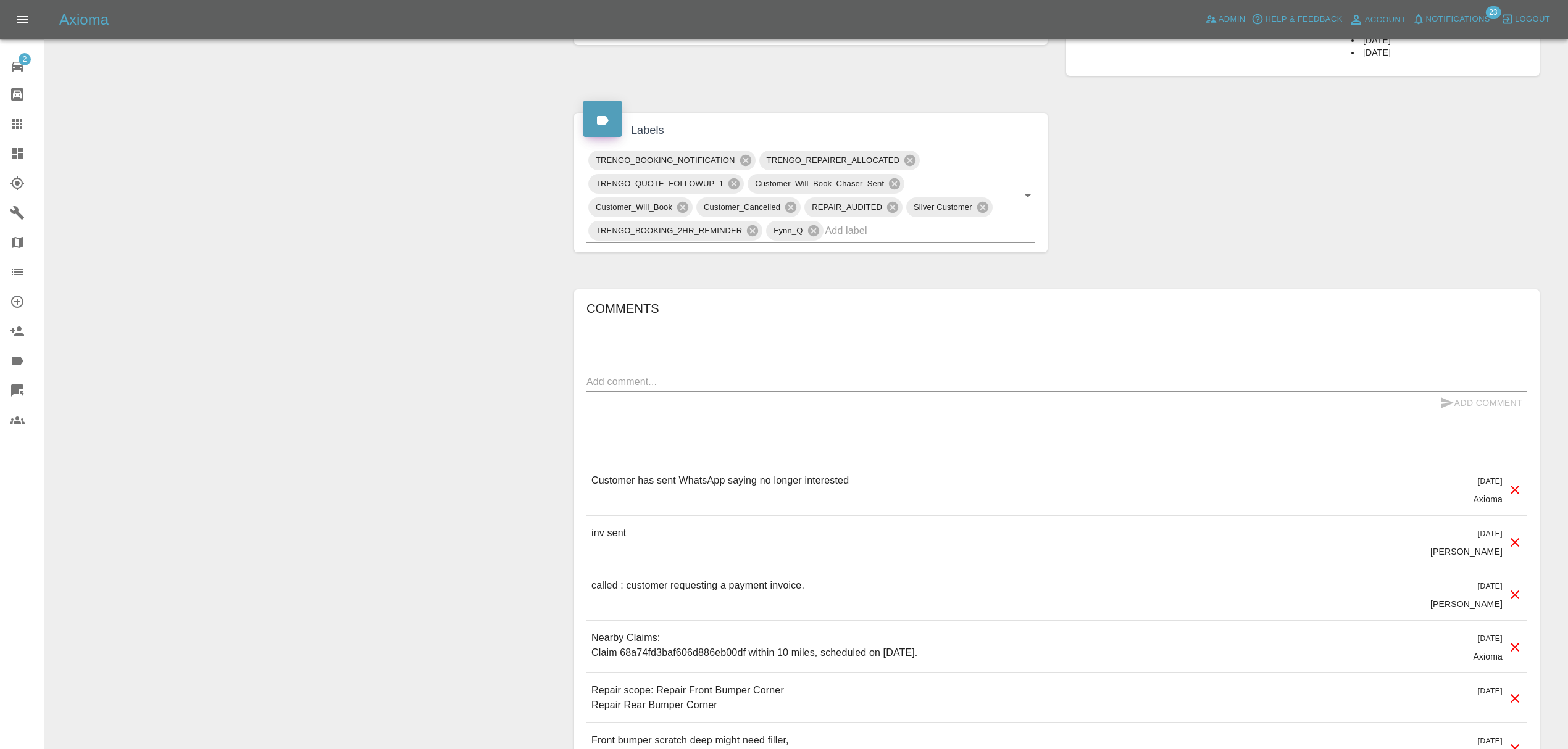
scroll to position [689, 0]
